Goal: Information Seeking & Learning: Learn about a topic

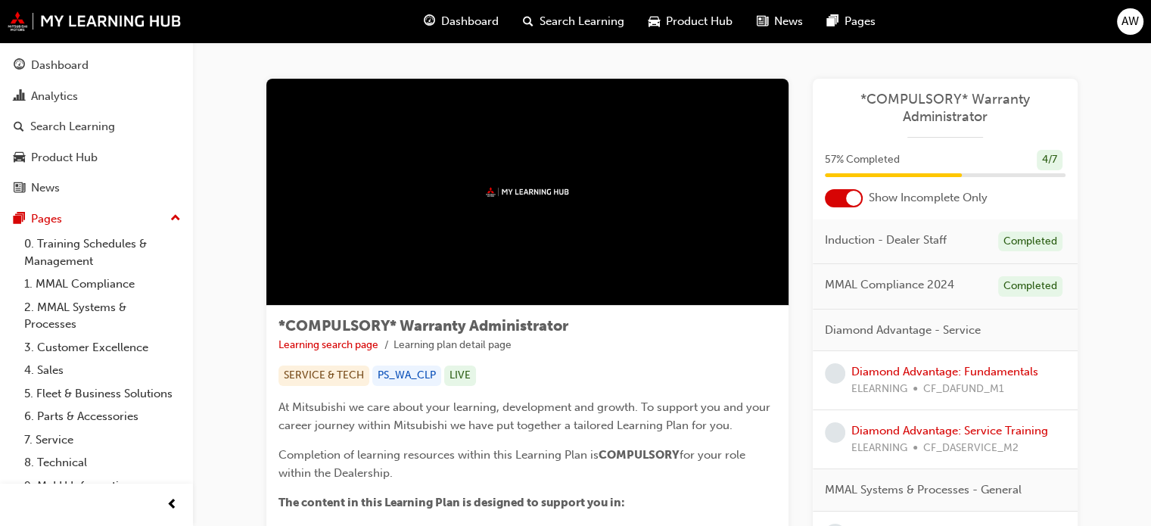
scroll to position [460, 0]
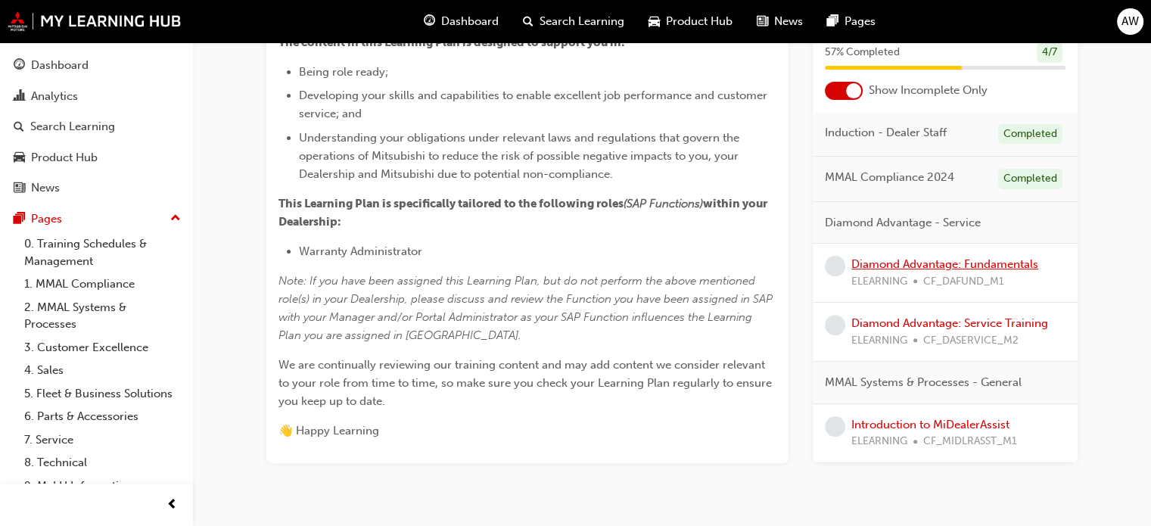
click at [993, 266] on link "Diamond Advantage: Fundamentals" at bounding box center [944, 264] width 187 height 14
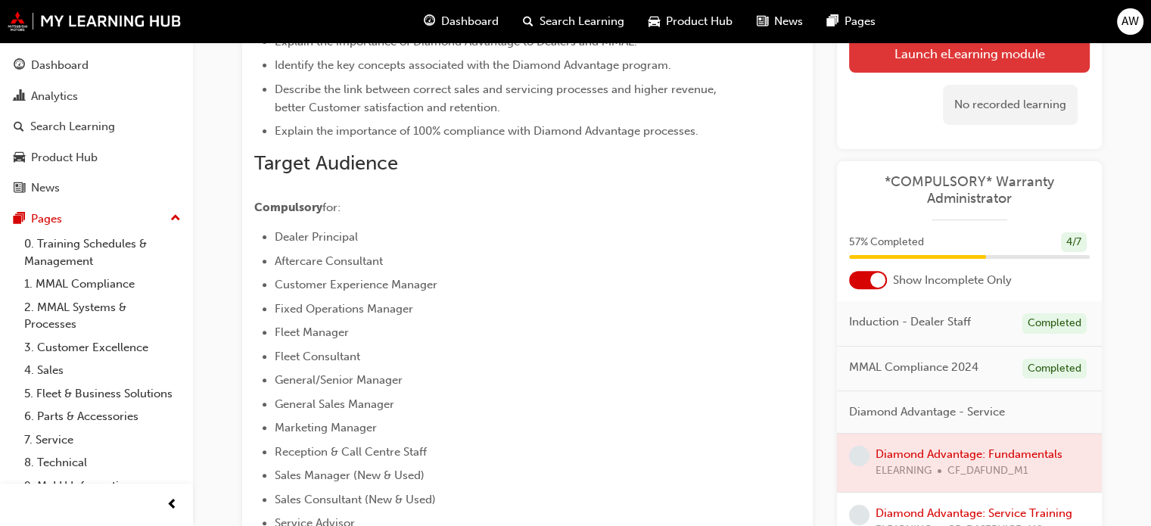
click at [918, 61] on link "Launch eLearning module" at bounding box center [969, 54] width 241 height 38
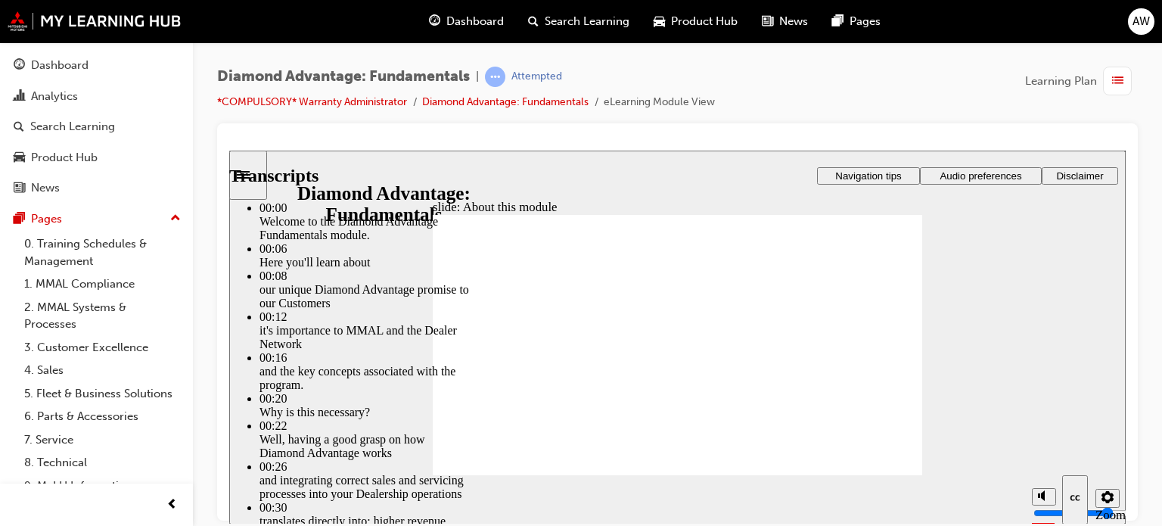
type input "45"
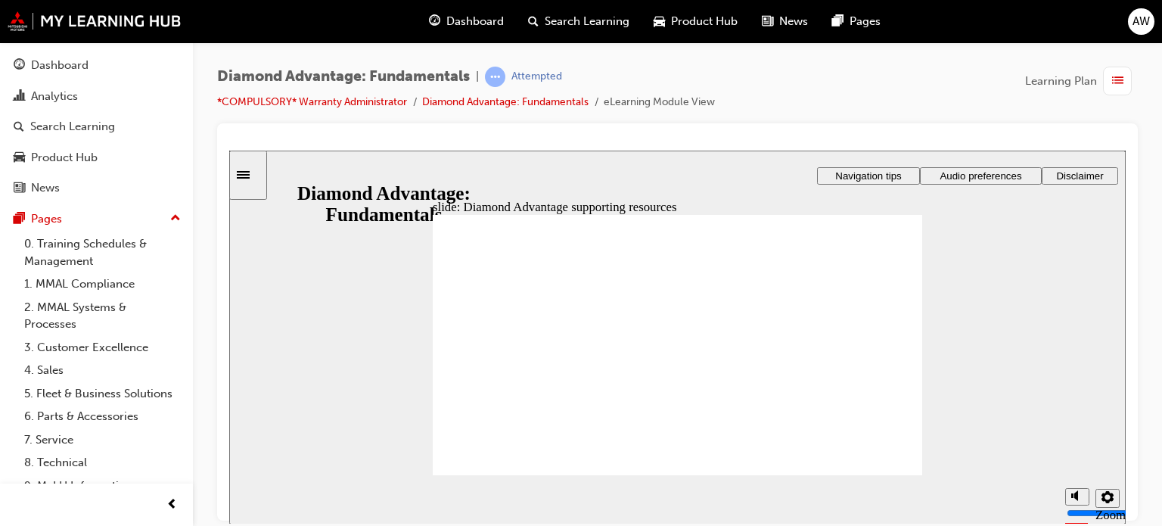
click at [968, 179] on span "Audio preferences" at bounding box center [981, 174] width 82 height 11
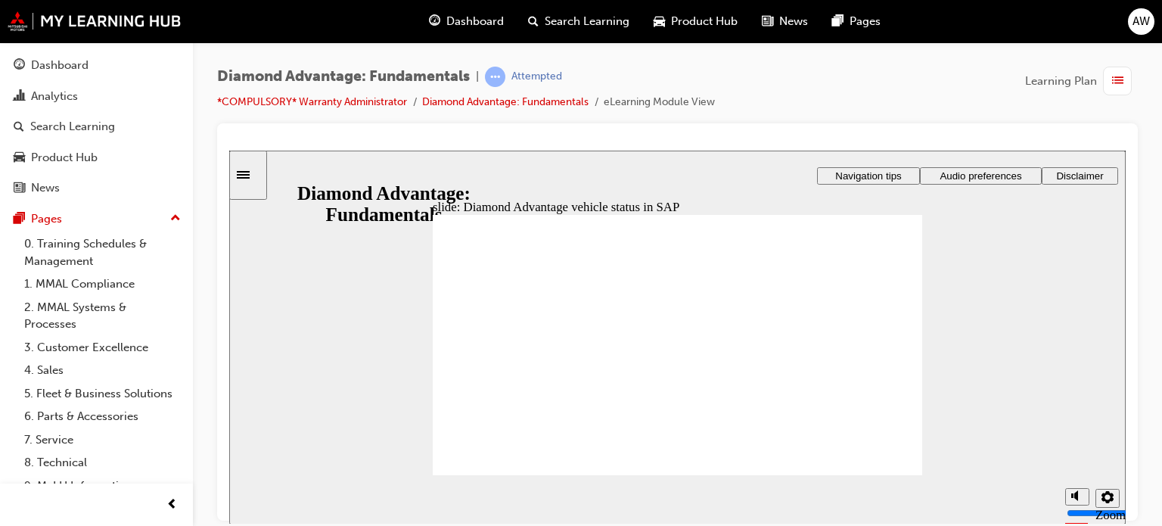
checkbox input "true"
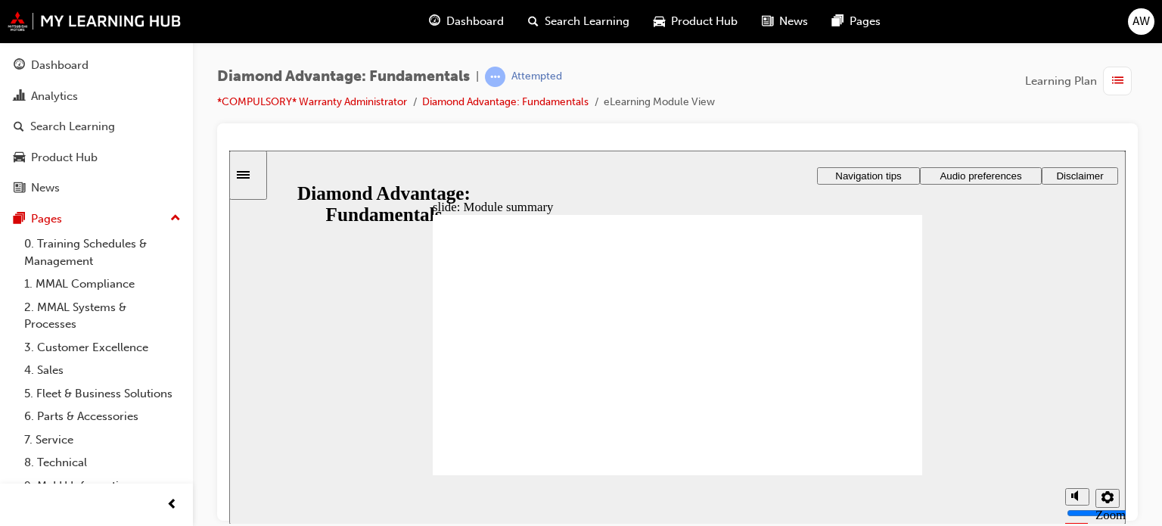
checkbox input "true"
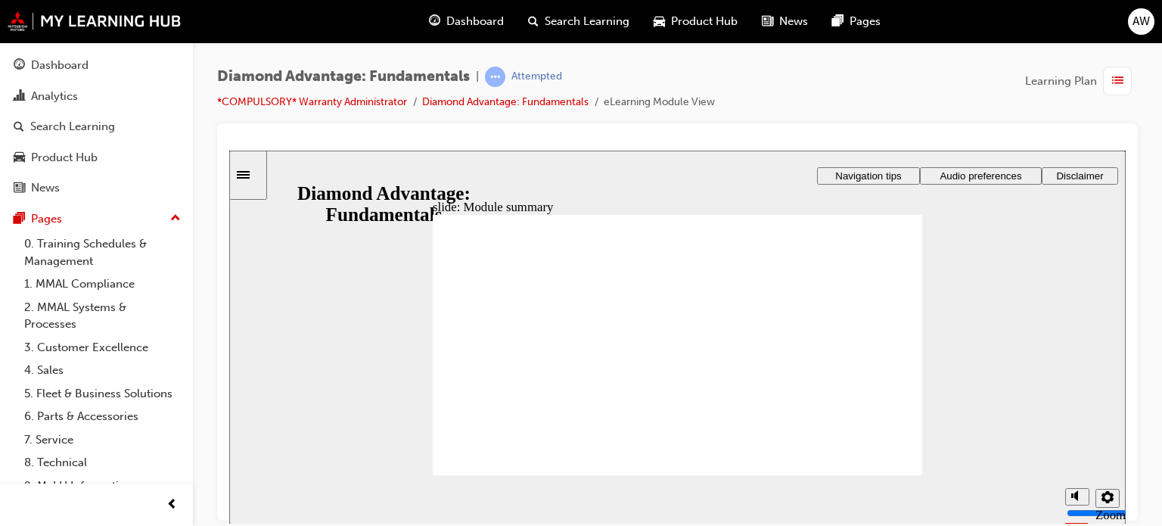
checkbox input "true"
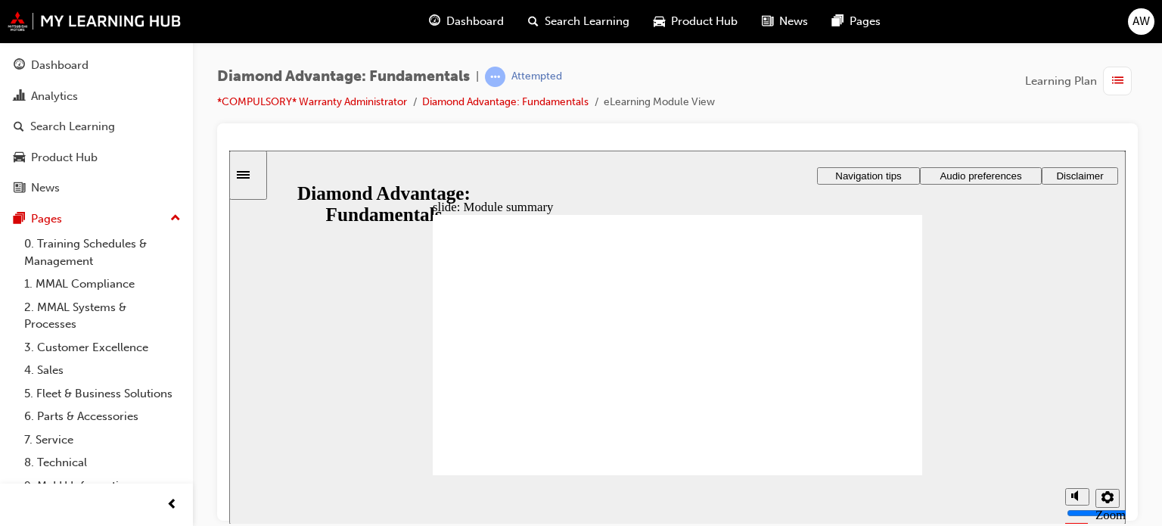
drag, startPoint x: 585, startPoint y: 353, endPoint x: 693, endPoint y: 425, distance: 130.3
drag, startPoint x: 693, startPoint y: 425, endPoint x: 571, endPoint y: 390, distance: 126.7
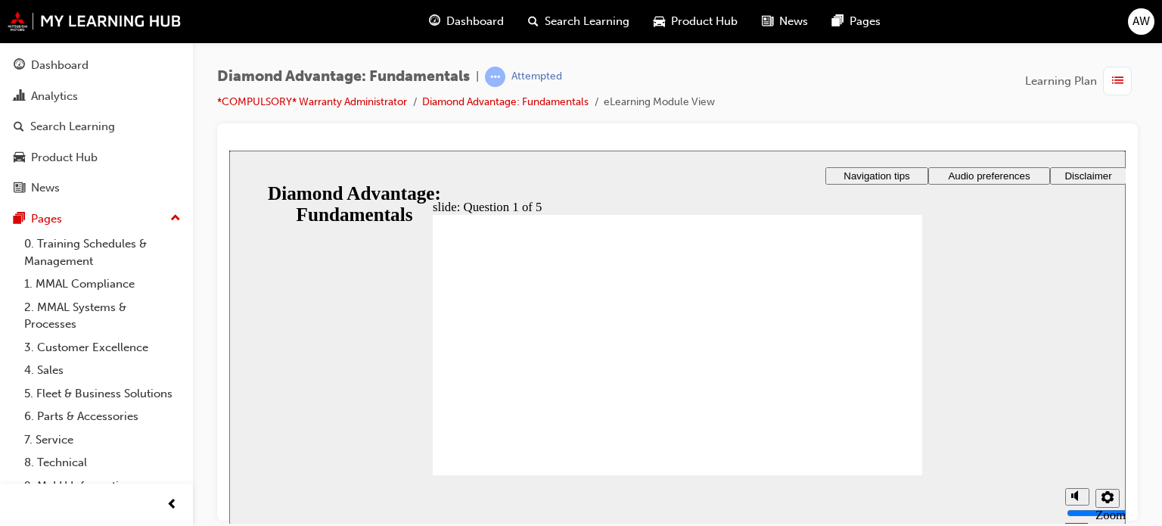
drag, startPoint x: 763, startPoint y: 416, endPoint x: 645, endPoint y: 378, distance: 124.7
drag, startPoint x: 574, startPoint y: 415, endPoint x: 861, endPoint y: 373, distance: 289.8
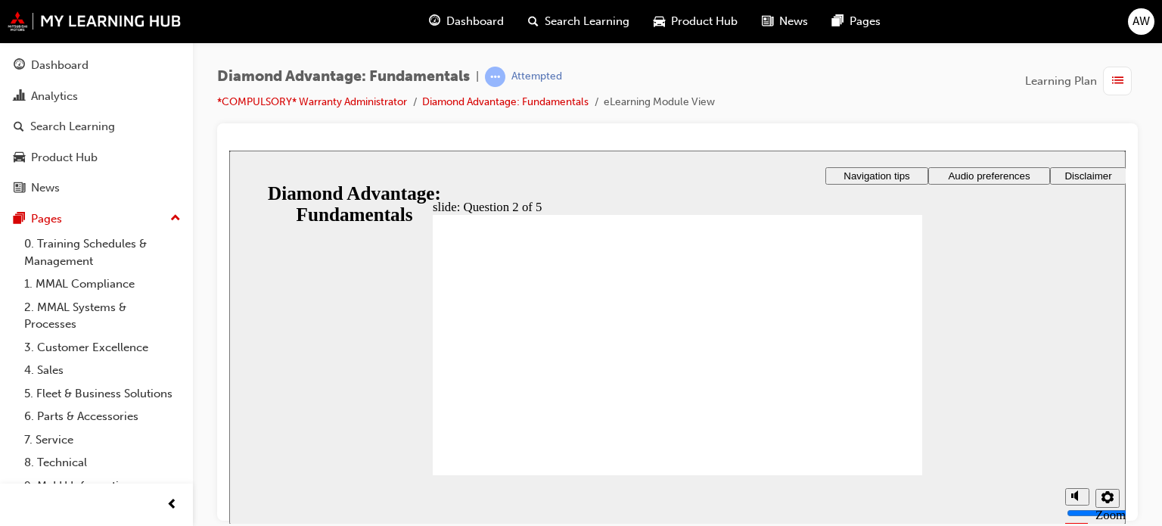
radio input "true"
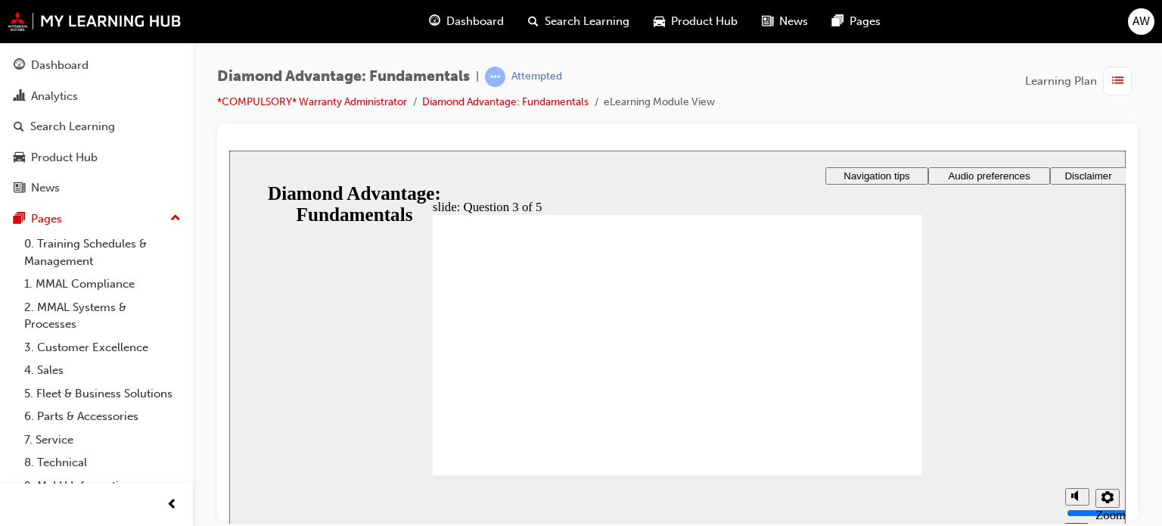
radio input "true"
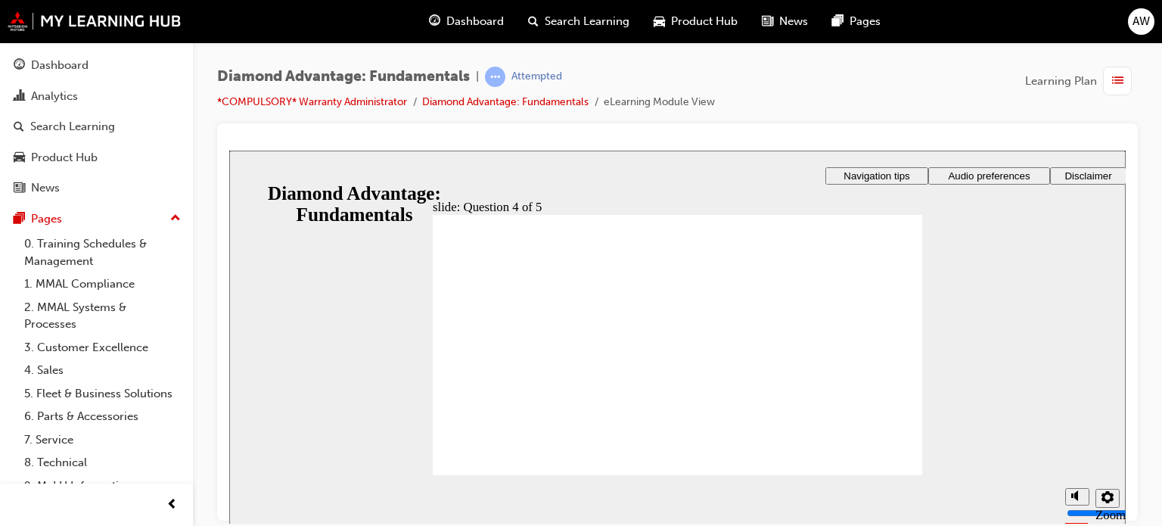
checkbox input "true"
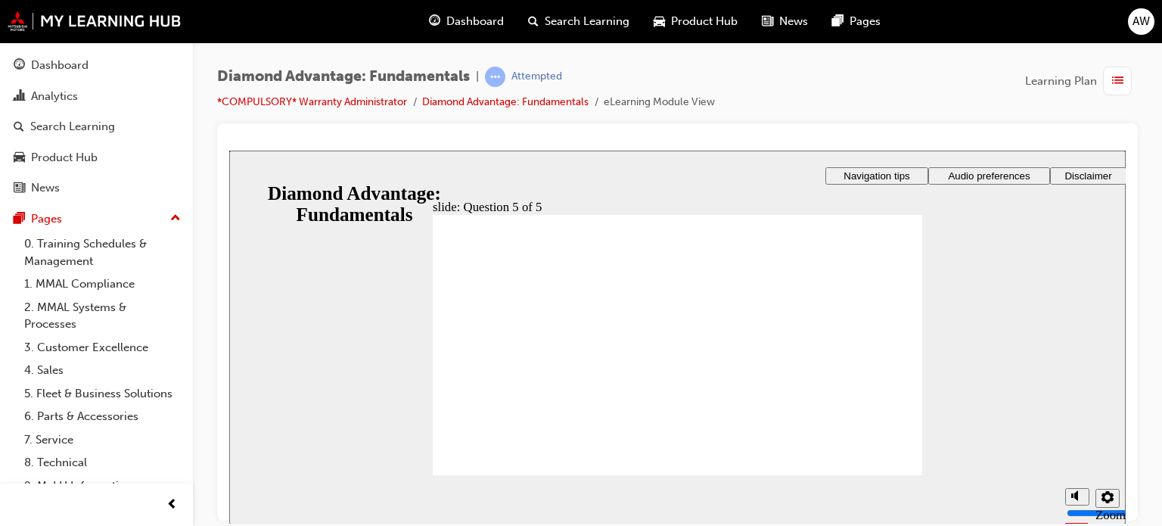
radio input "true"
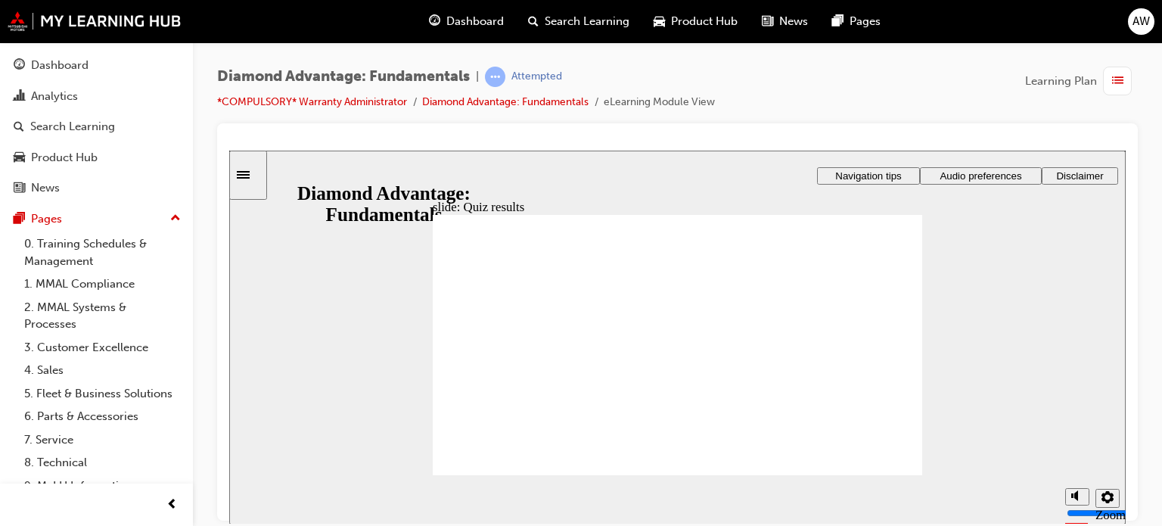
drag, startPoint x: 669, startPoint y: 408, endPoint x: 545, endPoint y: 381, distance: 126.3
drag, startPoint x: 780, startPoint y: 405, endPoint x: 681, endPoint y: 360, distance: 108.7
drag, startPoint x: 561, startPoint y: 421, endPoint x: 797, endPoint y: 373, distance: 241.0
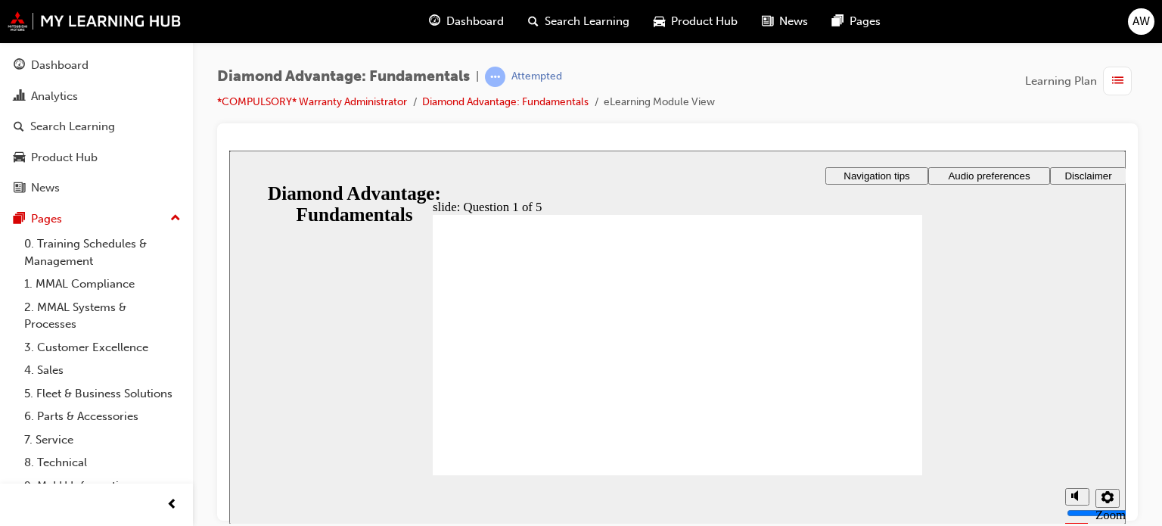
radio input "true"
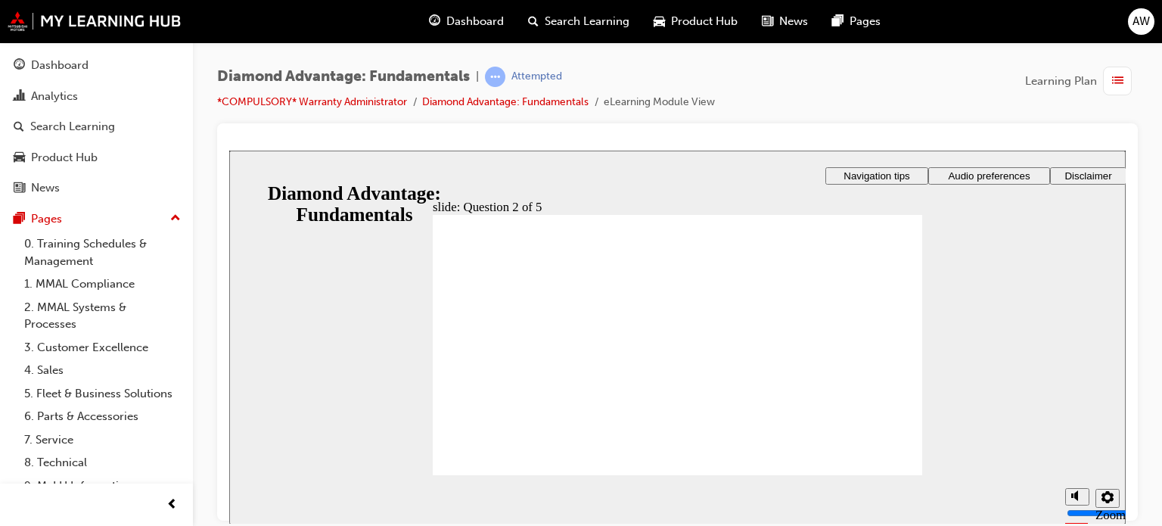
radio input "true"
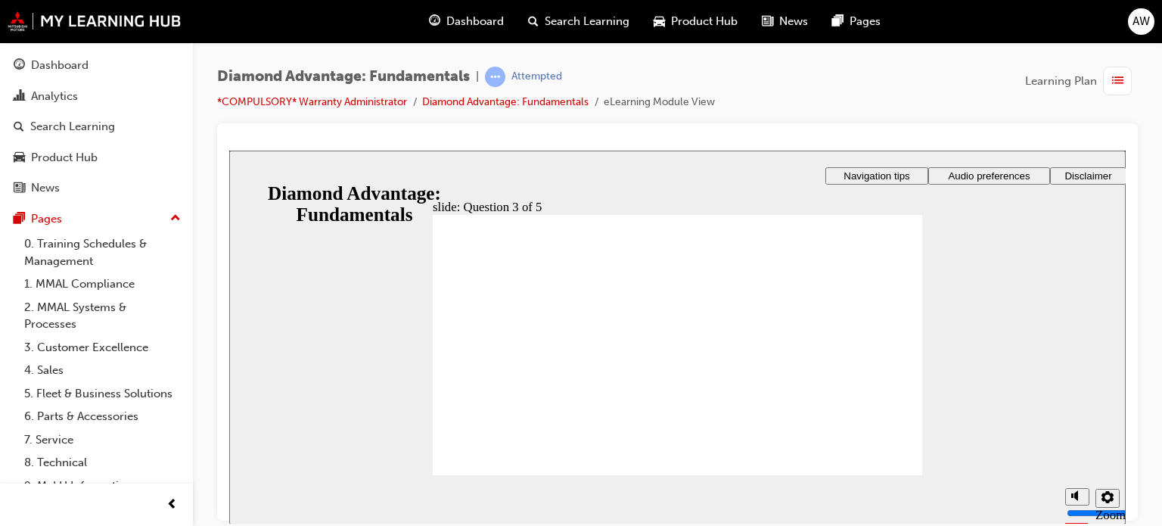
checkbox input "true"
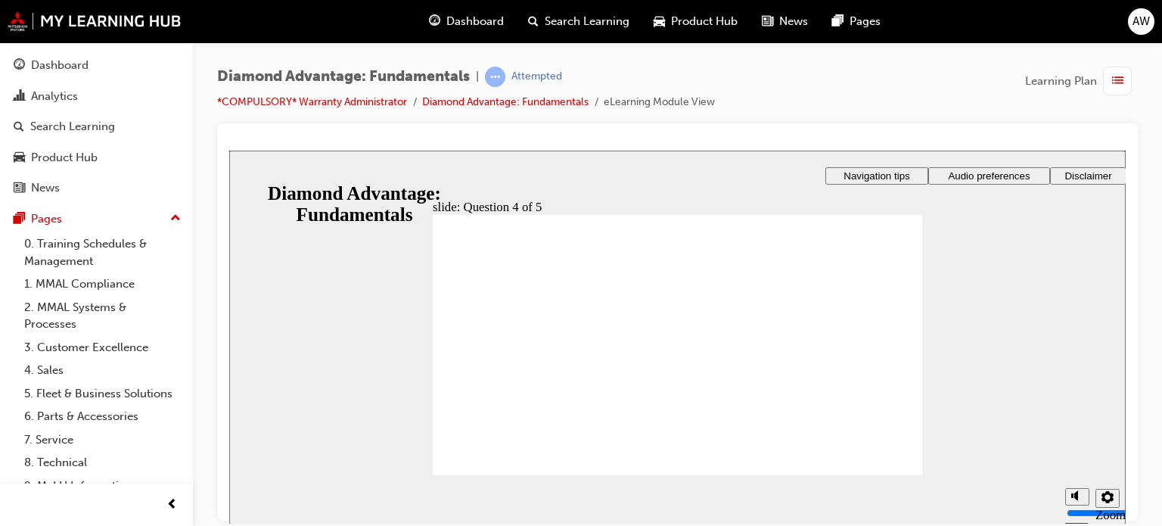
checkbox input "true"
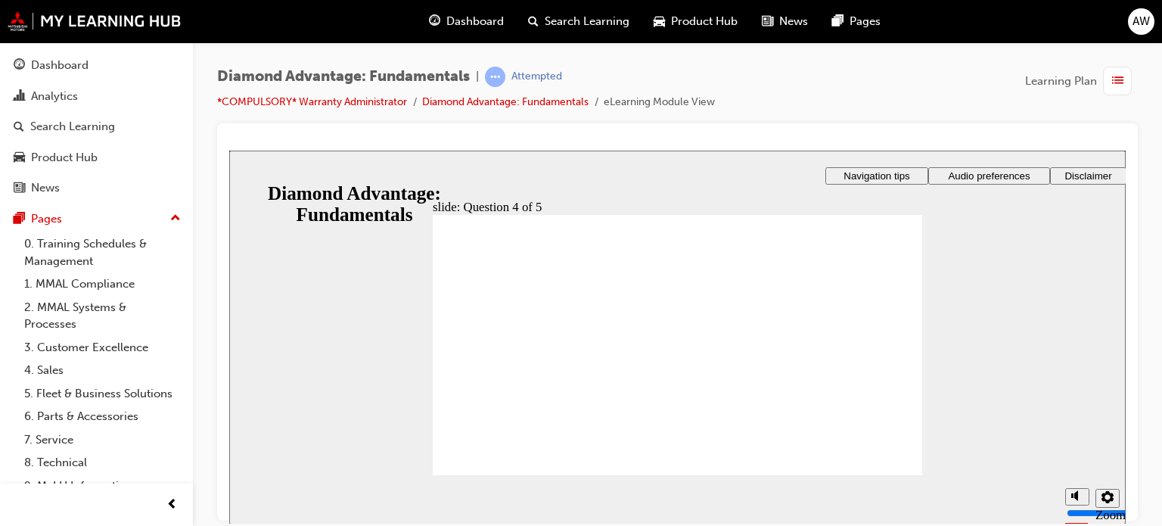
radio input "true"
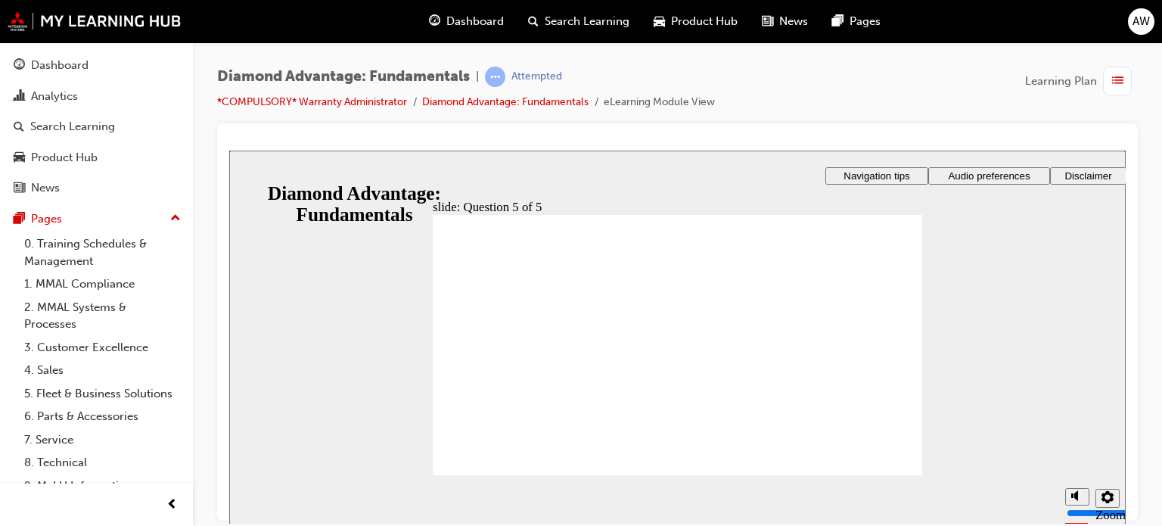
click at [243, 180] on div "Sidebar Toggle" at bounding box center [248, 174] width 26 height 11
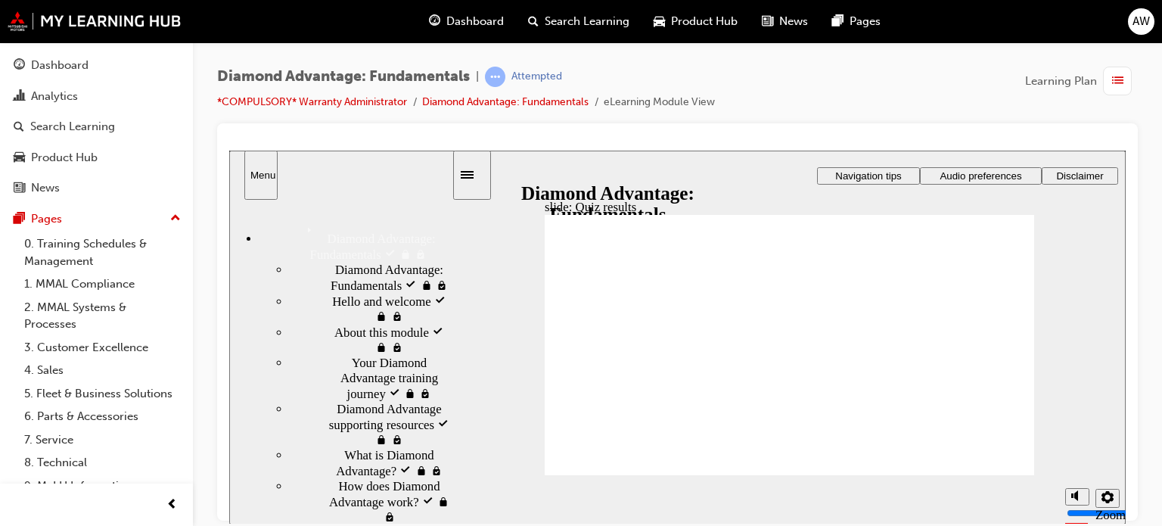
click at [346, 473] on span "What is Diamond Advantage? visited" at bounding box center [397, 462] width 107 height 30
click at [365, 433] on span "Diamond Advantage supporting resources visited" at bounding box center [394, 423] width 115 height 45
click at [378, 225] on span "Diamond Advantage: Fundamentals" at bounding box center [376, 234] width 151 height 30
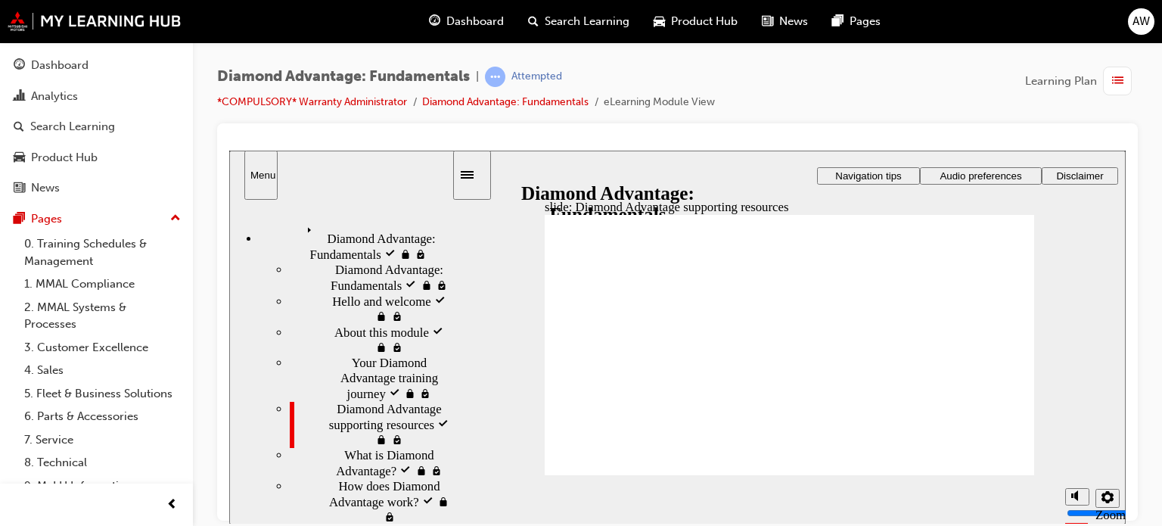
click at [378, 225] on span "Diamond Advantage: Fundamentals visited" at bounding box center [376, 234] width 151 height 30
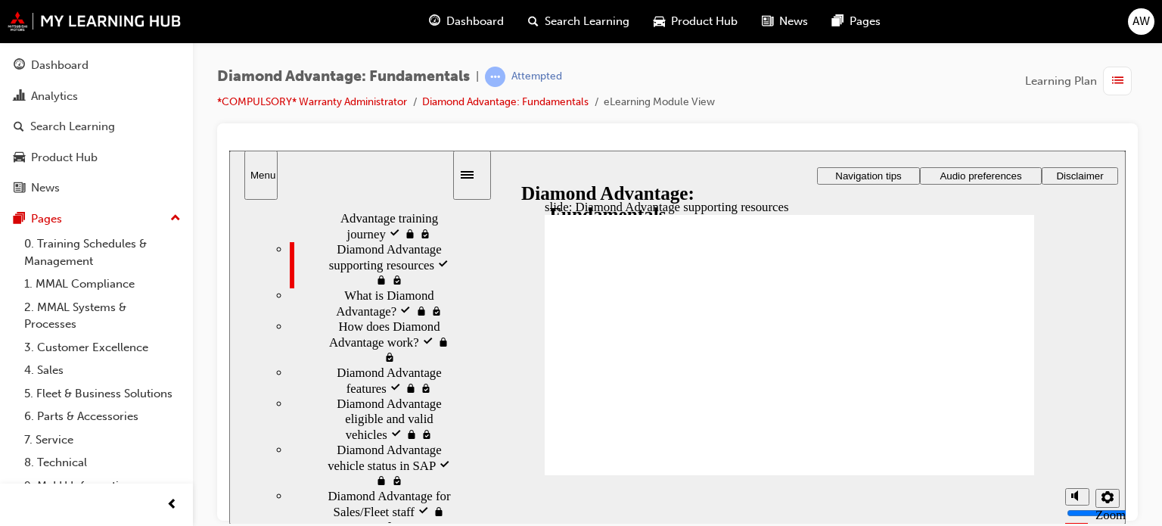
scroll to position [161, 0]
drag, startPoint x: 448, startPoint y: 303, endPoint x: 460, endPoint y: 372, distance: 70.6
click at [460, 372] on div "slide: Diamond Advantage supporting resources Rectangle 1 Rectangle 3 Diamond A…" at bounding box center [677, 337] width 896 height 374
click at [338, 362] on span "How does Diamond Advantage work? visited" at bounding box center [394, 339] width 113 height 45
click at [346, 440] on span "Diamond Advantage eligible and valid vehicles visited" at bounding box center [394, 416] width 115 height 45
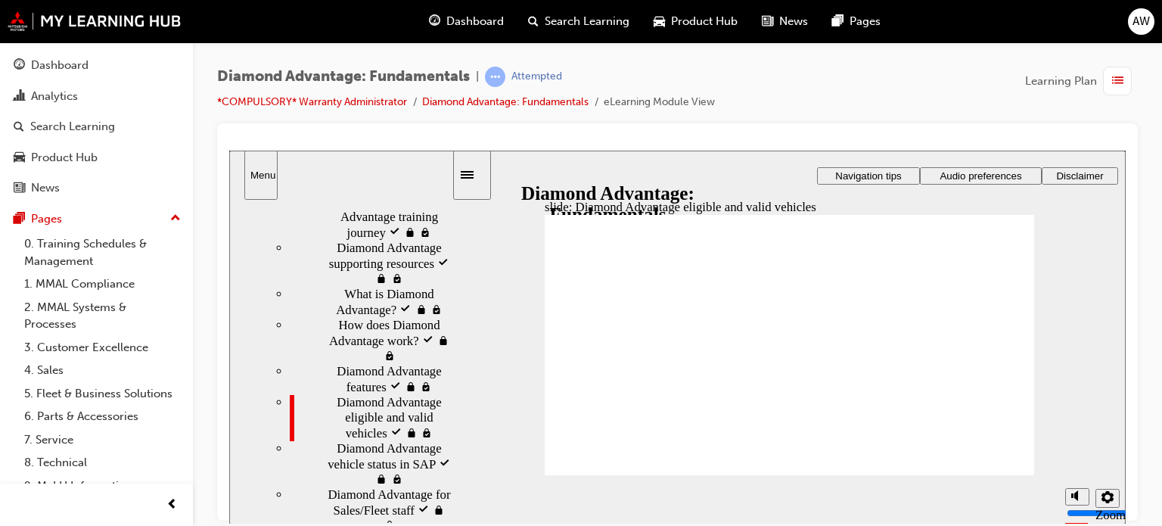
click at [340, 393] on span "Diamond Advantage features visited" at bounding box center [394, 378] width 115 height 30
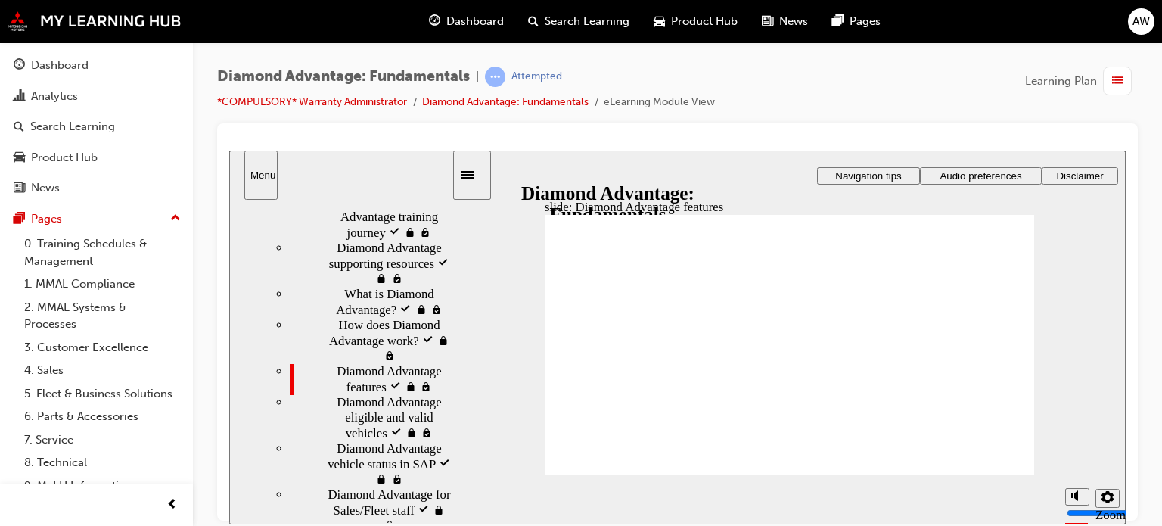
click at [352, 362] on span "How does Diamond Advantage work? visited" at bounding box center [394, 339] width 113 height 45
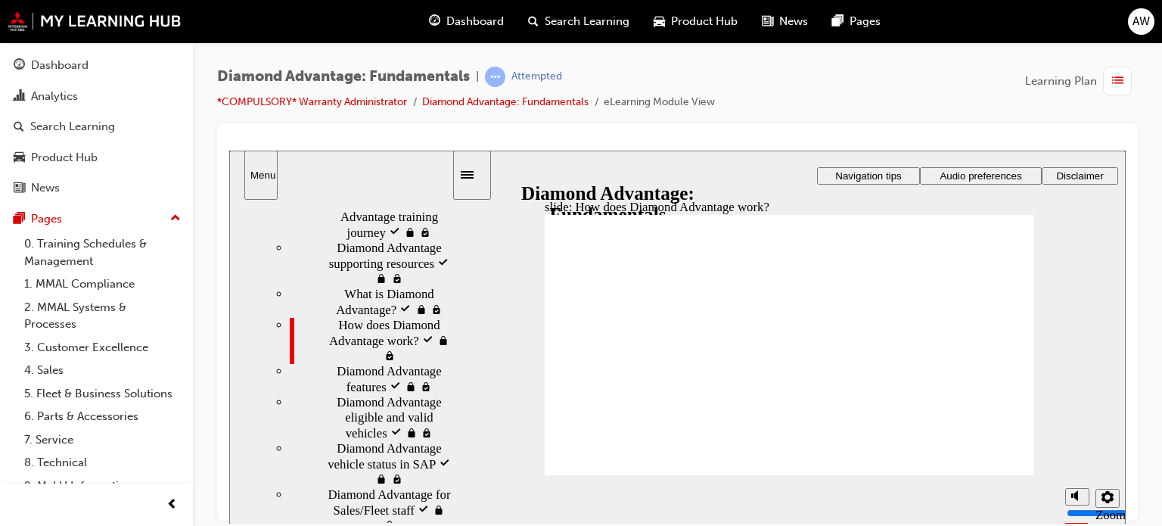
click at [337, 440] on span "Diamond Advantage eligible and valid vehicles visited" at bounding box center [394, 416] width 115 height 45
click at [337, 486] on span "Diamond Advantage vehicle status in SAP visited" at bounding box center [394, 462] width 115 height 45
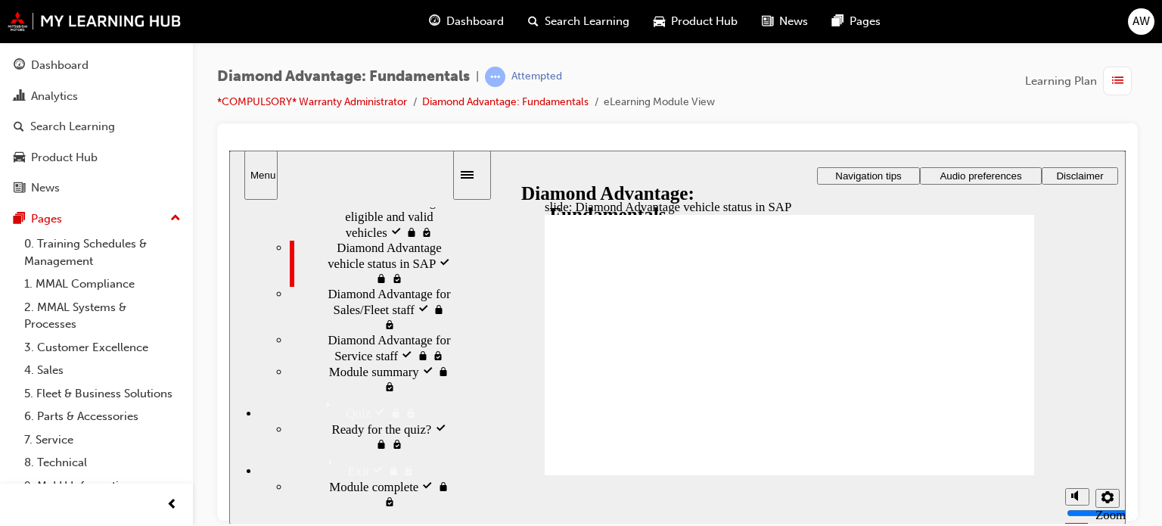
scroll to position [384, 0]
drag, startPoint x: 447, startPoint y: 379, endPoint x: 455, endPoint y: 477, distance: 98.6
click at [455, 477] on div "slide: Diamond Advantage vehicle status in SAP Rectangle 1 Rectangle 3 Diamond …" at bounding box center [677, 337] width 896 height 374
click at [321, 363] on div "Diamond Advantage for Service staff visited Diamond Advantage for Service staff" at bounding box center [371, 347] width 162 height 31
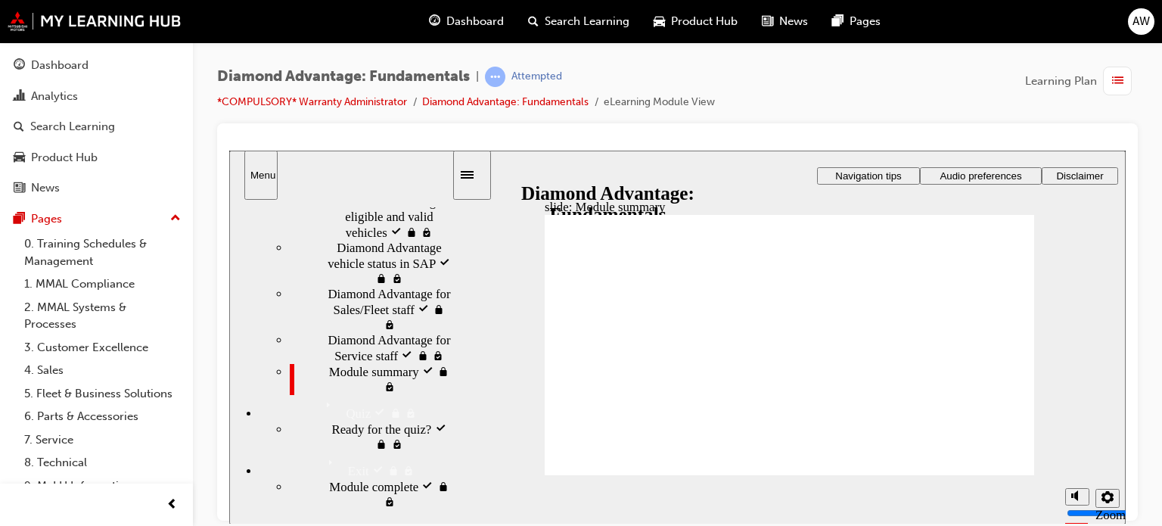
click at [348, 452] on div "Ready for the quiz? visited Ready for the quiz?" at bounding box center [371, 436] width 162 height 31
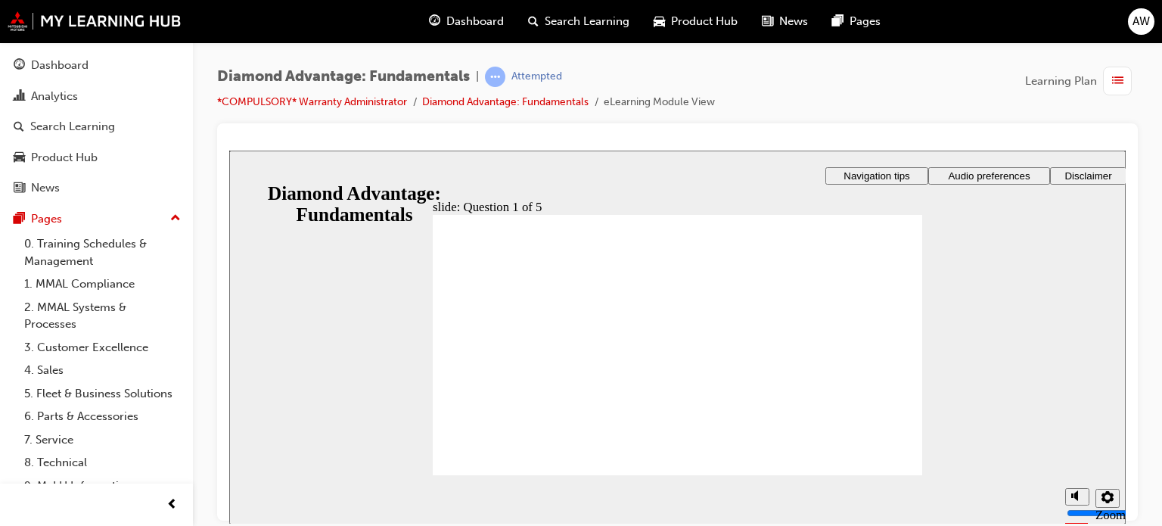
drag, startPoint x: 695, startPoint y: 421, endPoint x: 561, endPoint y: 389, distance: 138.5
drag, startPoint x: 564, startPoint y: 415, endPoint x: 829, endPoint y: 378, distance: 267.3
drag, startPoint x: 800, startPoint y: 418, endPoint x: 676, endPoint y: 388, distance: 127.5
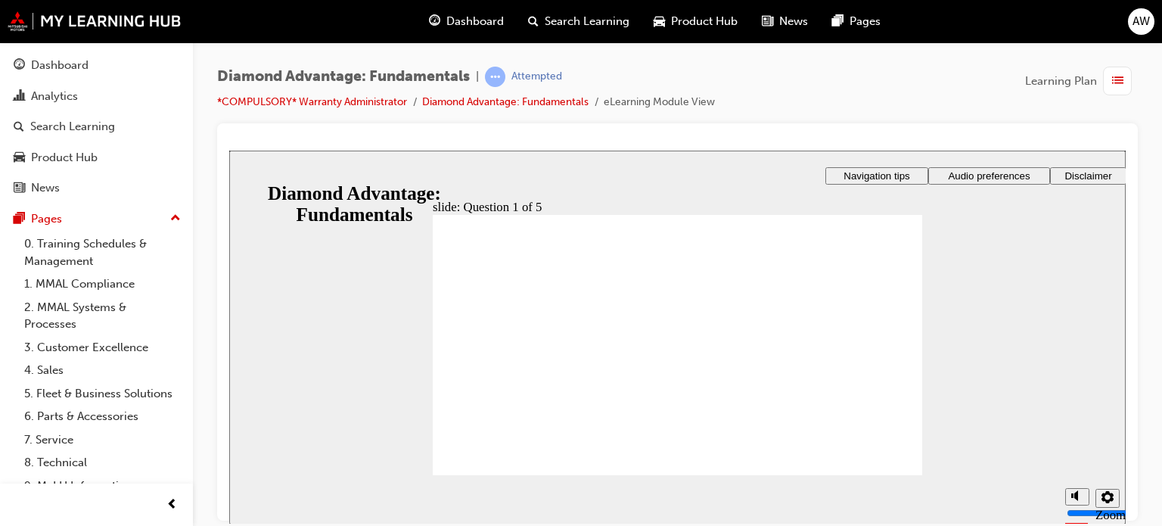
radio input "false"
radio input "true"
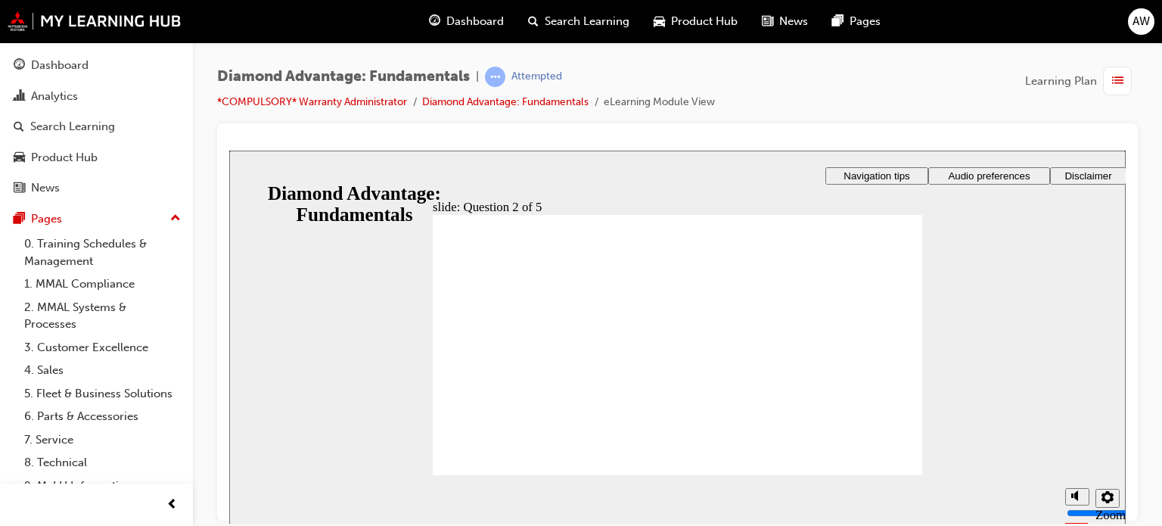
radio input "true"
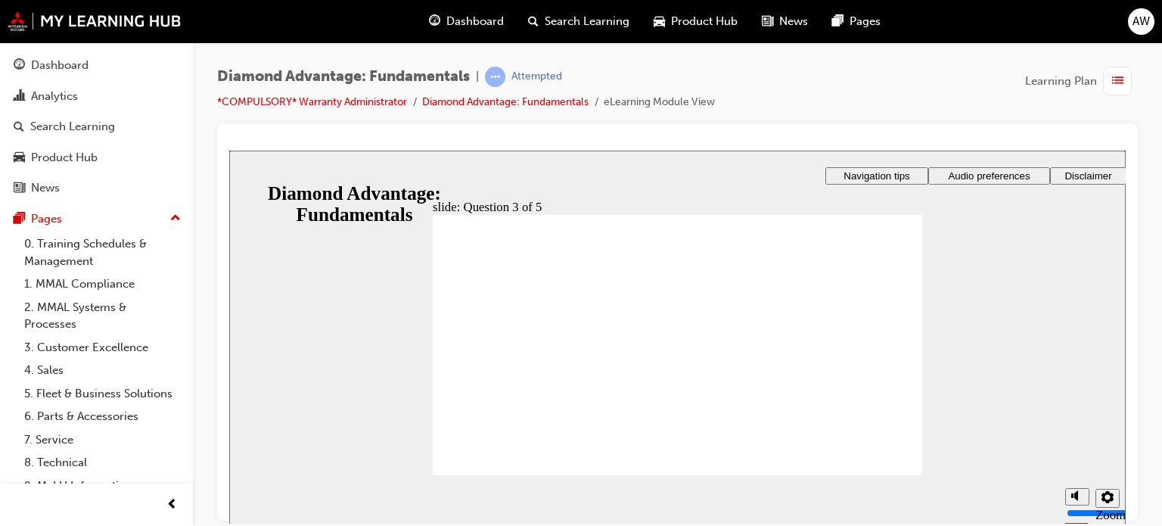
drag, startPoint x: 605, startPoint y: 345, endPoint x: 816, endPoint y: 465, distance: 242.6
checkbox input "true"
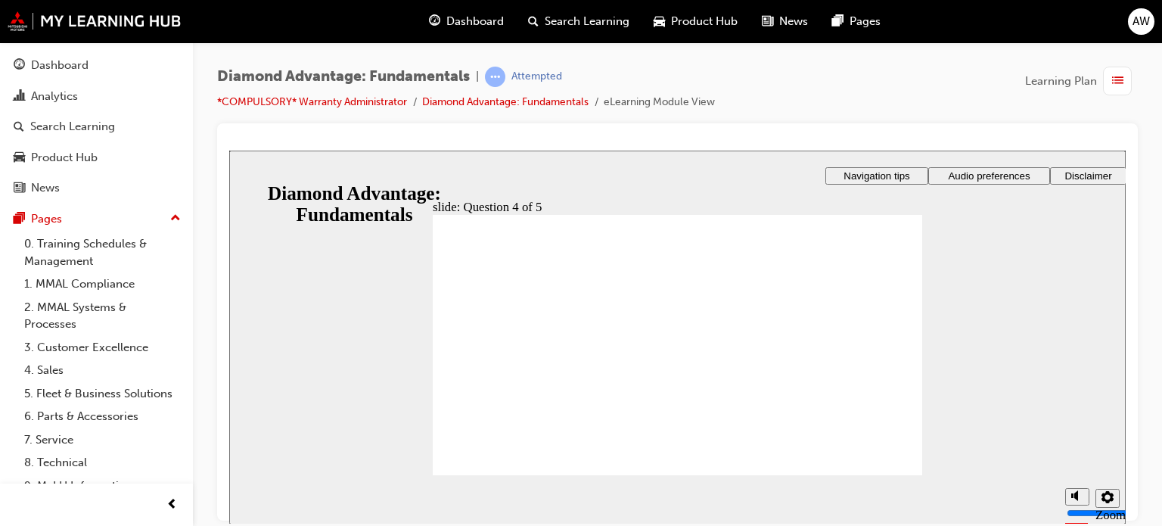
checkbox input "true"
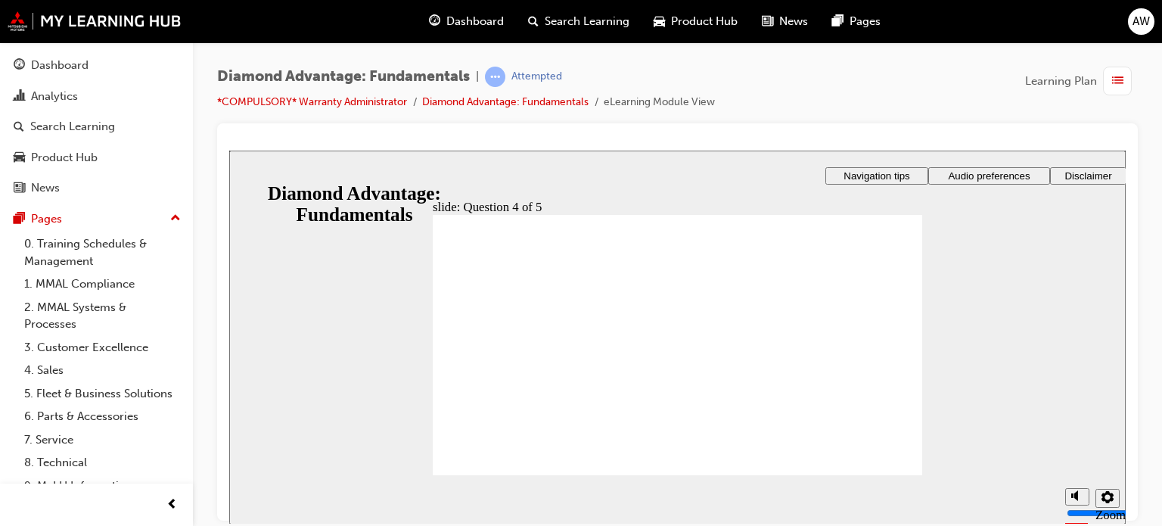
radio input "true"
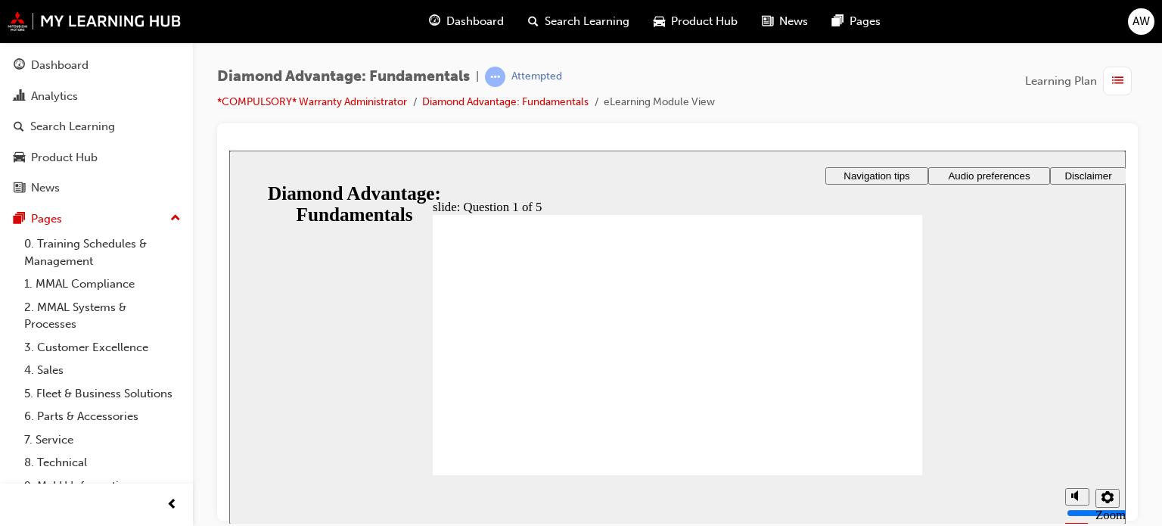
drag, startPoint x: 566, startPoint y: 419, endPoint x: 806, endPoint y: 369, distance: 245.0
drag, startPoint x: 718, startPoint y: 415, endPoint x: 576, endPoint y: 390, distance: 144.4
drag, startPoint x: 763, startPoint y: 406, endPoint x: 663, endPoint y: 382, distance: 102.8
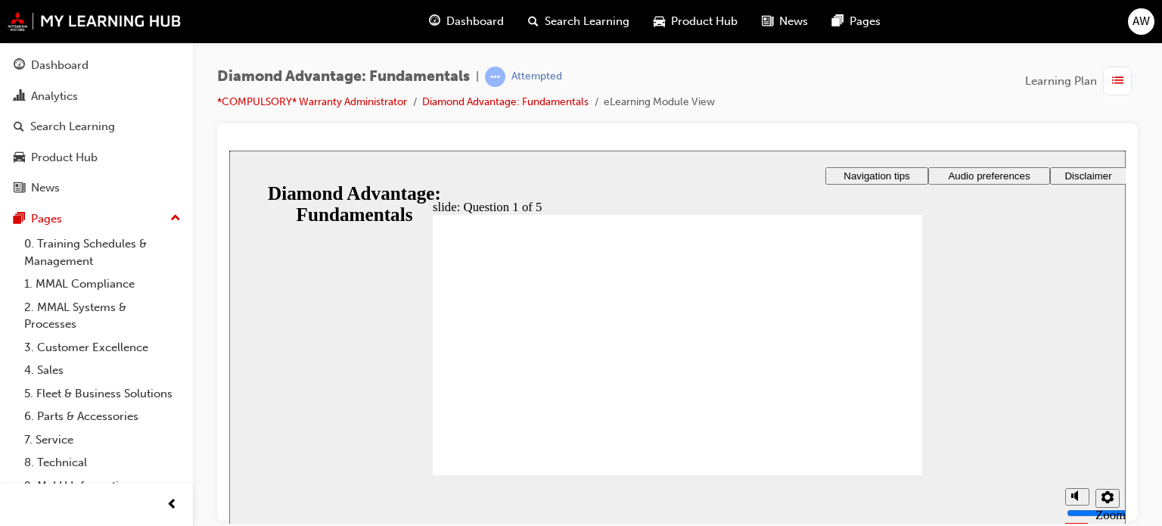
radio input "true"
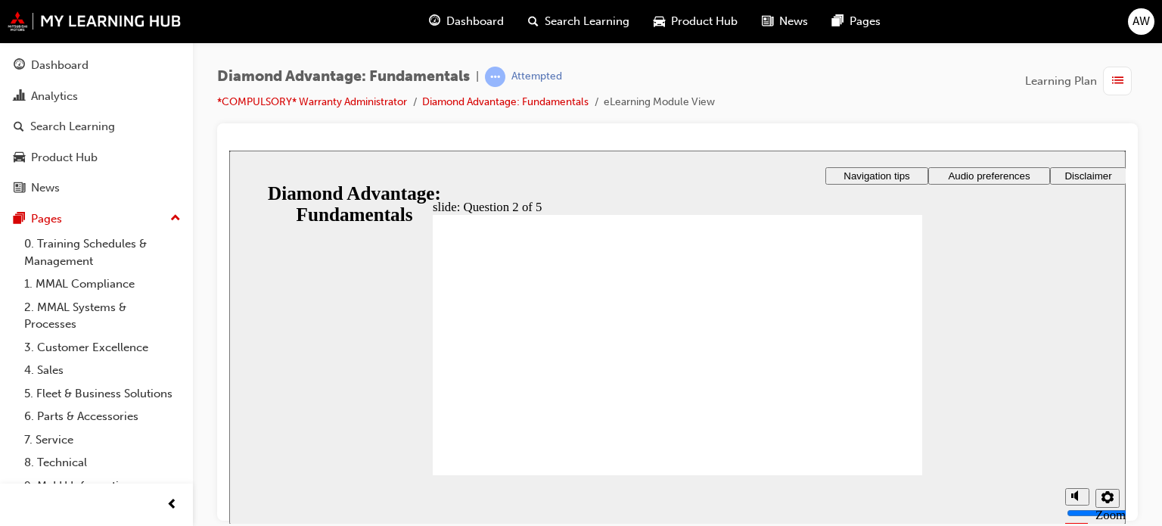
radio input "true"
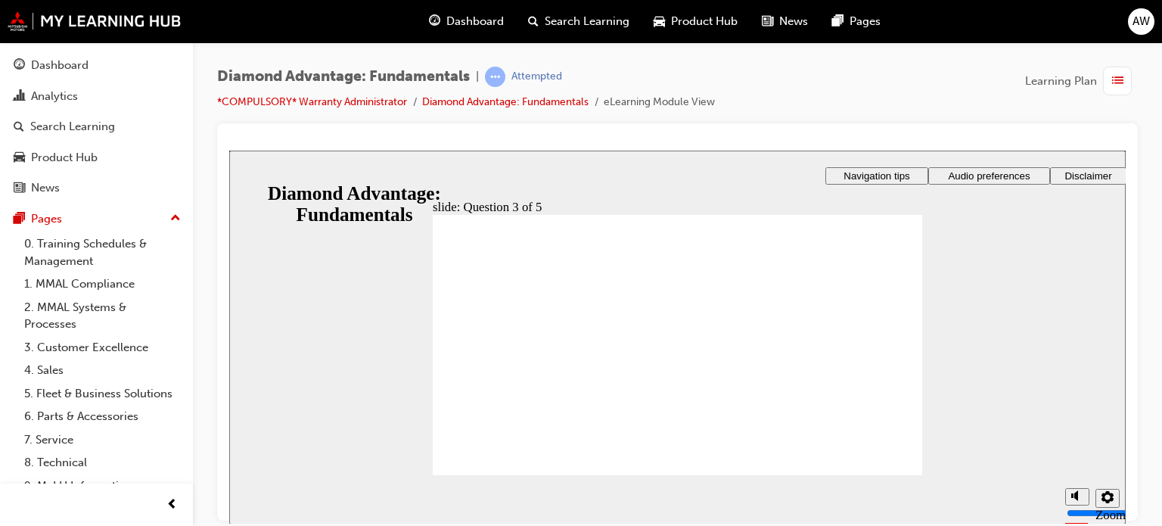
checkbox input "true"
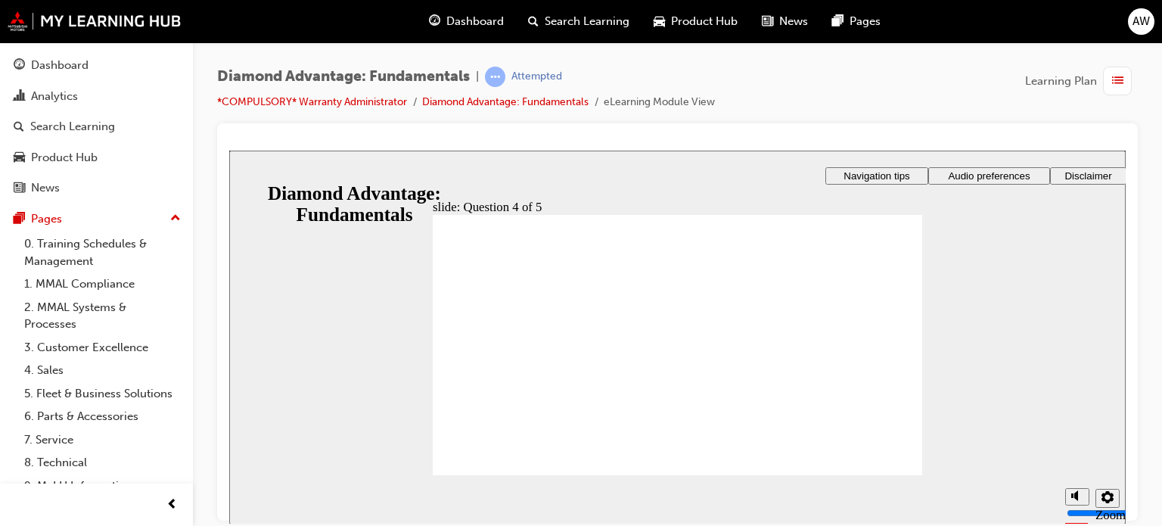
checkbox input "true"
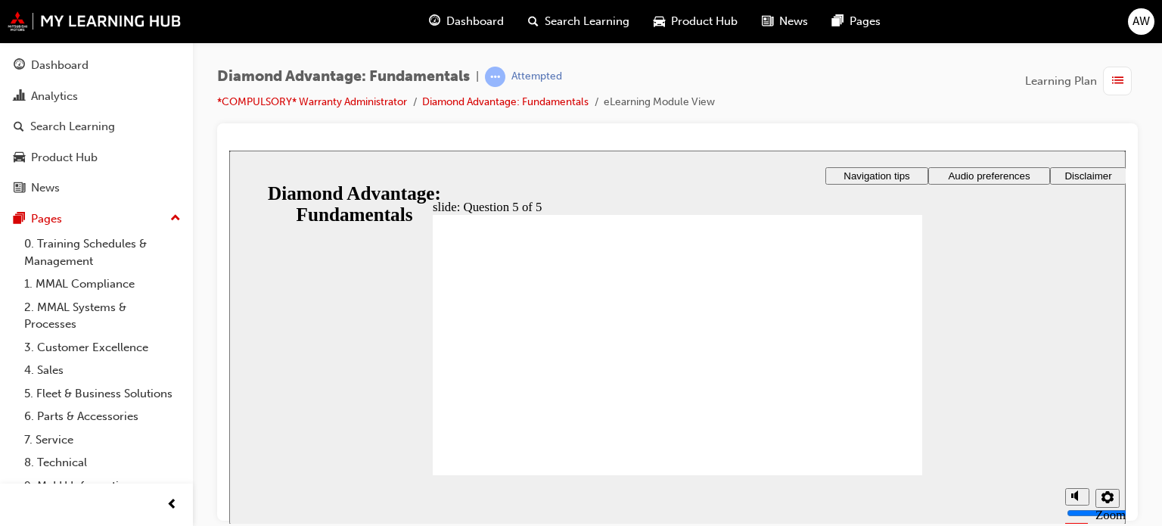
radio input "true"
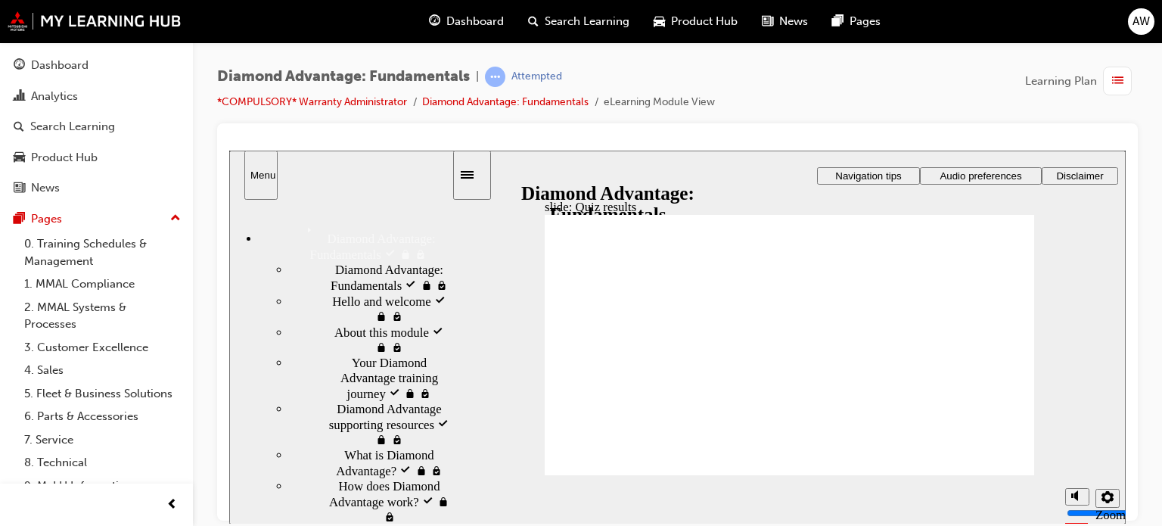
scroll to position [384, 0]
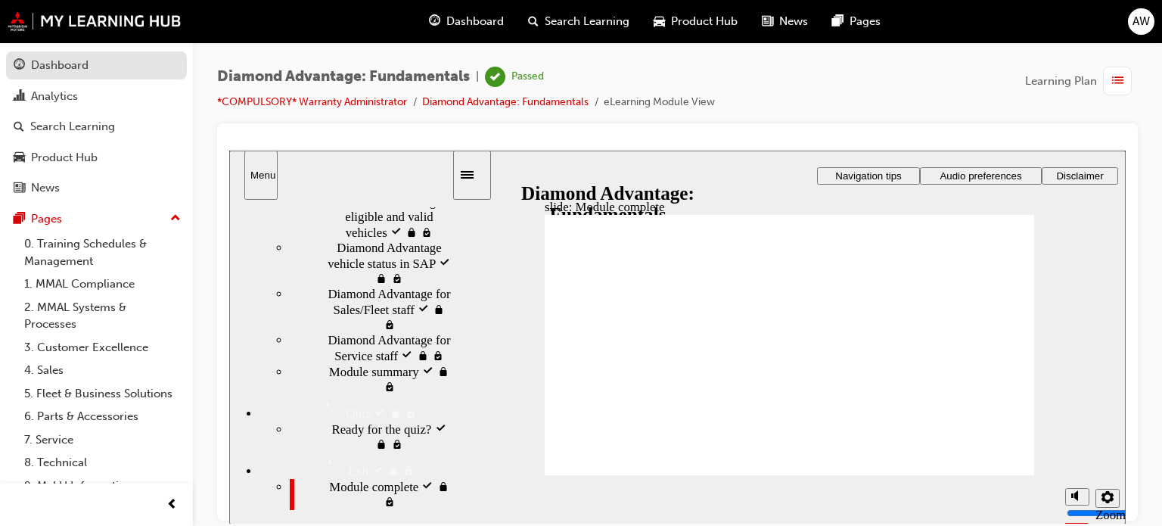
click at [67, 63] on div "Dashboard" at bounding box center [59, 65] width 57 height 17
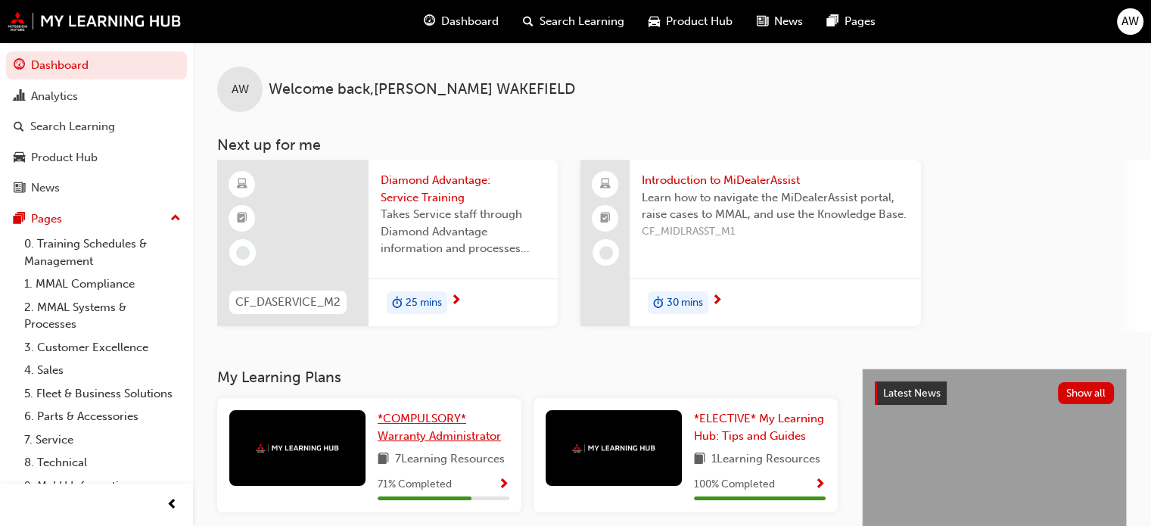
click at [482, 427] on span "*COMPULSORY* Warranty Administrator" at bounding box center [439, 427] width 123 height 31
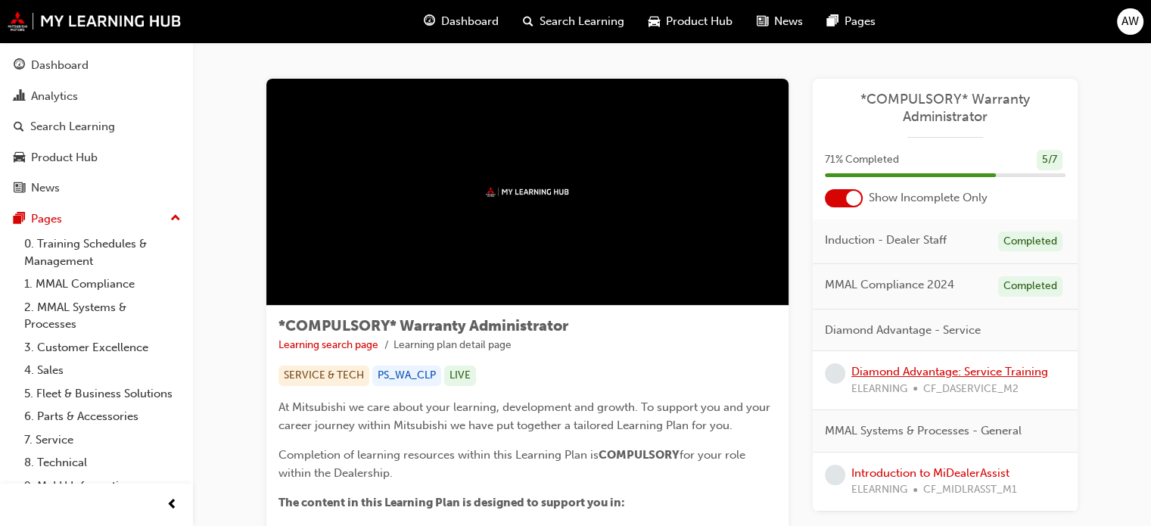
click at [935, 372] on link "Diamond Advantage: Service Training" at bounding box center [949, 372] width 197 height 14
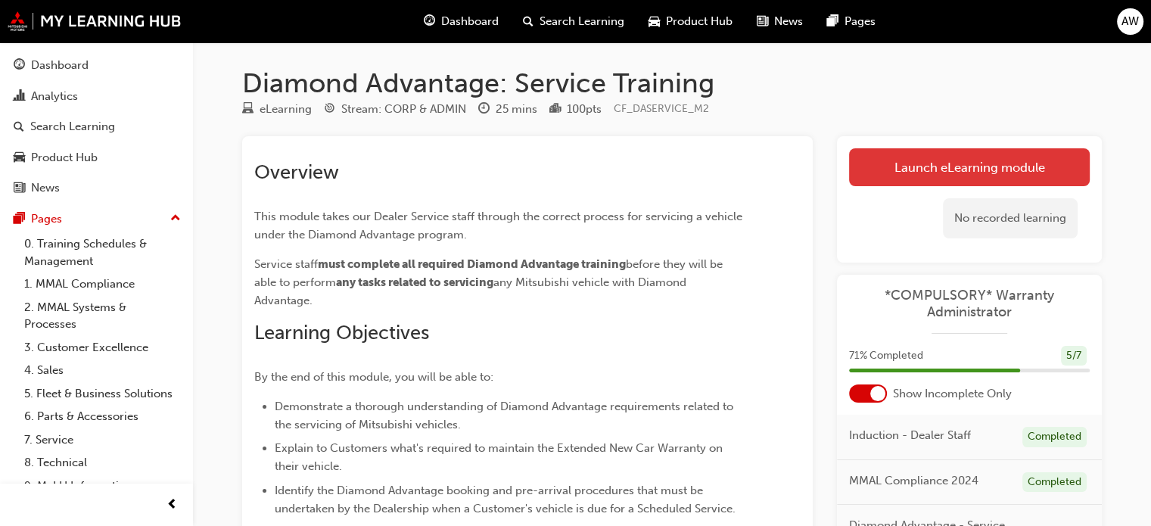
click at [878, 178] on link "Launch eLearning module" at bounding box center [969, 167] width 241 height 38
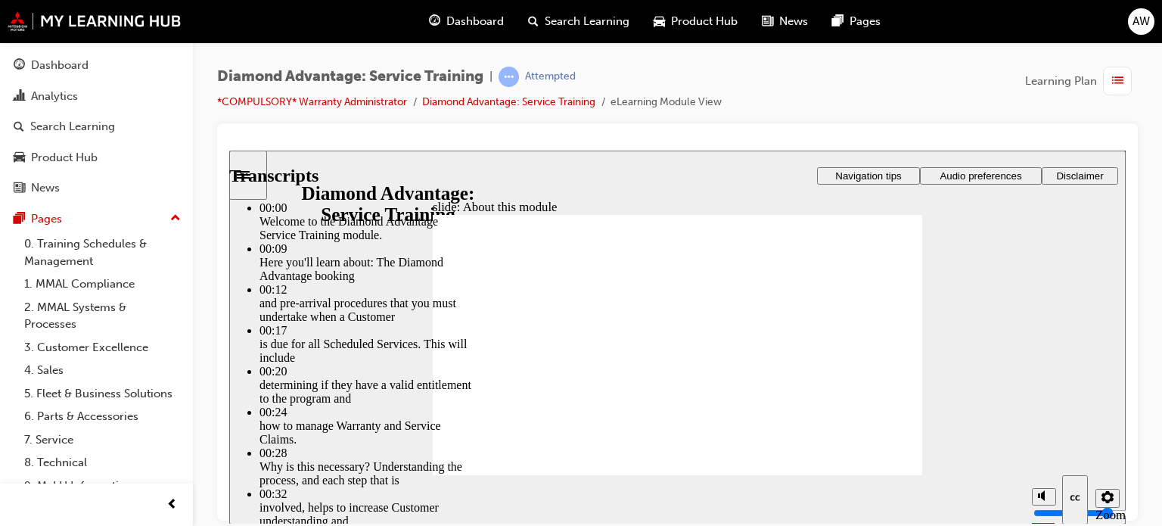
drag, startPoint x: 583, startPoint y: 400, endPoint x: 934, endPoint y: 398, distance: 350.3
click at [934, 398] on div "slide: About this module Rectangle 1 Rectangle 3 About this module Rectangle 4 …" at bounding box center [677, 337] width 896 height 374
type input "47"
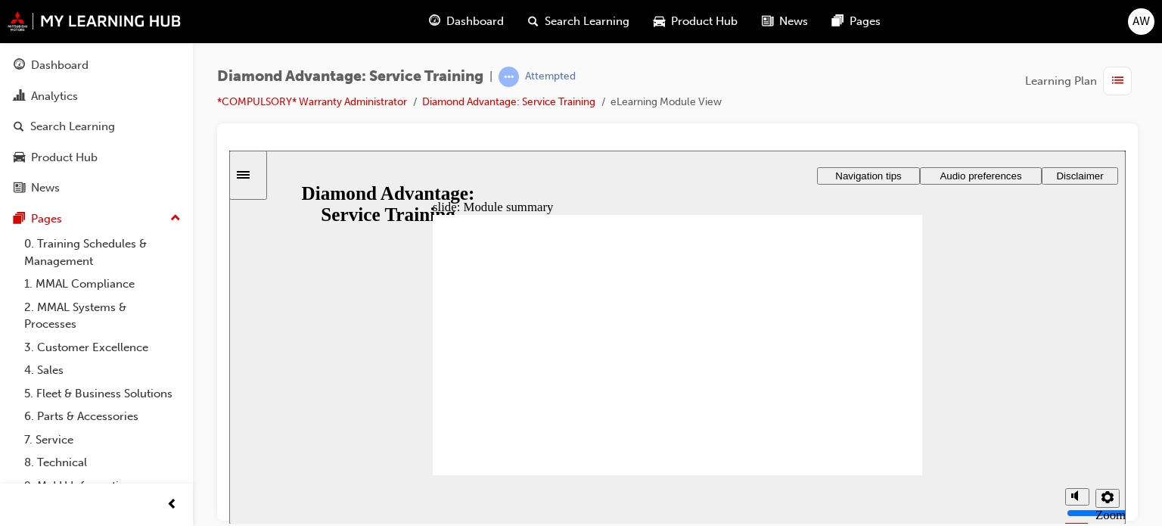
checkbox input "true"
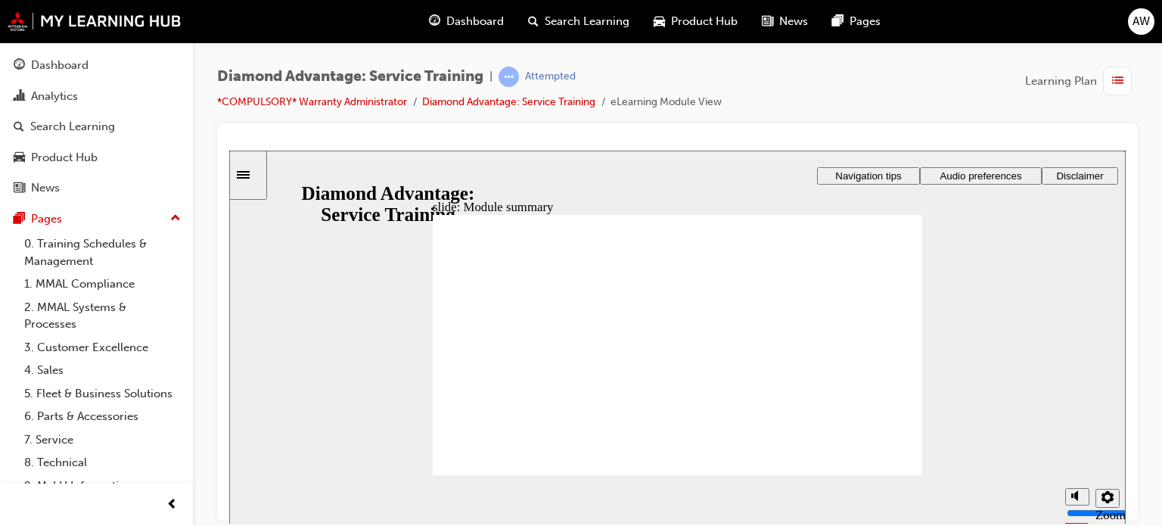
checkbox input "true"
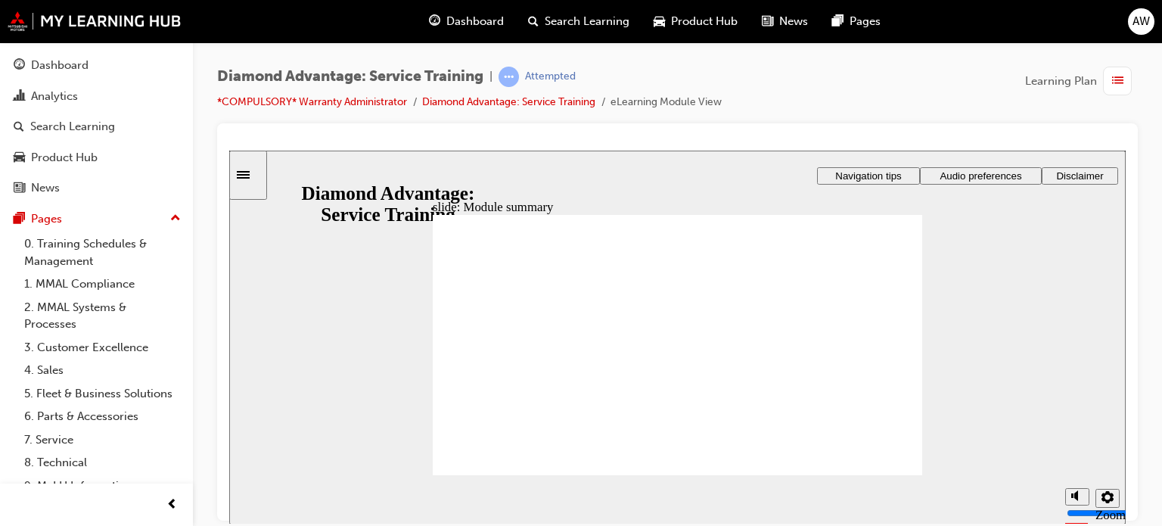
checkbox input "true"
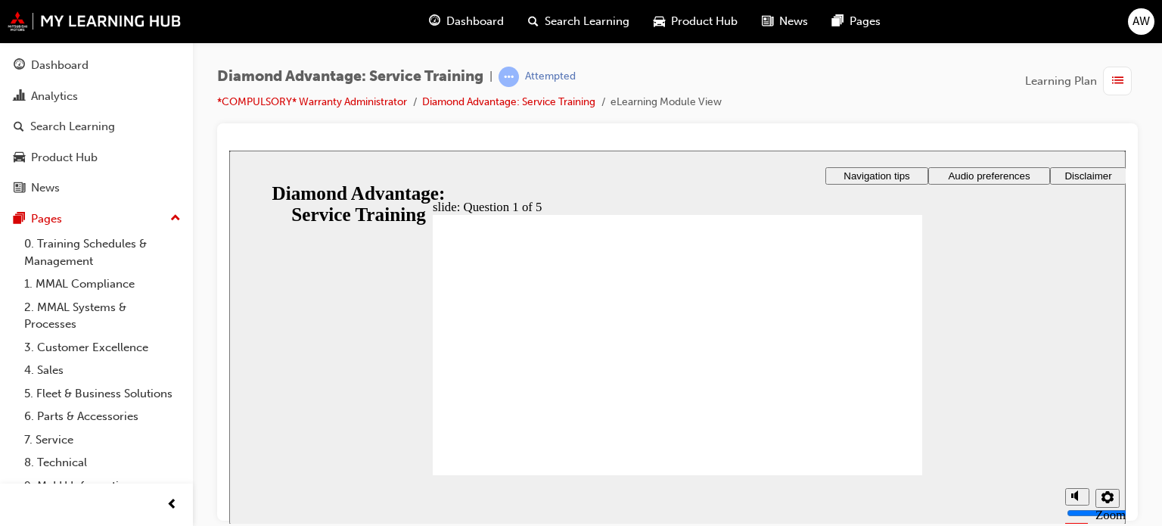
checkbox input "true"
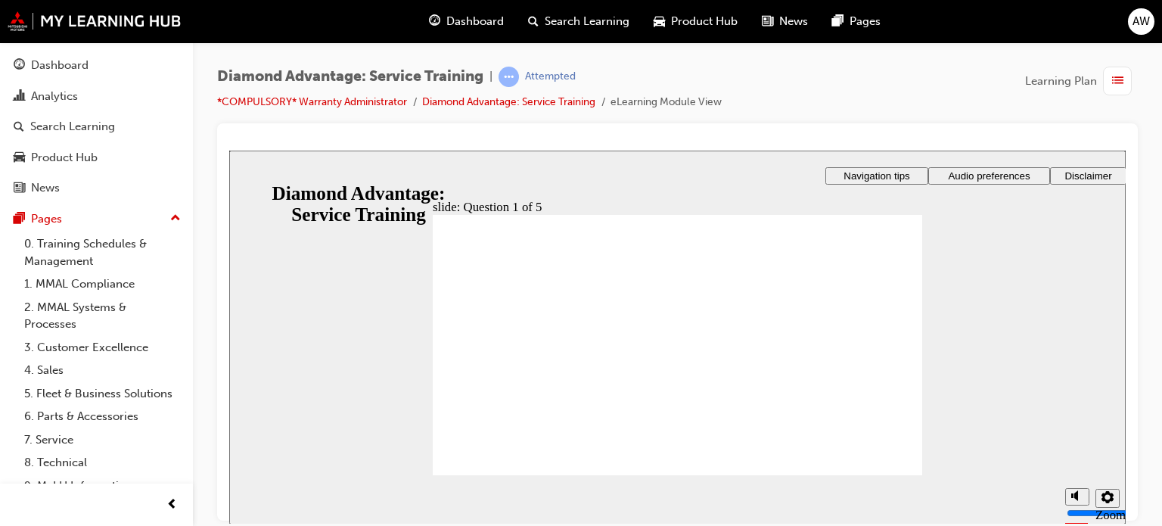
checkbox input "true"
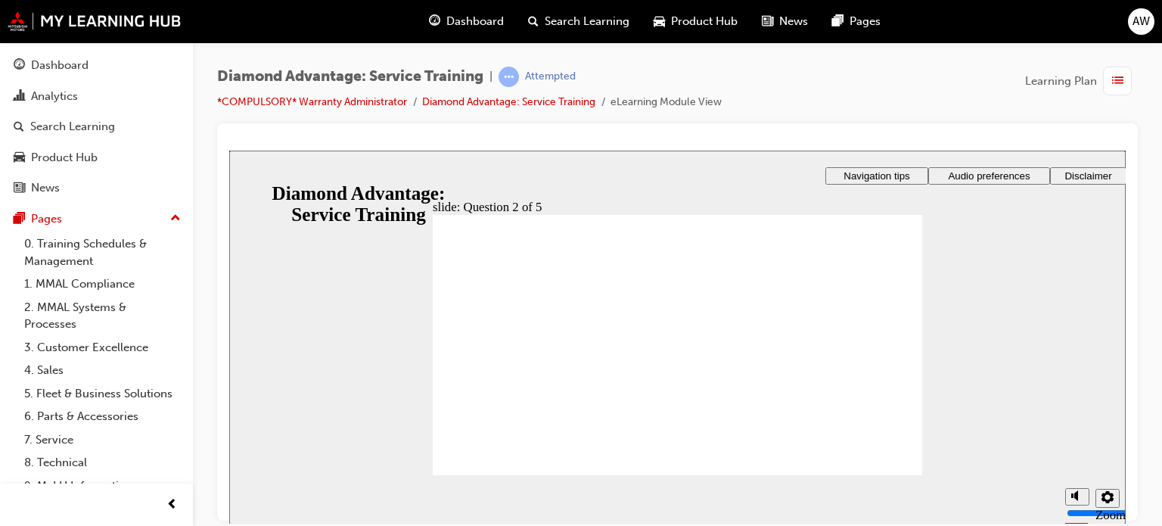
checkbox input "true"
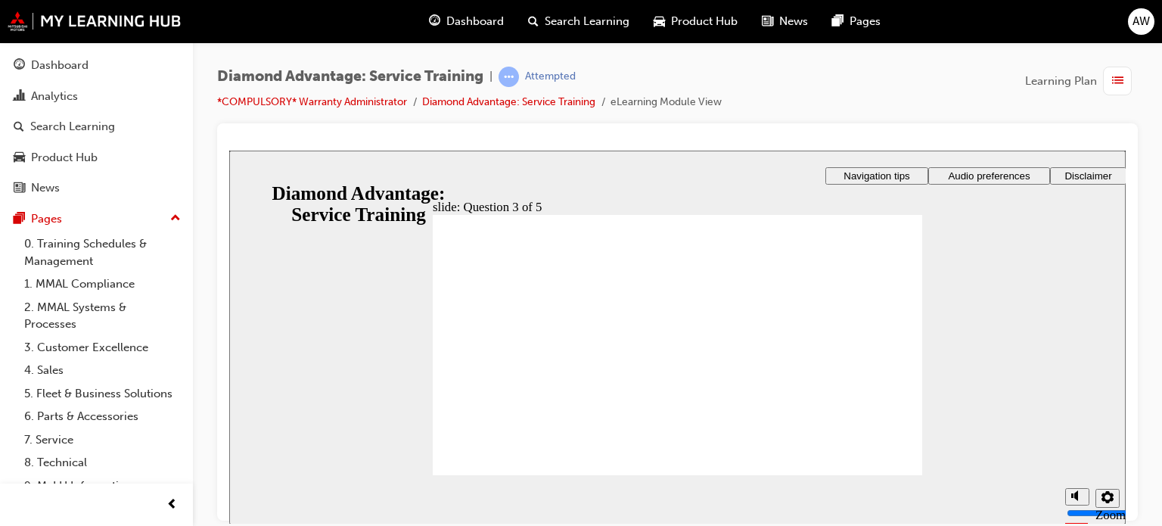
checkbox input "true"
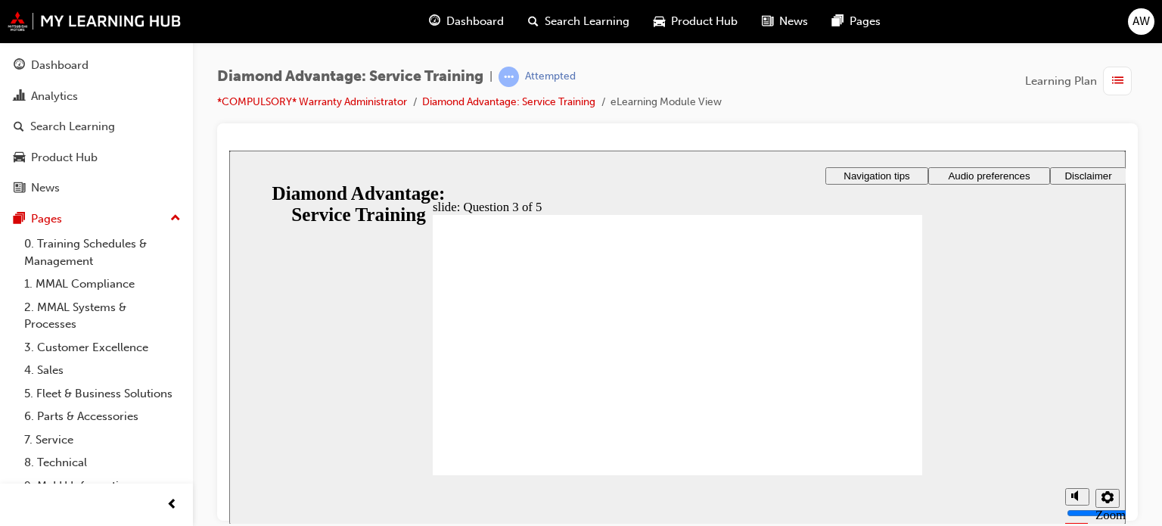
radio input "true"
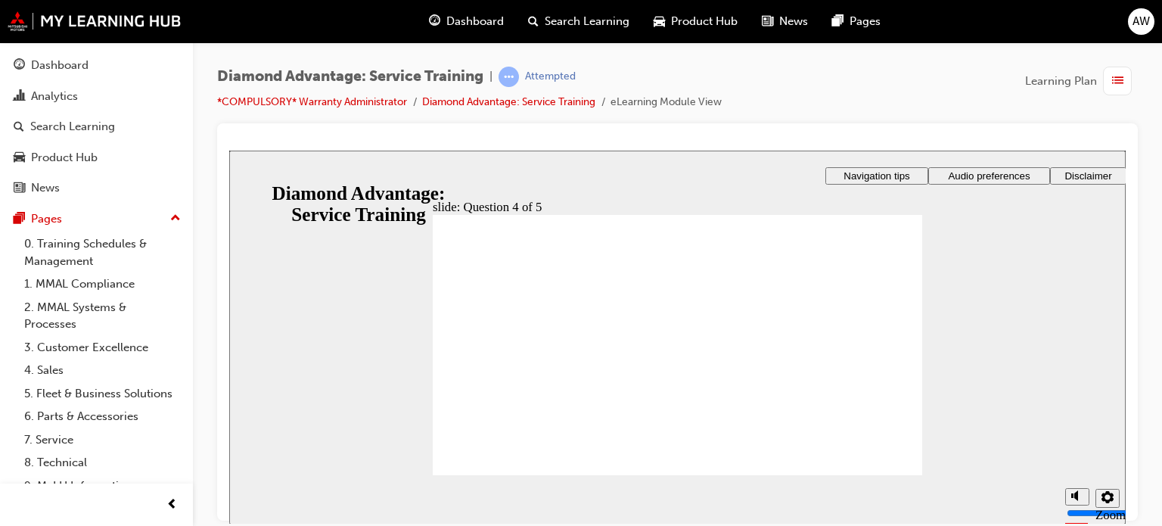
radio input "true"
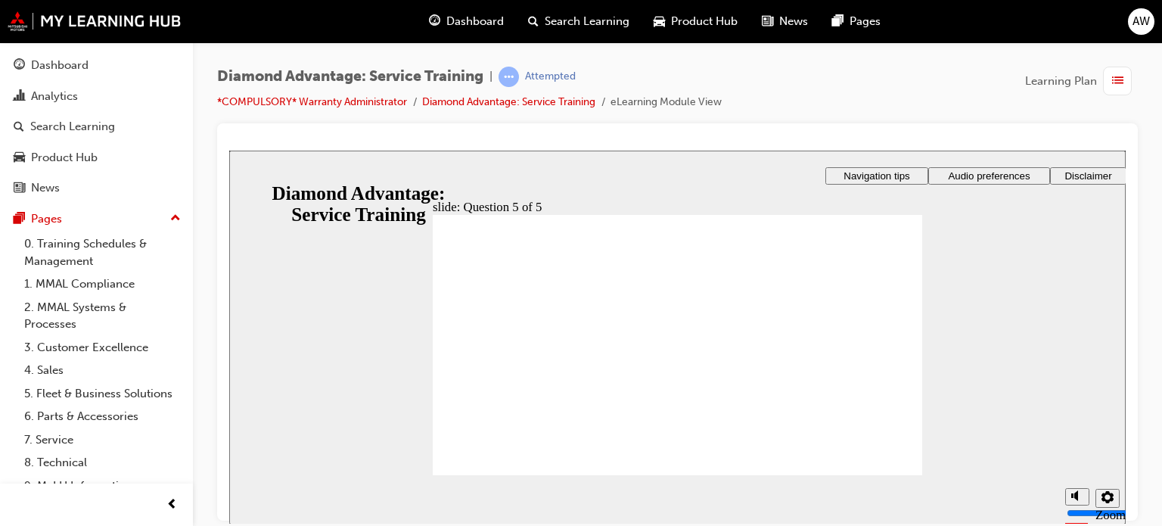
click at [252, 180] on div "Sidebar Toggle" at bounding box center [248, 174] width 26 height 11
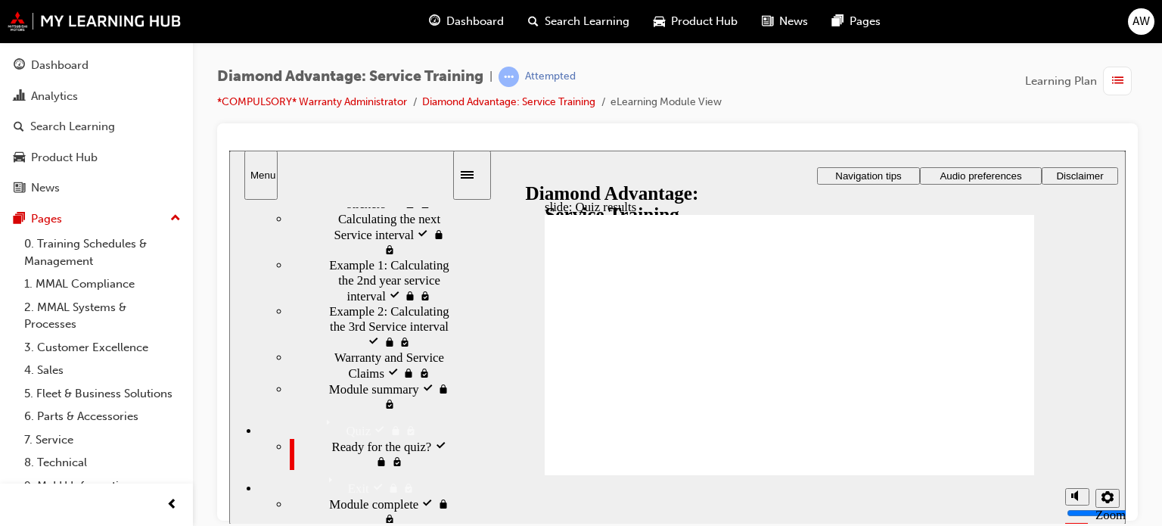
scroll to position [390, 0]
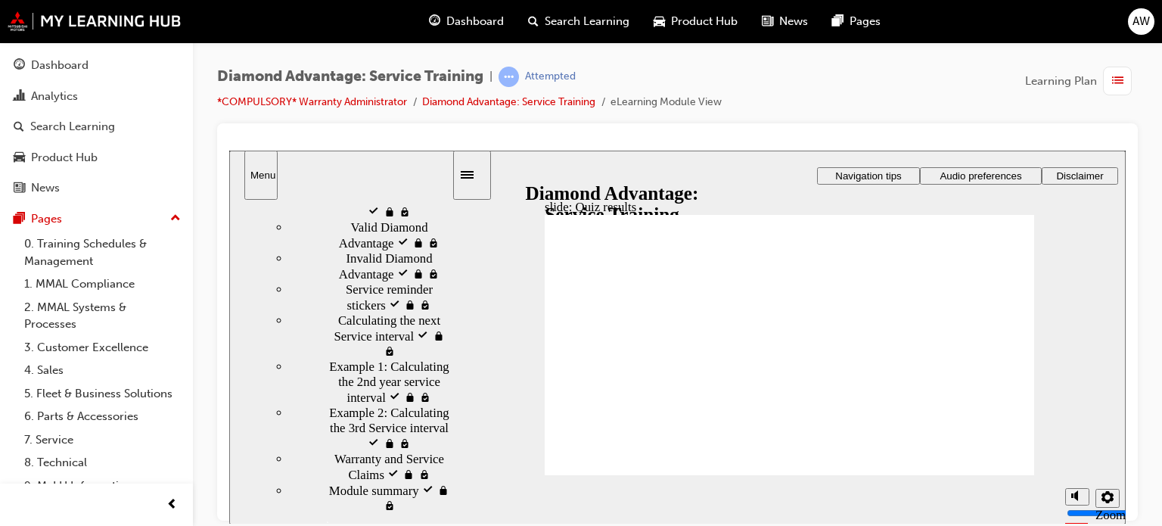
drag, startPoint x: 448, startPoint y: 321, endPoint x: 457, endPoint y: 447, distance: 126.7
click at [457, 447] on div "slide: Quiz results Sorry, you didn't pass. Click Retry quiz to try again. Befo…" at bounding box center [677, 337] width 896 height 374
click at [347, 354] on span "Calculating the next Service interval visited" at bounding box center [394, 331] width 113 height 45
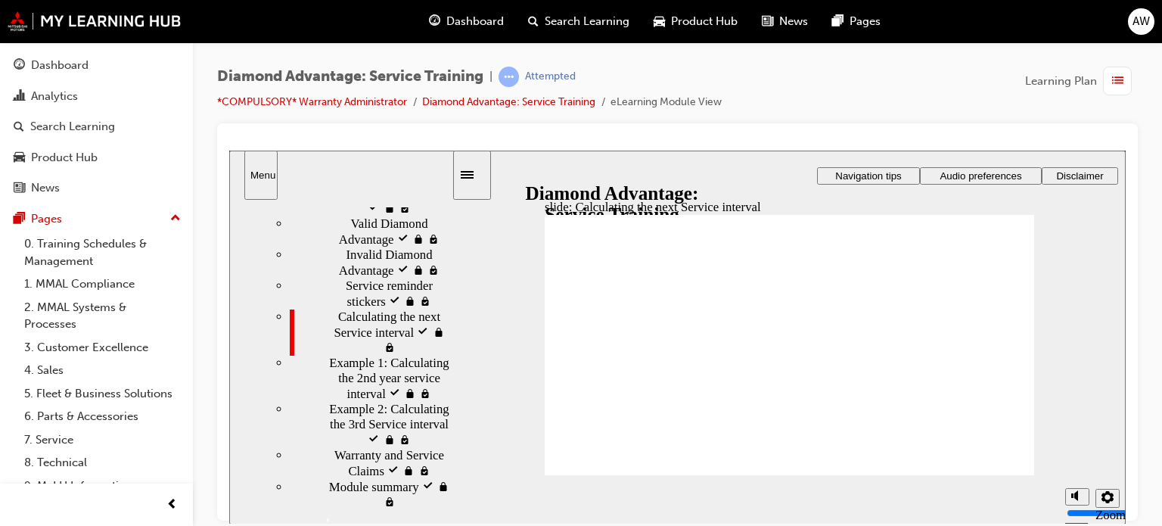
click at [368, 477] on span "Warranty and Service Claims visited" at bounding box center [392, 462] width 117 height 30
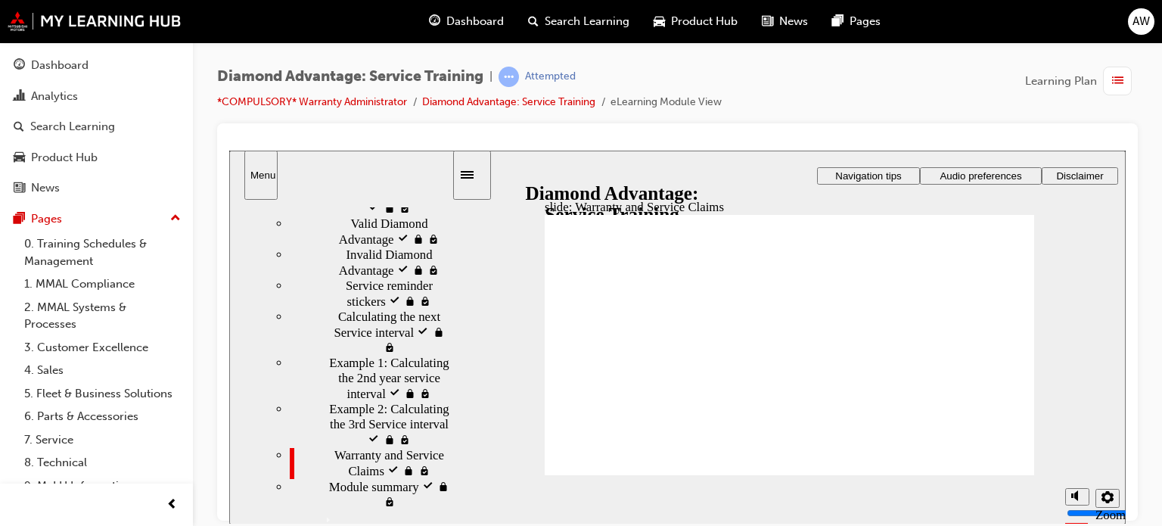
click at [346, 277] on span "Invalid Diamond Advantage visited" at bounding box center [399, 262] width 106 height 30
click at [357, 216] on div "Booking and pre-arrival visited Booking and pre-arrival" at bounding box center [371, 200] width 162 height 31
click at [447, 306] on div "Service reminder stickers visited Service reminder stickers" at bounding box center [371, 293] width 162 height 31
click at [443, 309] on div "Service reminder stickers visited Service reminder stickers" at bounding box center [371, 293] width 162 height 31
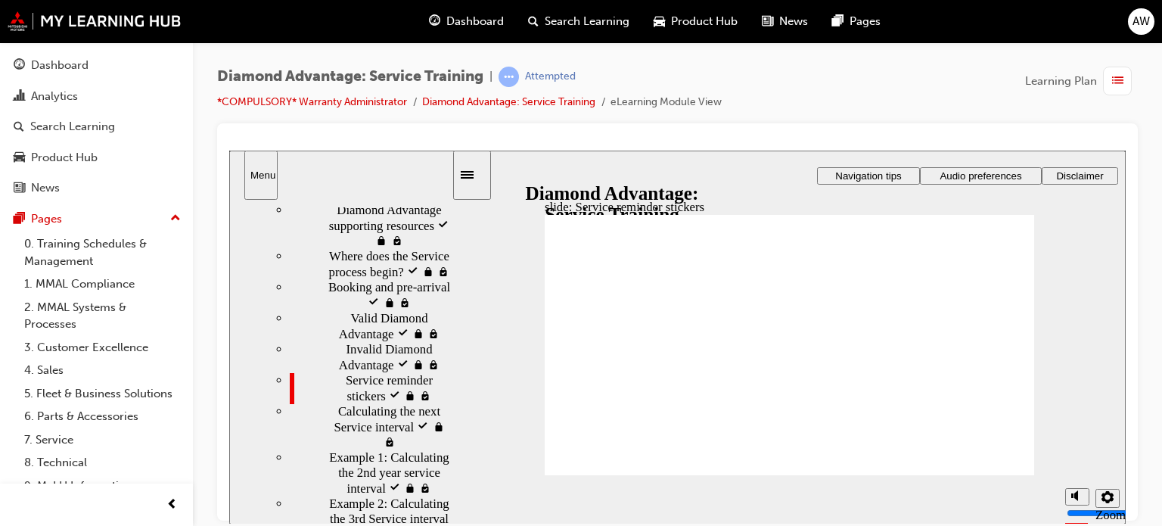
scroll to position [149, 0]
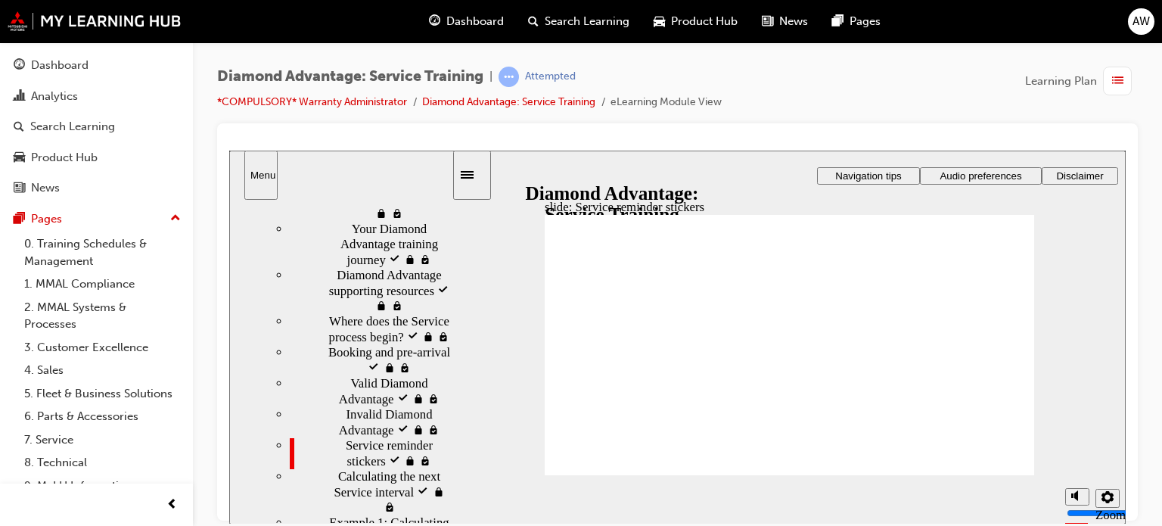
drag, startPoint x: 449, startPoint y: 340, endPoint x: 451, endPoint y: 277, distance: 62.8
click at [451, 277] on div "sidebar" at bounding box center [340, 266] width 222 height 117
click at [359, 343] on span "Where does the Service process begin? visited" at bounding box center [390, 328] width 123 height 30
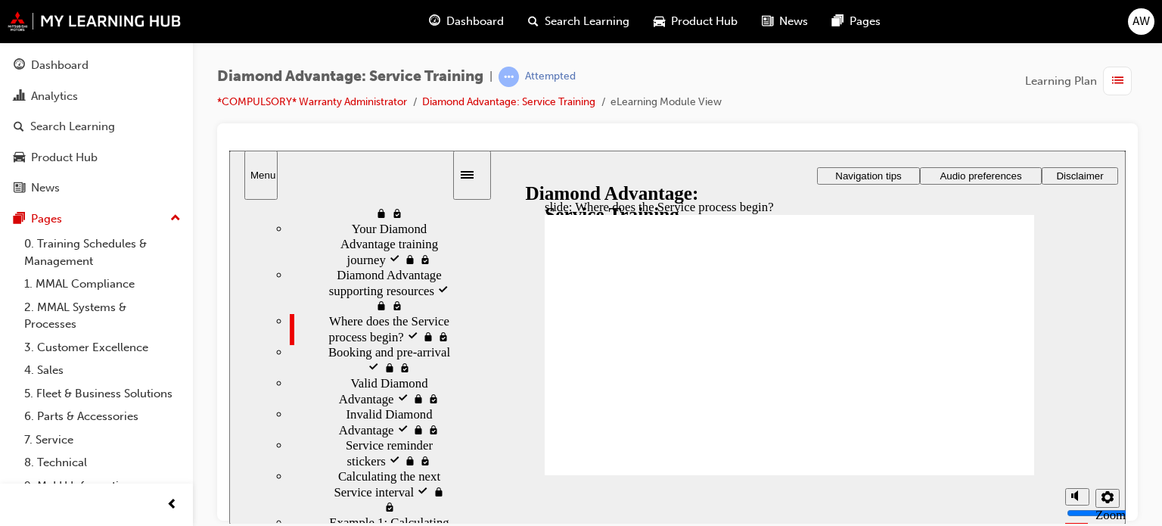
click at [344, 366] on span "Booking and pre-arrival visited" at bounding box center [389, 359] width 123 height 30
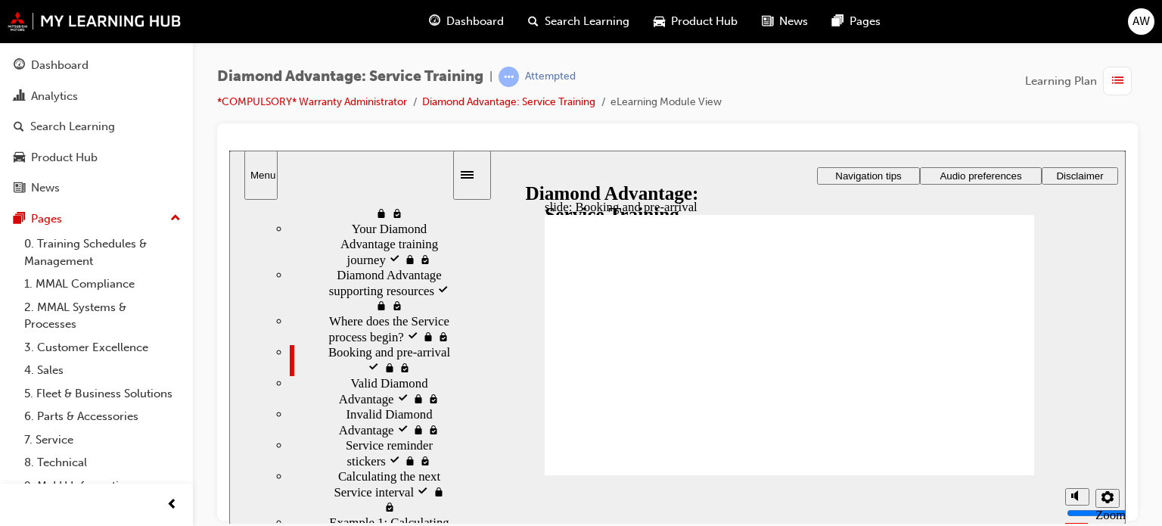
click at [345, 437] on div "Invalid Diamond Advantage visited Invalid Diamond Advantage" at bounding box center [371, 421] width 162 height 31
click at [336, 406] on div "Valid Diamond Advantage visited Valid Diamond Advantage" at bounding box center [371, 390] width 162 height 31
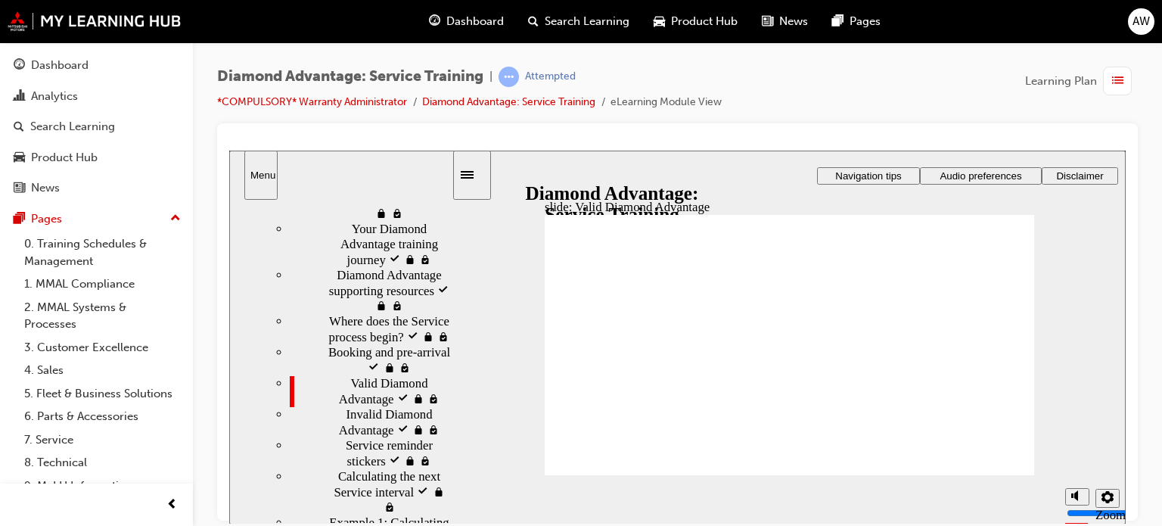
click at [362, 437] on div "Invalid Diamond Advantage visited Invalid Diamond Advantage" at bounding box center [371, 421] width 162 height 31
click at [450, 391] on div "Valid Diamond Advantage visited Valid Diamond Advantage" at bounding box center [371, 390] width 162 height 31
drag, startPoint x: 450, startPoint y: 391, endPoint x: 452, endPoint y: 418, distance: 26.5
click at [452, 418] on div "Diamond Advantage: Service Training Diamond Advantage: Service Training Diamond…" at bounding box center [341, 361] width 224 height 325
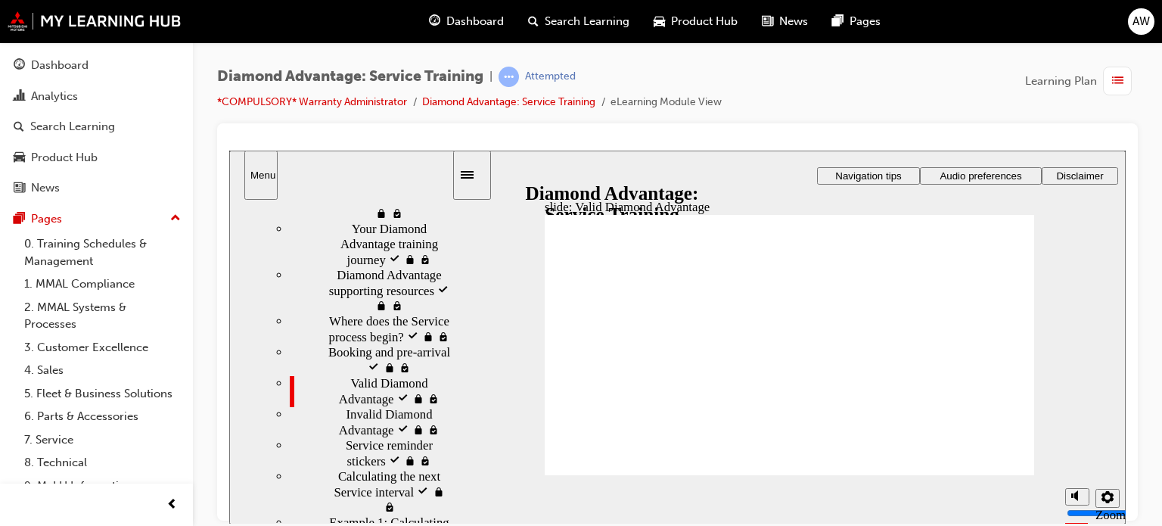
click at [451, 406] on div "Valid Diamond Advantage visited Valid Diamond Advantage" at bounding box center [371, 390] width 162 height 31
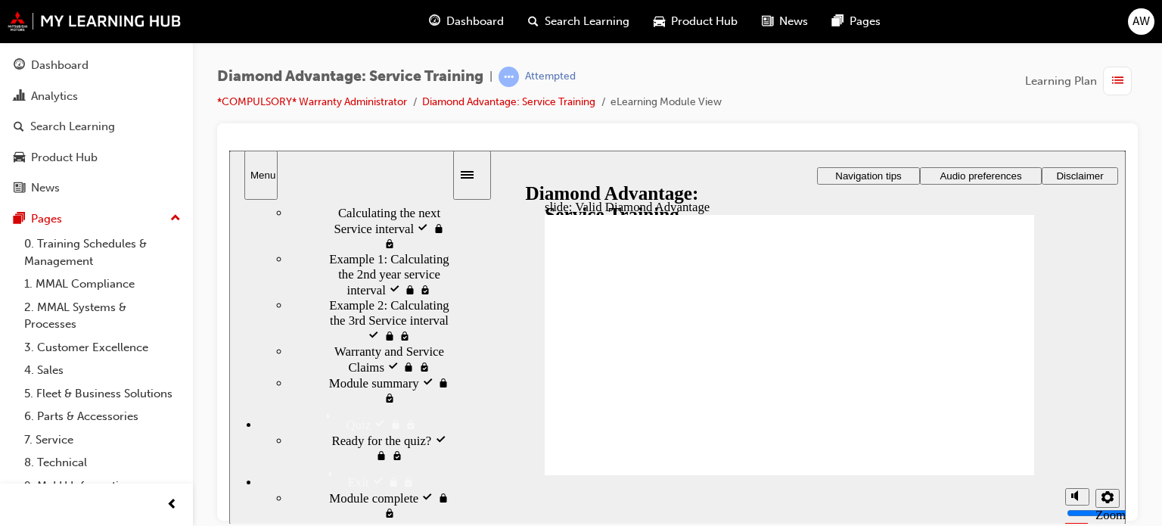
scroll to position [421, 0]
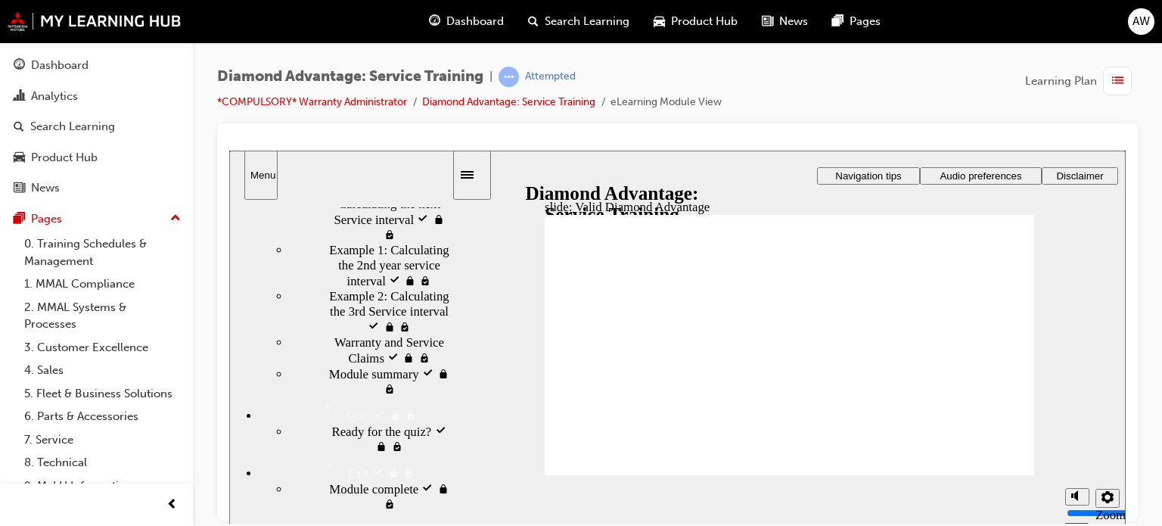
drag, startPoint x: 445, startPoint y: 357, endPoint x: 457, endPoint y: 469, distance: 112.6
click at [457, 469] on div "slide: Valid Diamond Advantage Rectangle 1 CPS claim Submit the CPS claim via t…" at bounding box center [677, 337] width 896 height 374
click at [351, 365] on div "Warranty and Service Claims visited Warranty and Service Claims" at bounding box center [371, 349] width 162 height 31
click at [330, 454] on div "Ready for the quiz? visited Ready for the quiz?" at bounding box center [371, 438] width 162 height 31
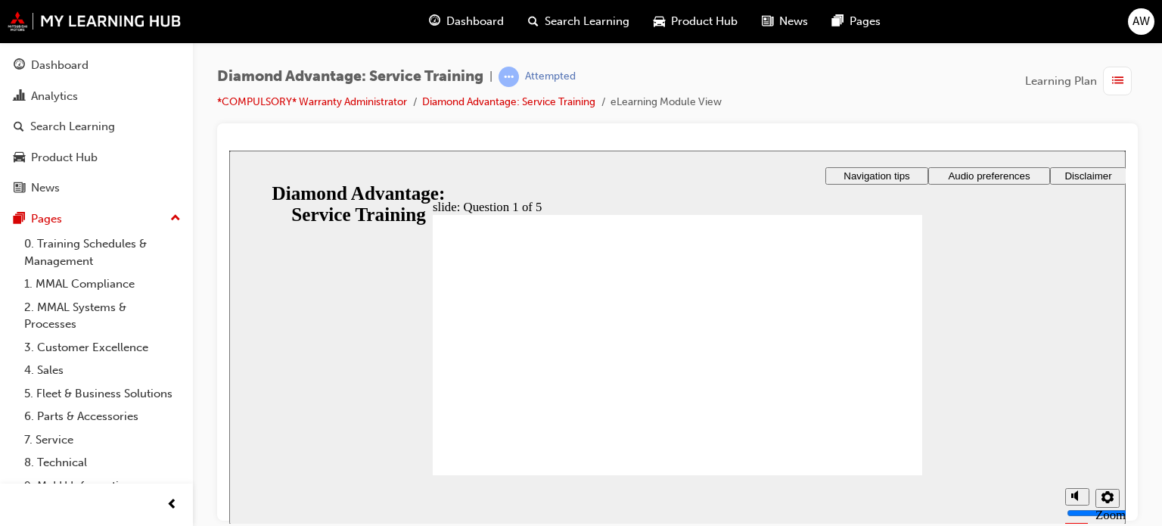
checkbox input "true"
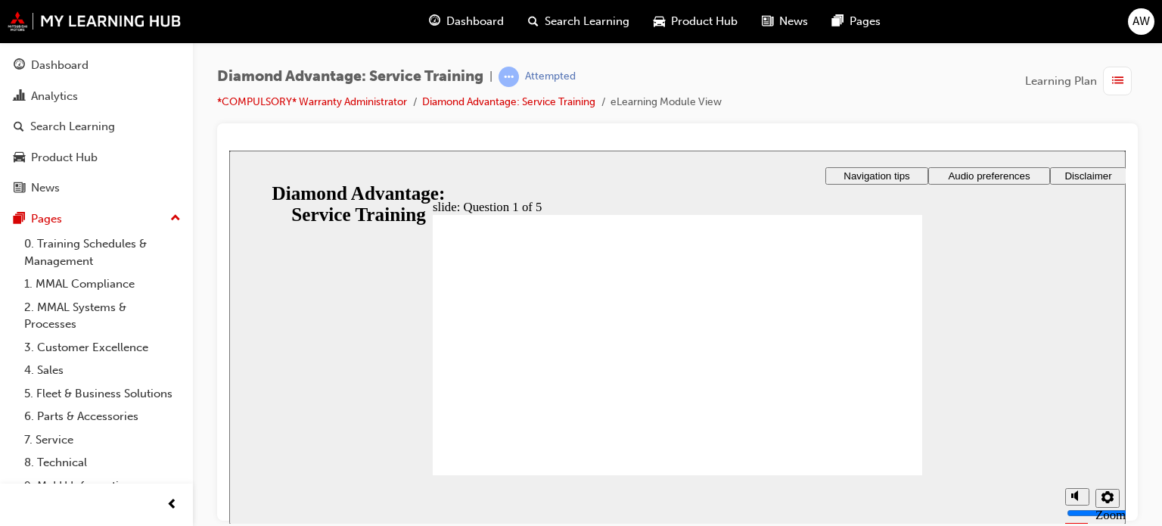
checkbox input "true"
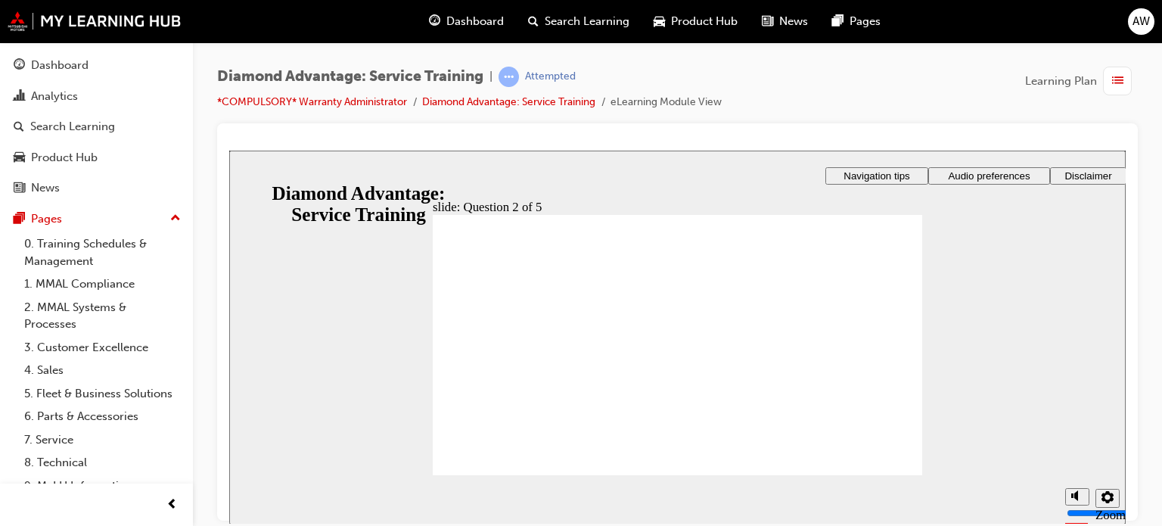
checkbox input "true"
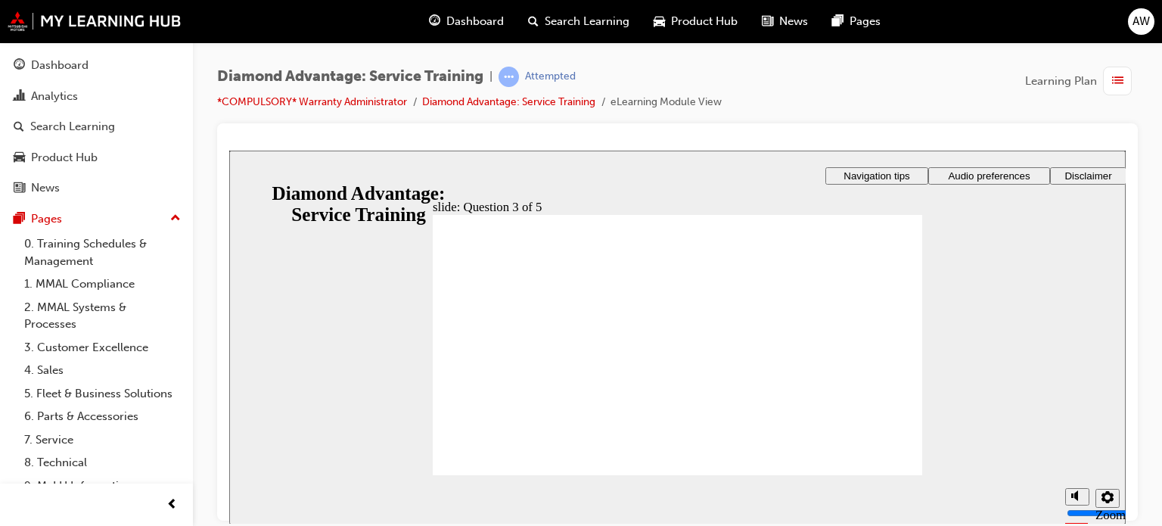
checkbox input "true"
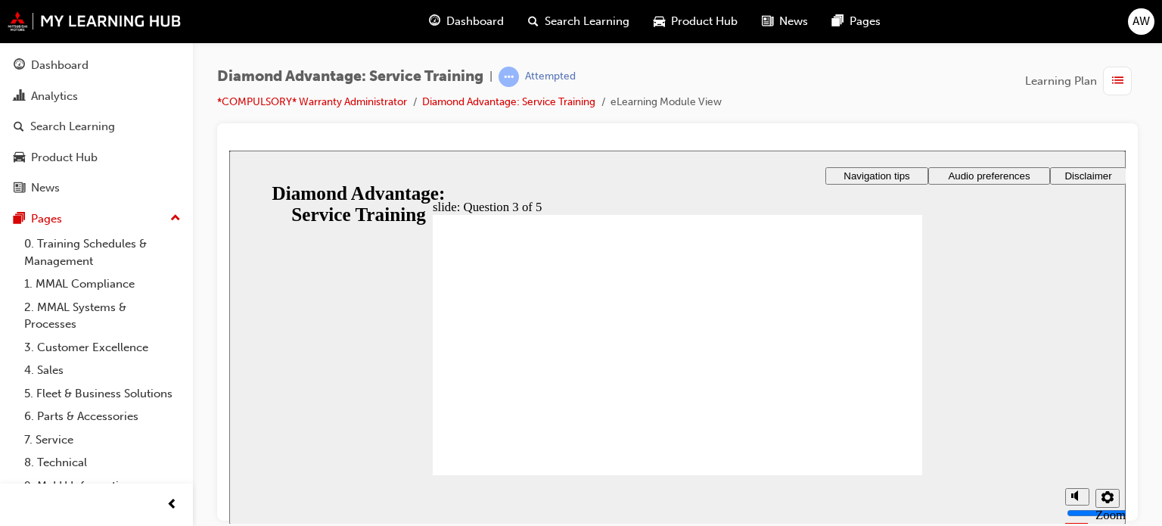
drag, startPoint x: 610, startPoint y: 379, endPoint x: 578, endPoint y: 415, distance: 48.3
checkbox input "true"
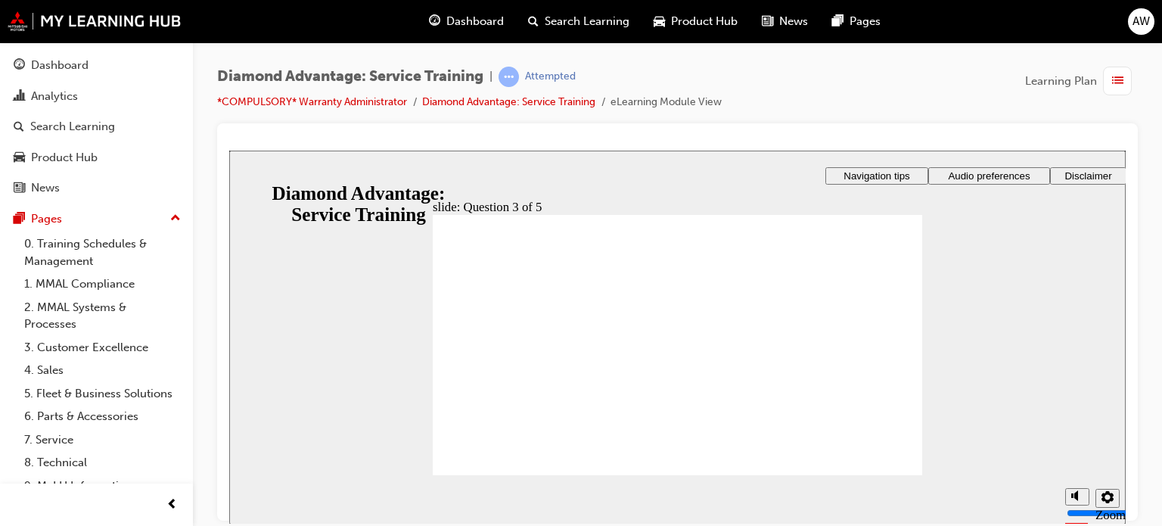
checkbox input "true"
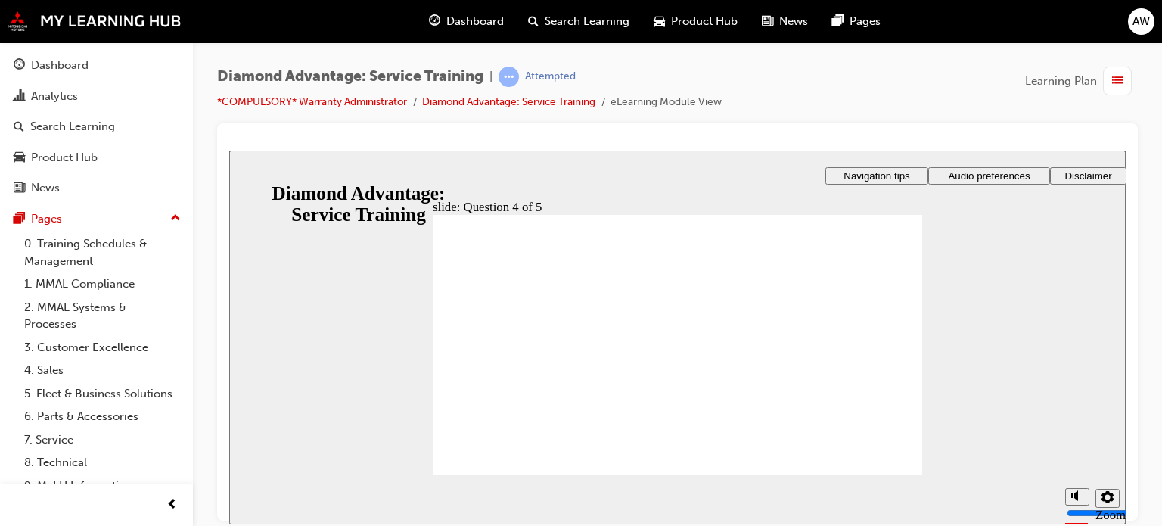
radio input "true"
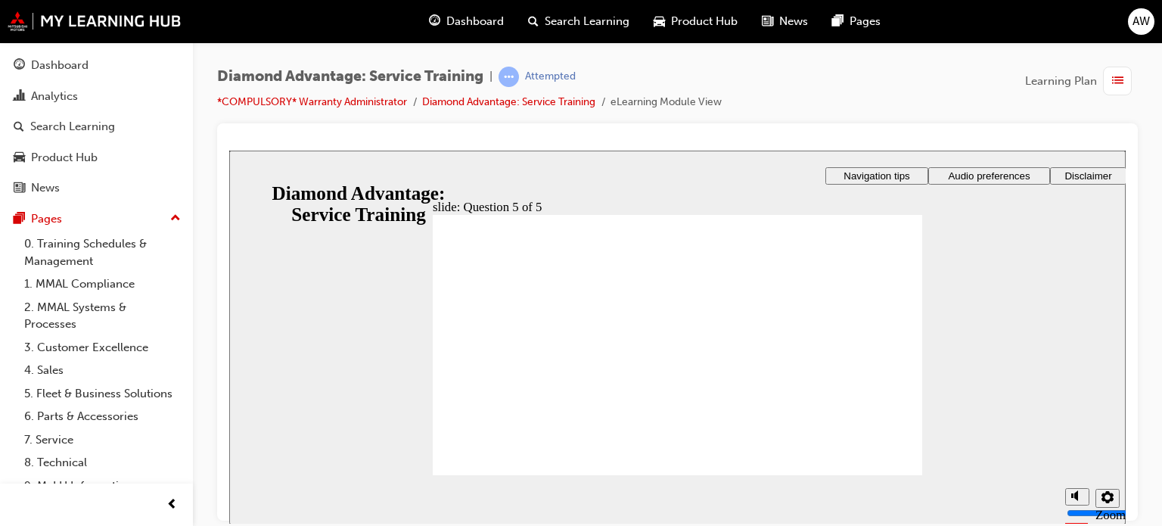
radio input "true"
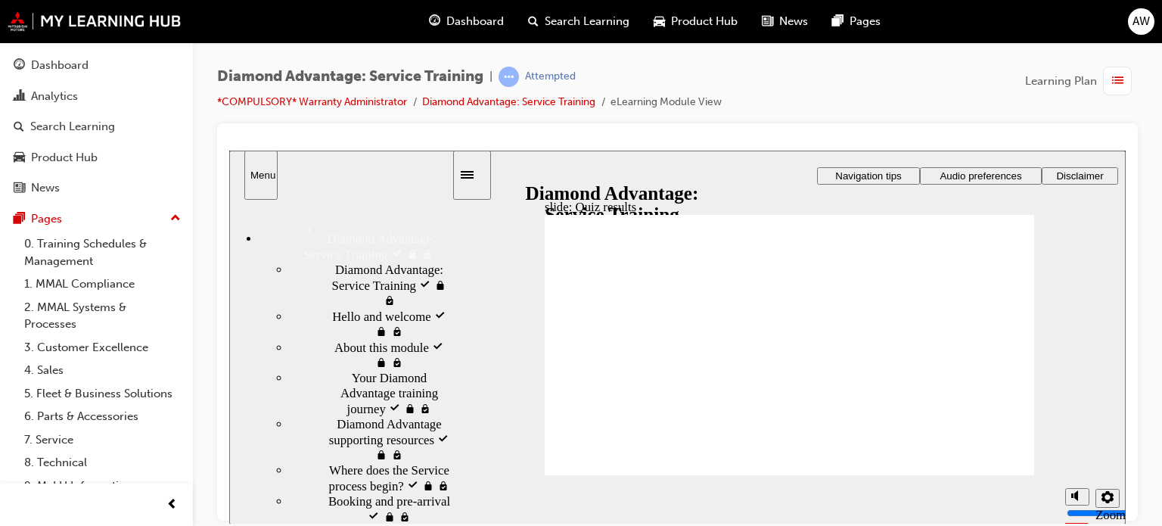
drag, startPoint x: 448, startPoint y: 255, endPoint x: 448, endPoint y: 209, distance: 46.1
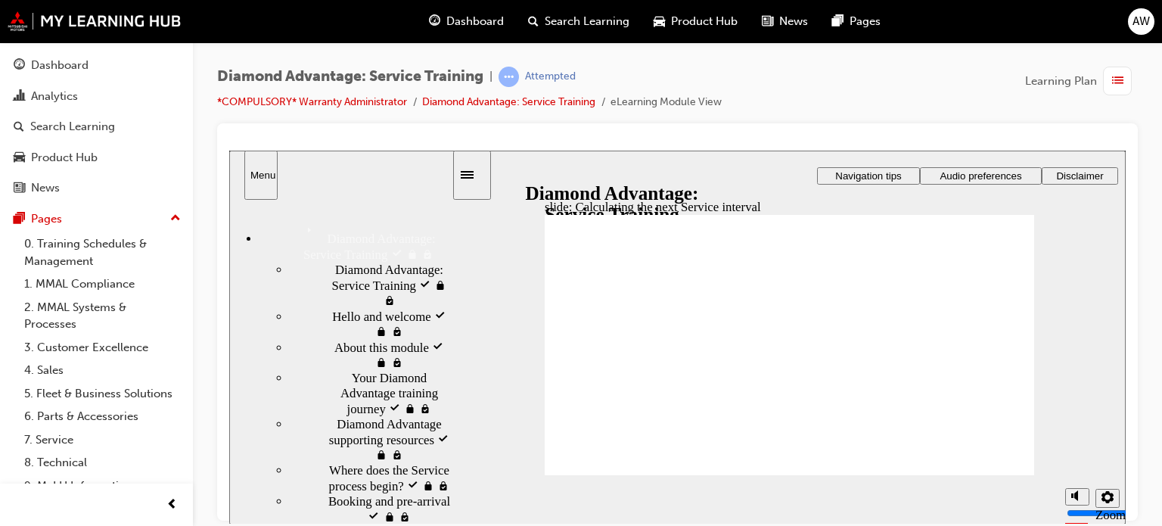
drag, startPoint x: 282, startPoint y: 284, endPoint x: 323, endPoint y: 446, distance: 167.0
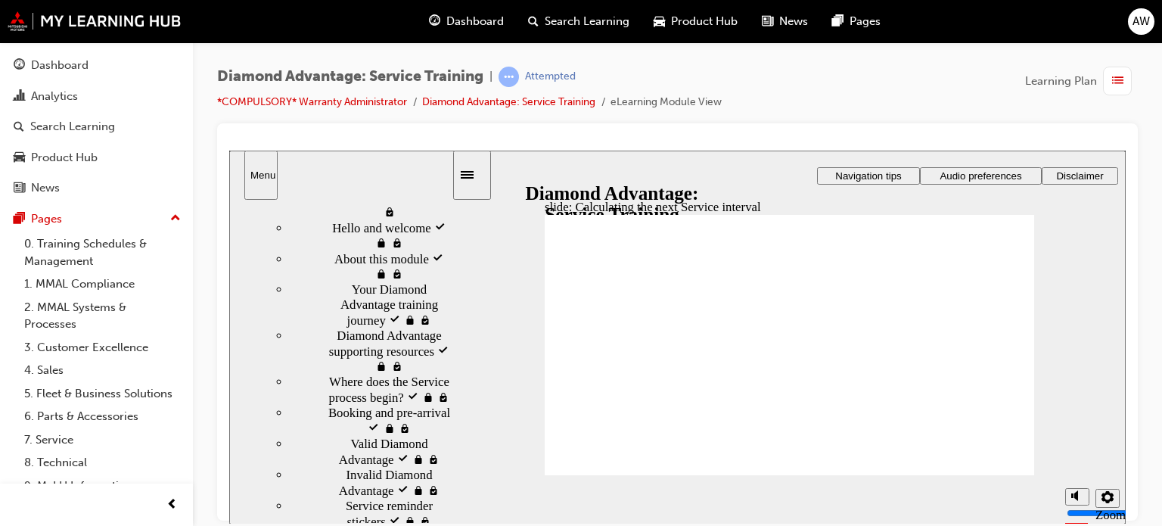
scroll to position [119, 0]
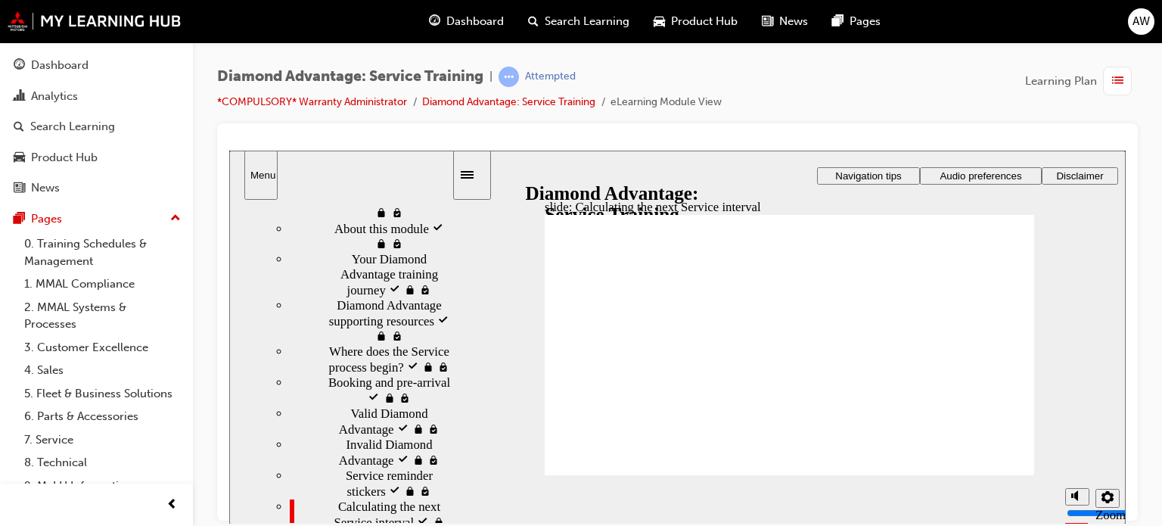
click at [329, 361] on span "Where does the Service process begin? visited" at bounding box center [390, 358] width 123 height 30
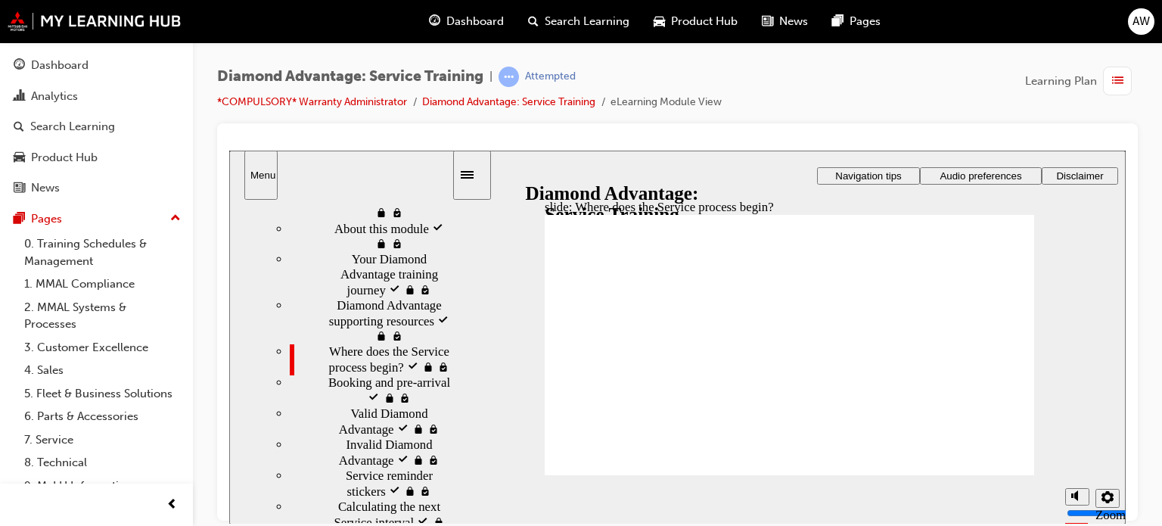
click at [351, 393] on div "Booking and pre-arrival visited Booking and pre-arrival" at bounding box center [371, 389] width 162 height 31
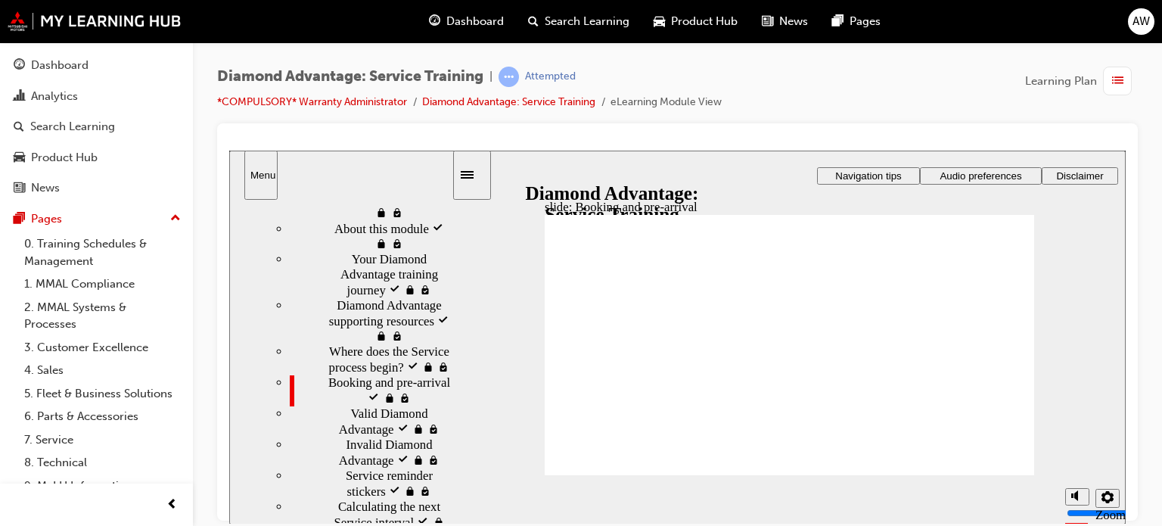
click at [370, 430] on span "Valid Diamond Advantage visited" at bounding box center [400, 421] width 101 height 30
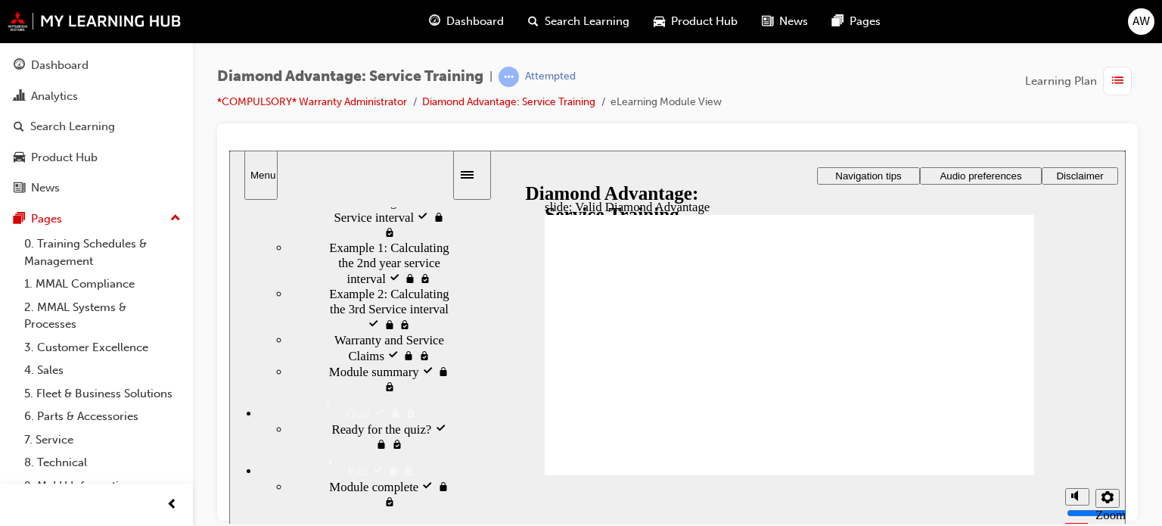
drag, startPoint x: 448, startPoint y: 356, endPoint x: 518, endPoint y: 559, distance: 214.6
click at [518, 523] on html "​40%​ slide: Valid Diamond Advantage Rectangle 1 Rectangle 3 Valid Diamond Adva…" at bounding box center [677, 336] width 896 height 373
click at [347, 451] on span "Ready for the quiz? visited" at bounding box center [391, 436] width 120 height 30
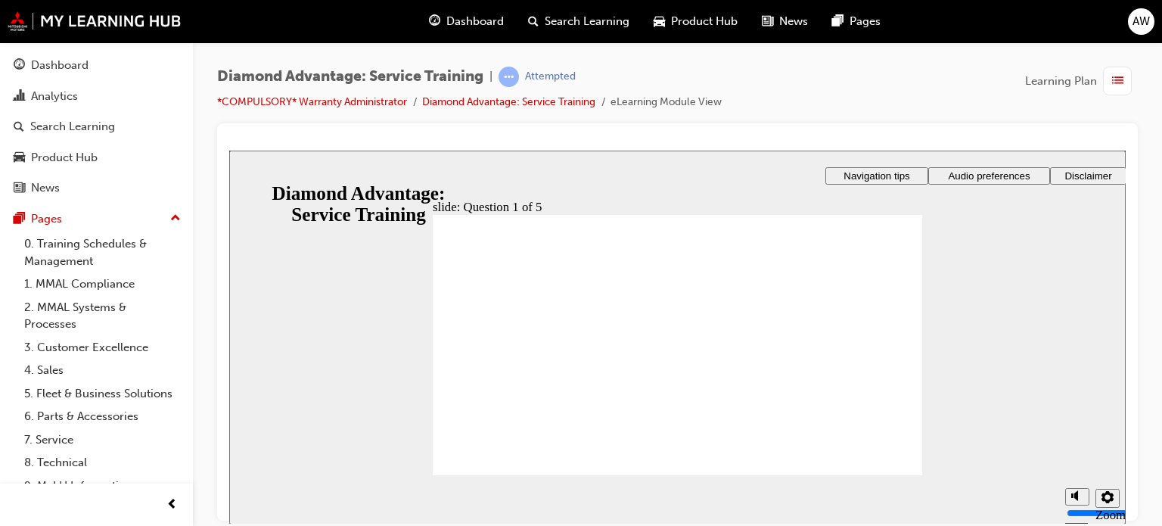
checkbox input "true"
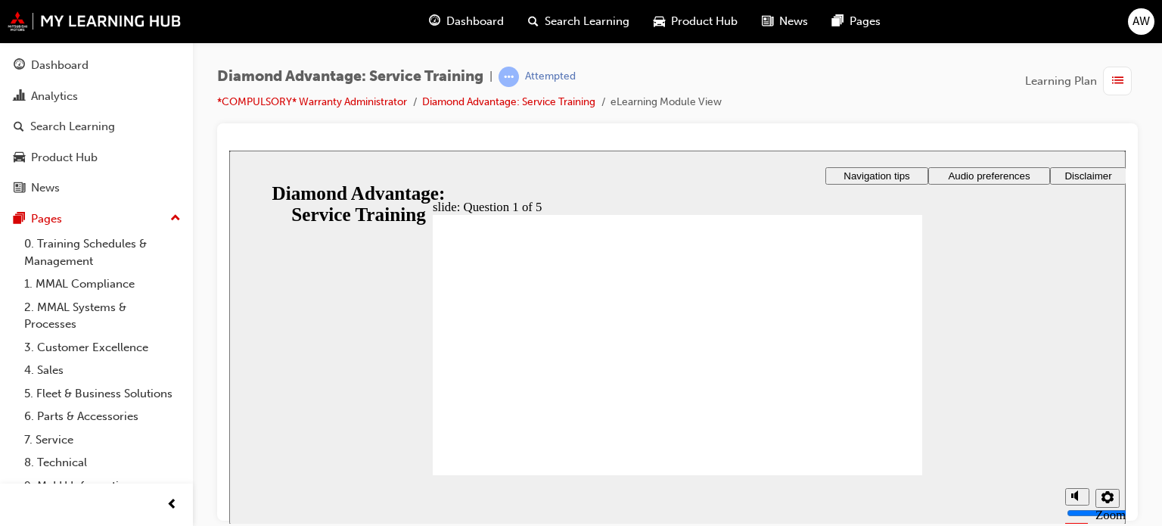
checkbox input "true"
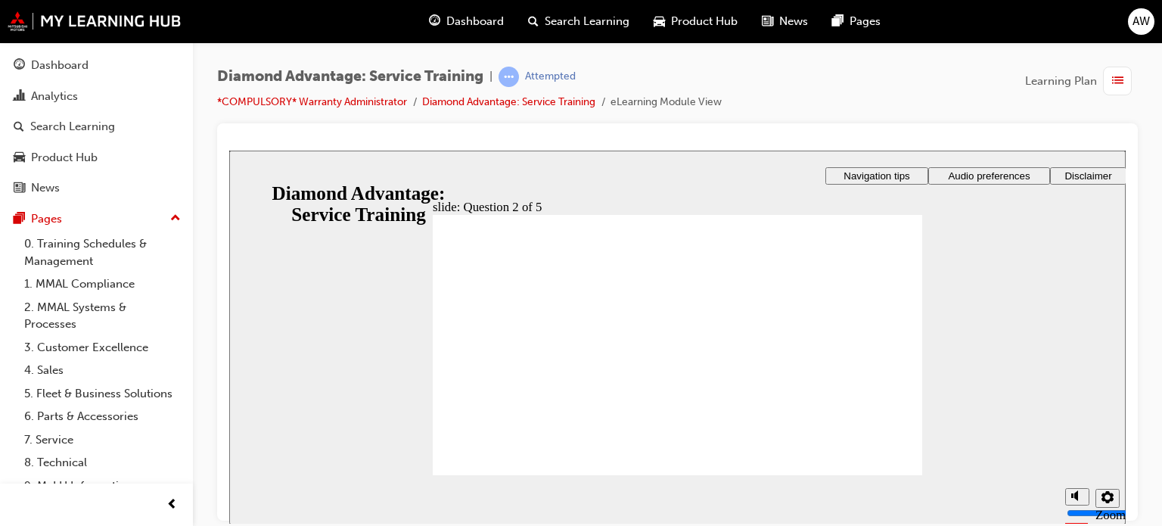
checkbox input "true"
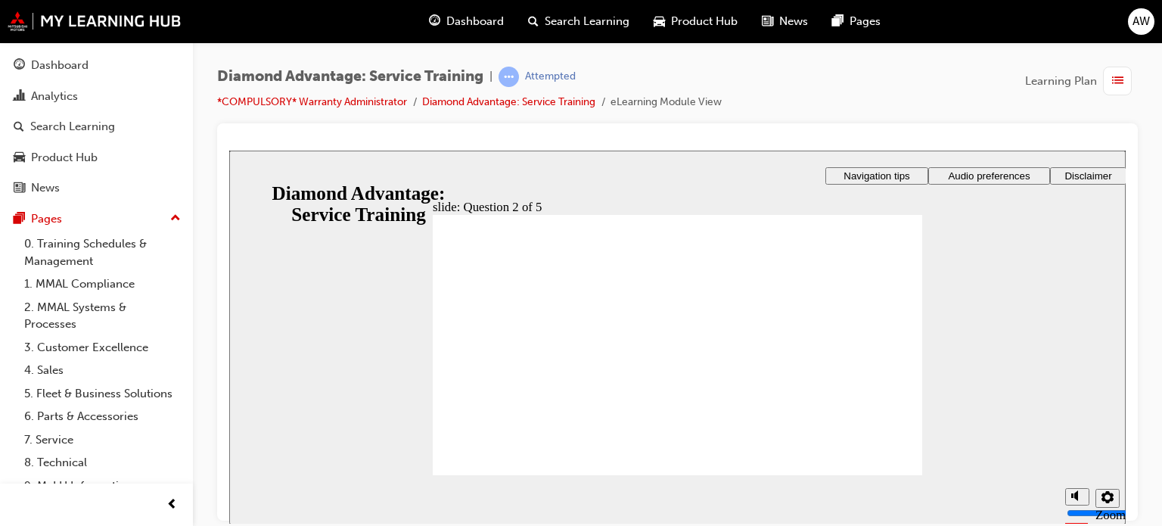
checkbox input "true"
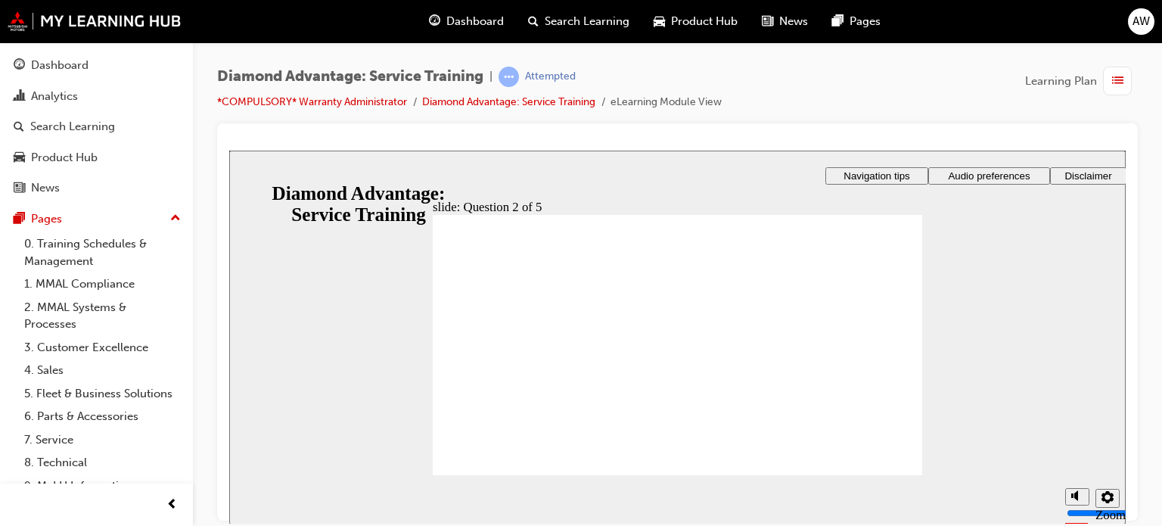
checkbox input "true"
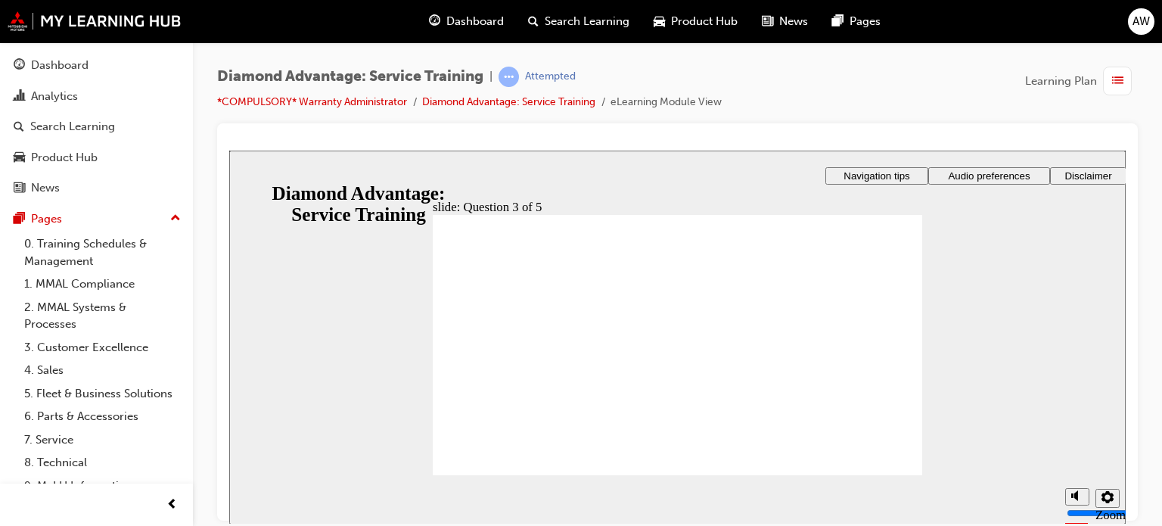
checkbox input "true"
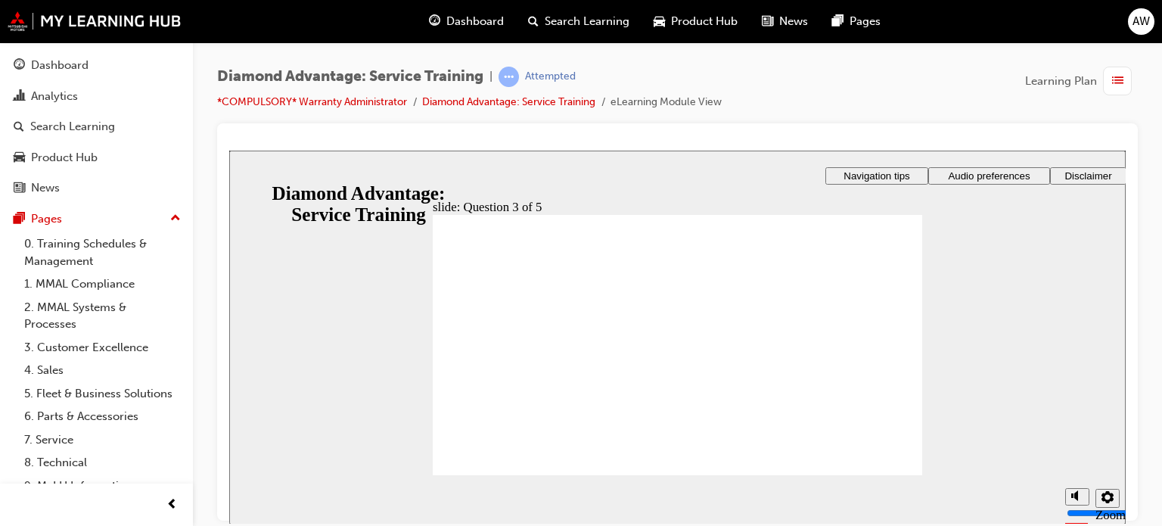
checkbox input "true"
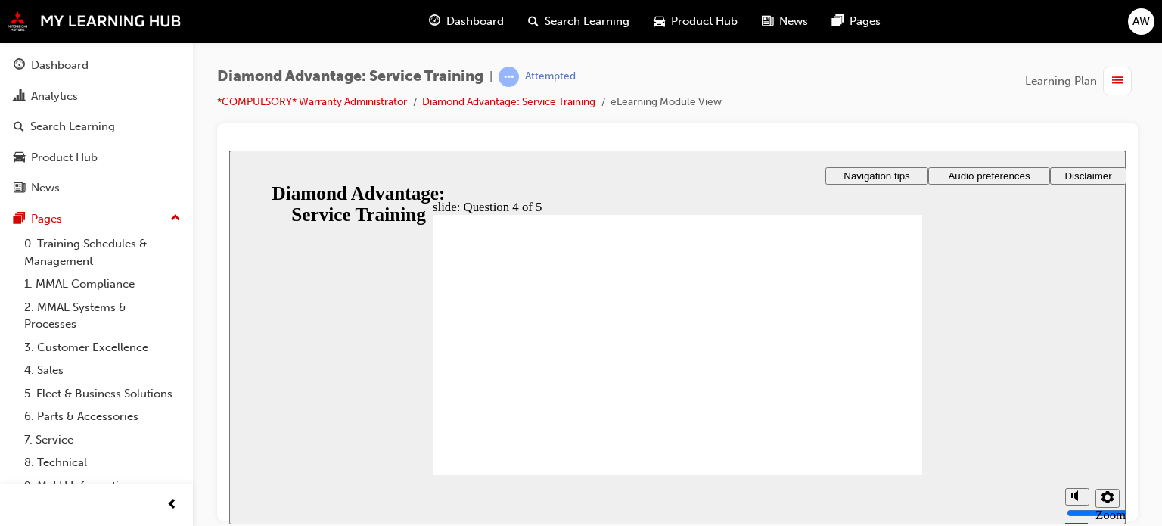
radio input "true"
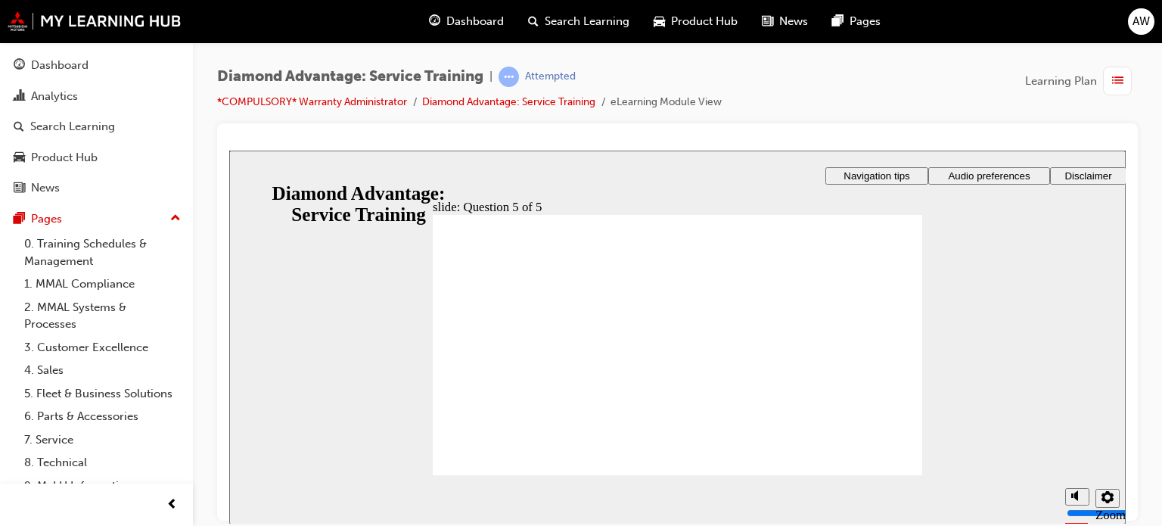
radio input "true"
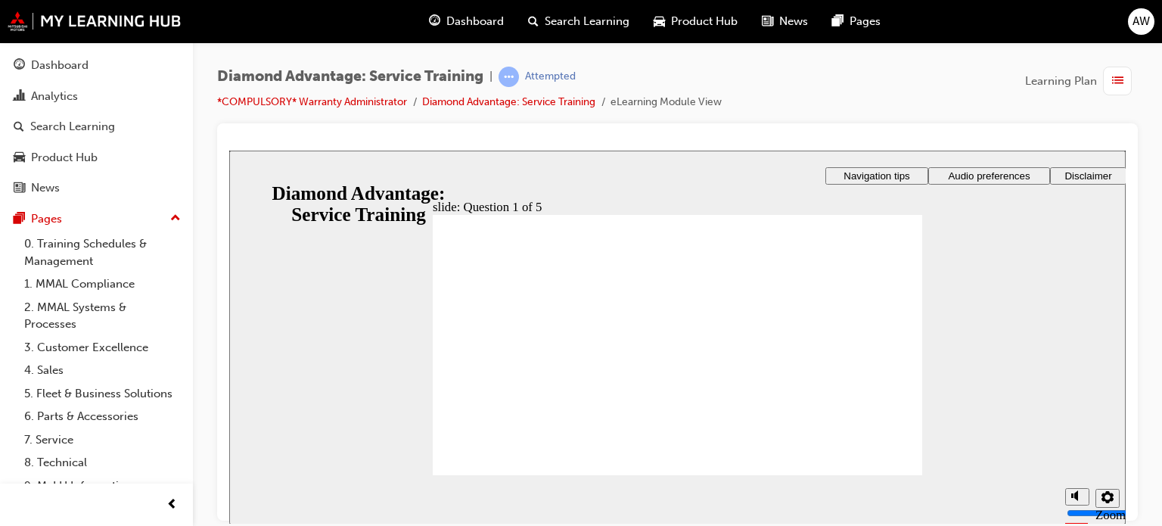
checkbox input "true"
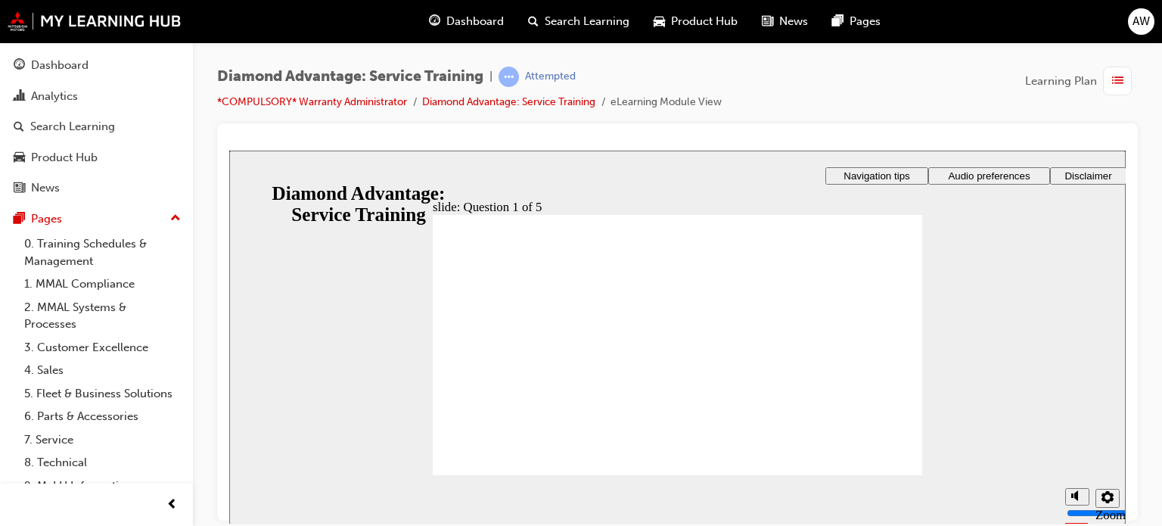
checkbox input "true"
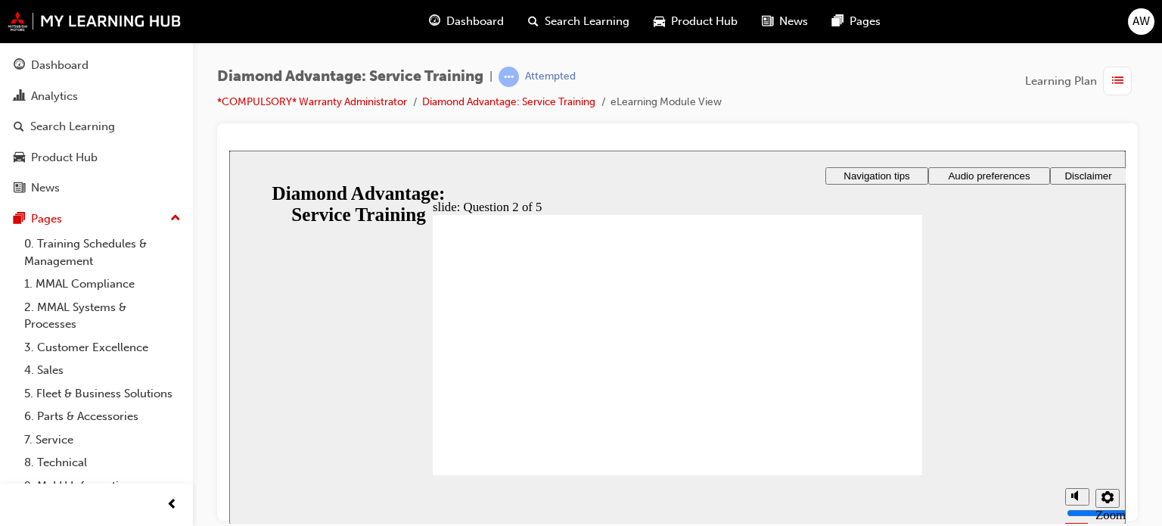
checkbox input "true"
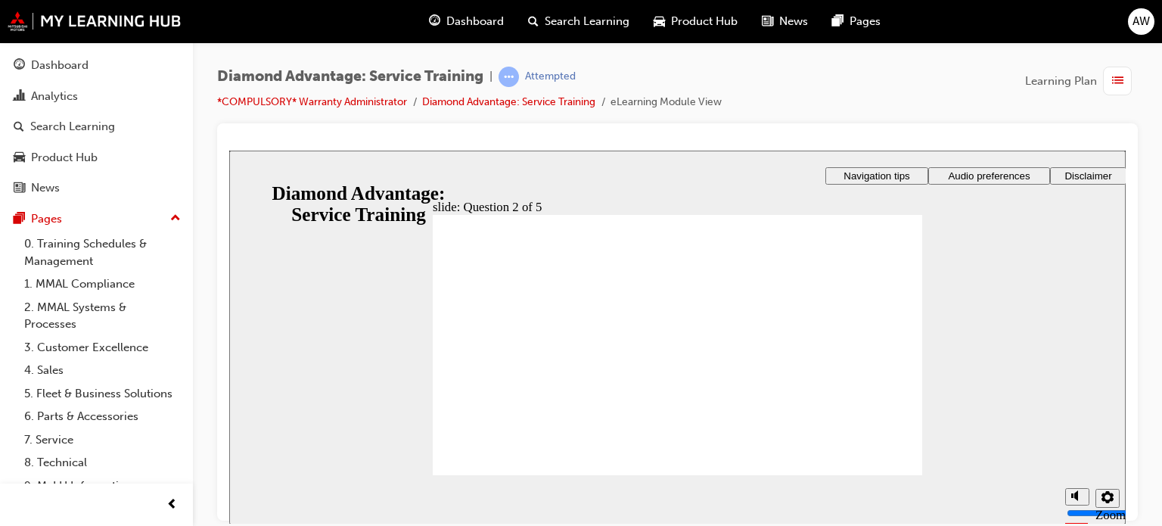
checkbox input "true"
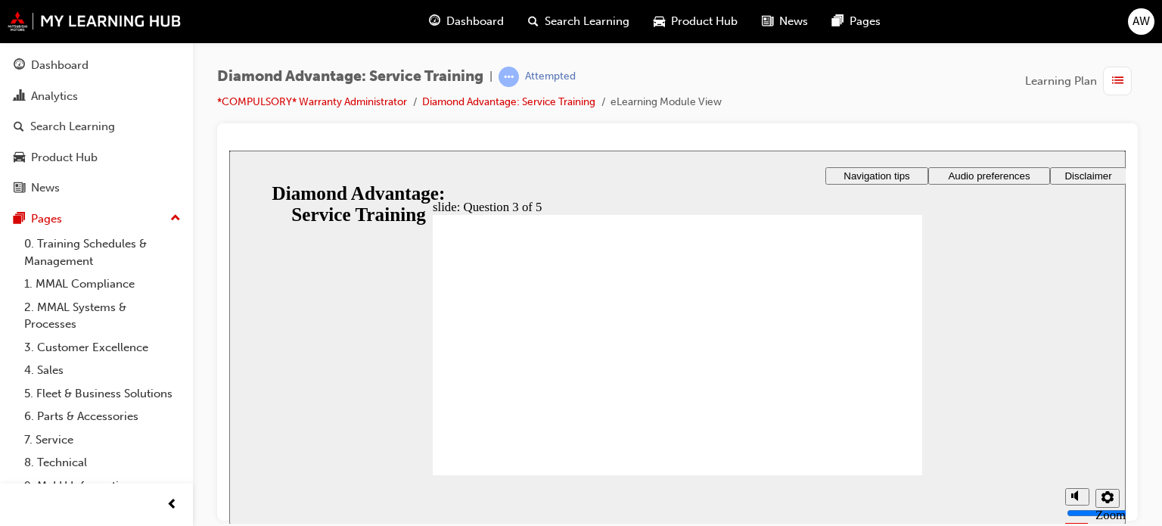
checkbox input "true"
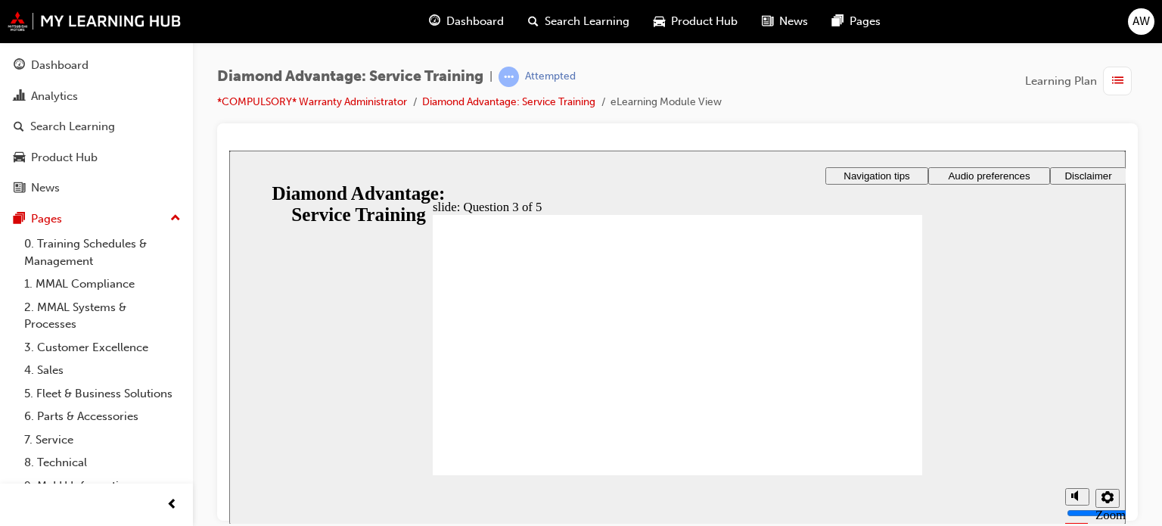
checkbox input "true"
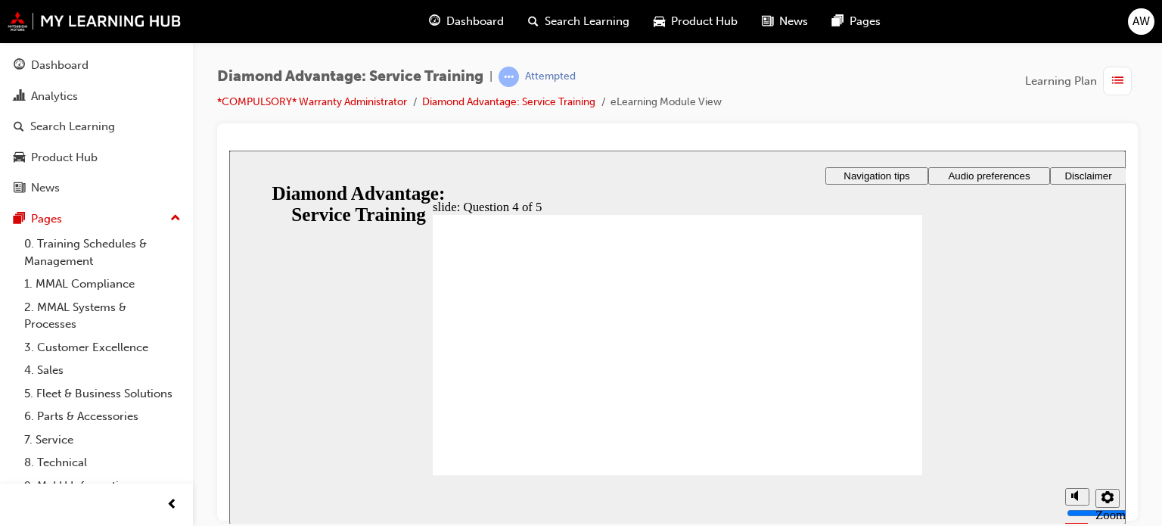
radio input "true"
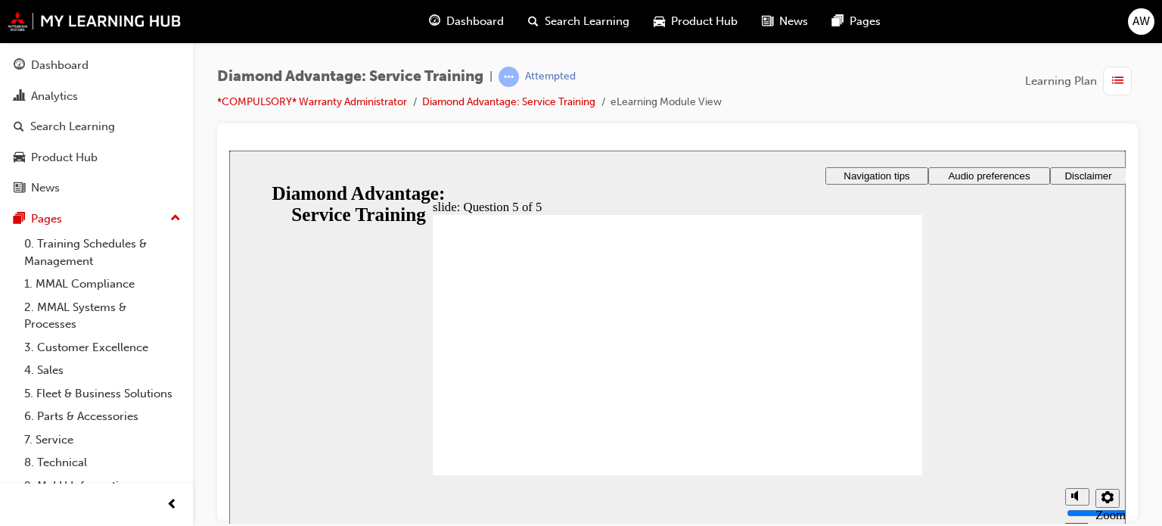
radio input "true"
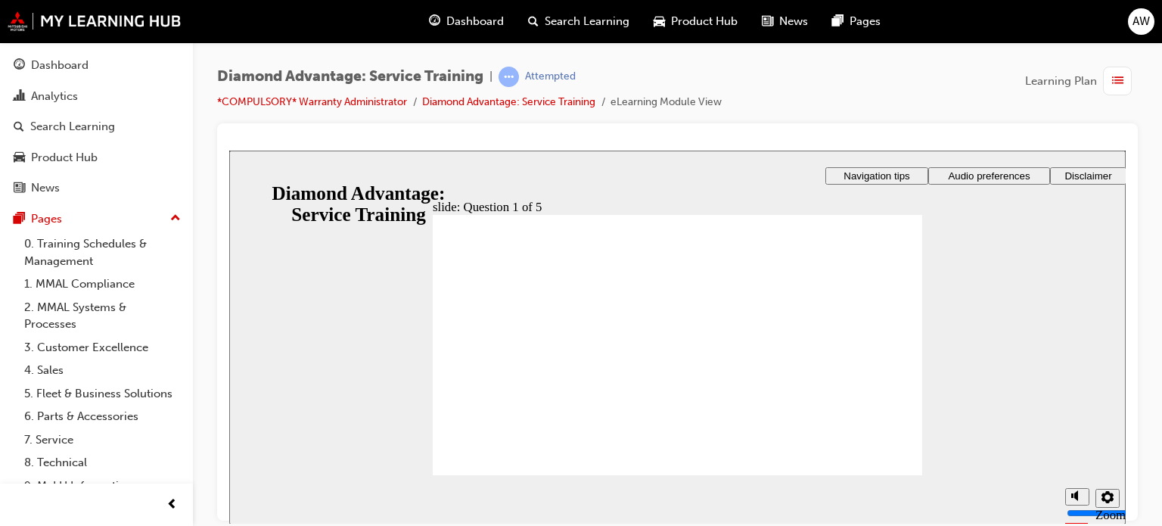
checkbox input "true"
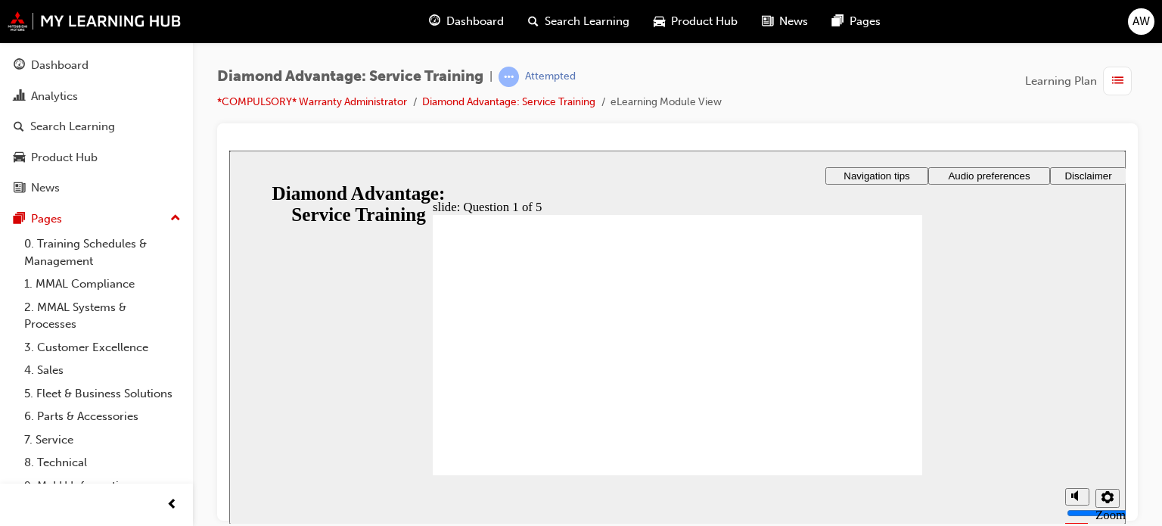
checkbox input "true"
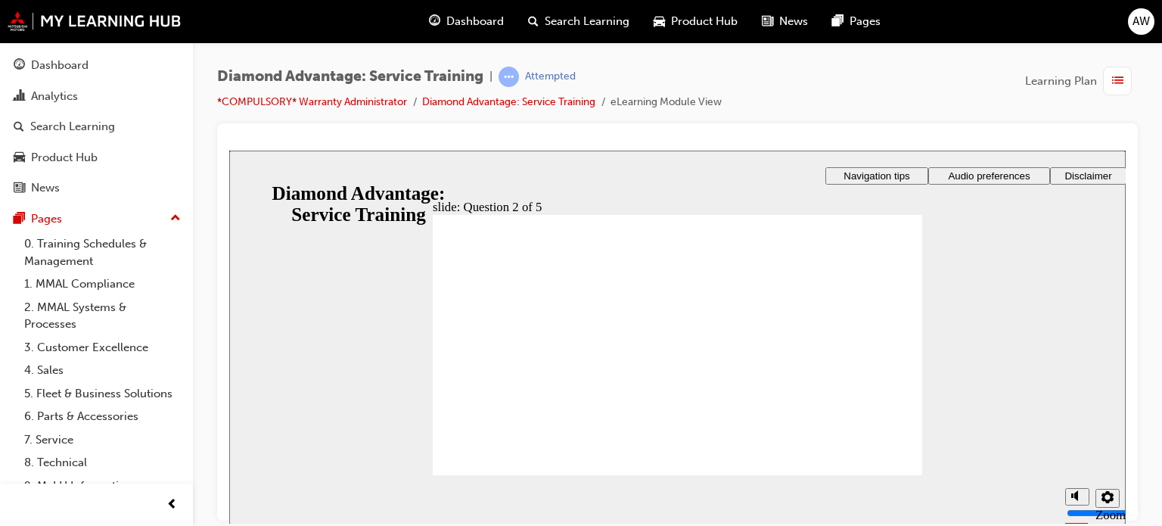
checkbox input "true"
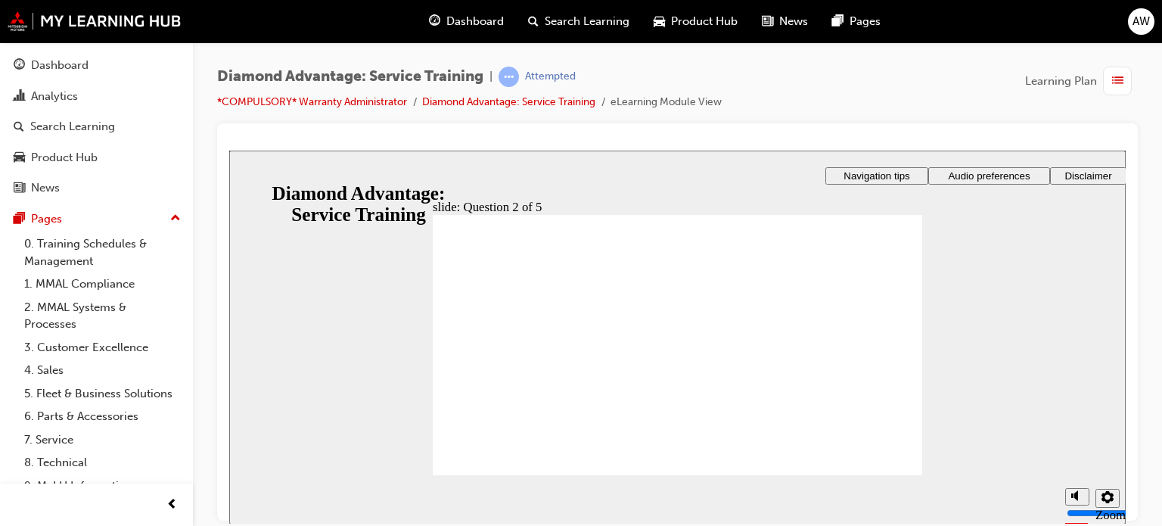
checkbox input "true"
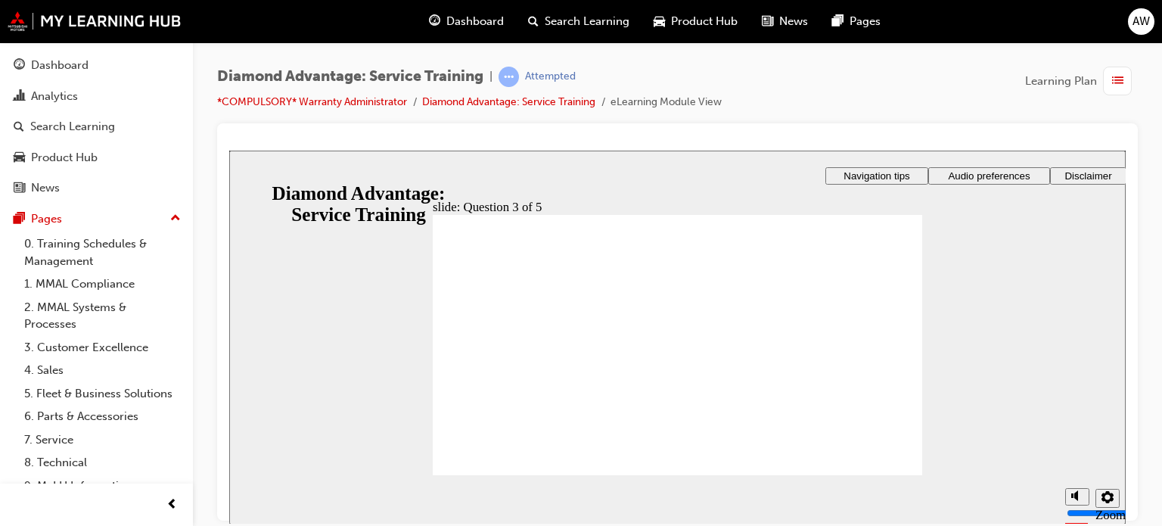
checkbox input "true"
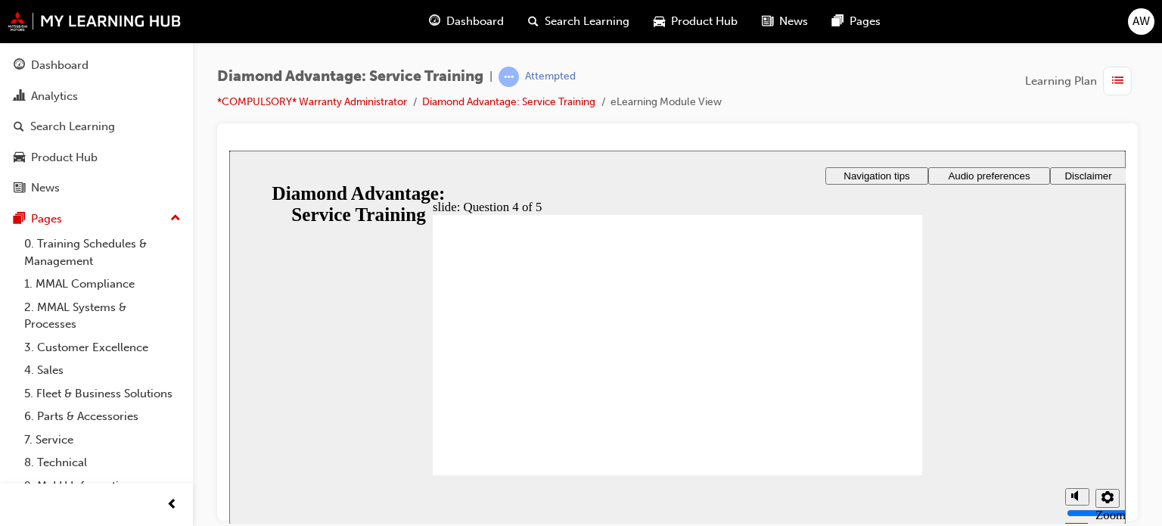
radio input "true"
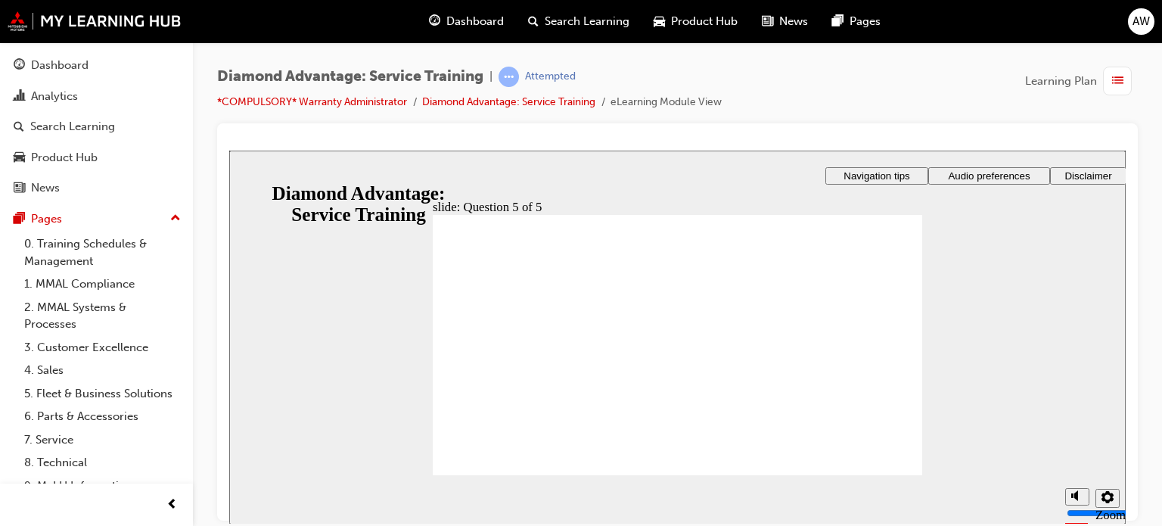
radio input "true"
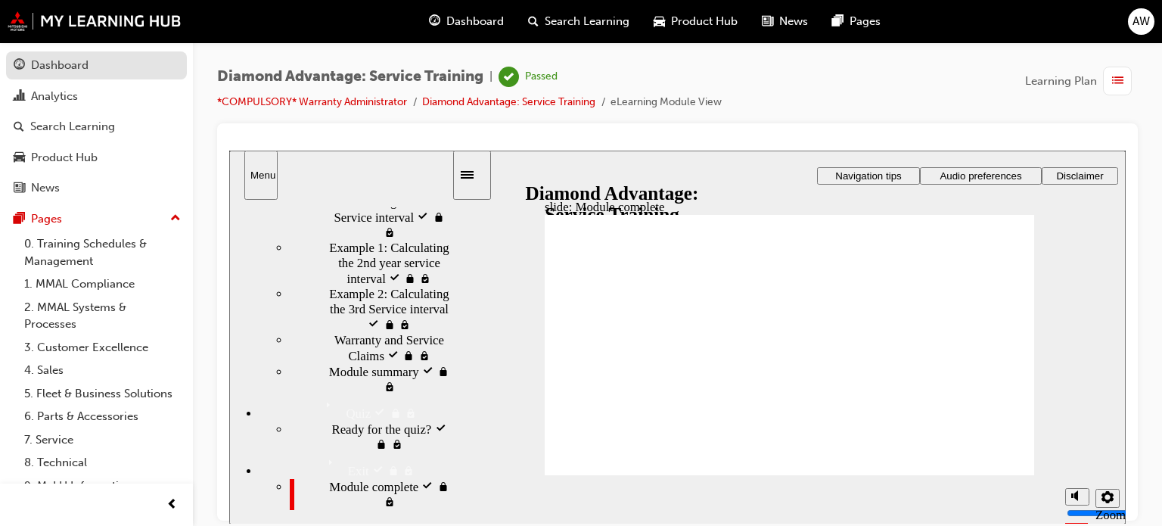
click at [105, 75] on link "Dashboard" at bounding box center [96, 65] width 181 height 28
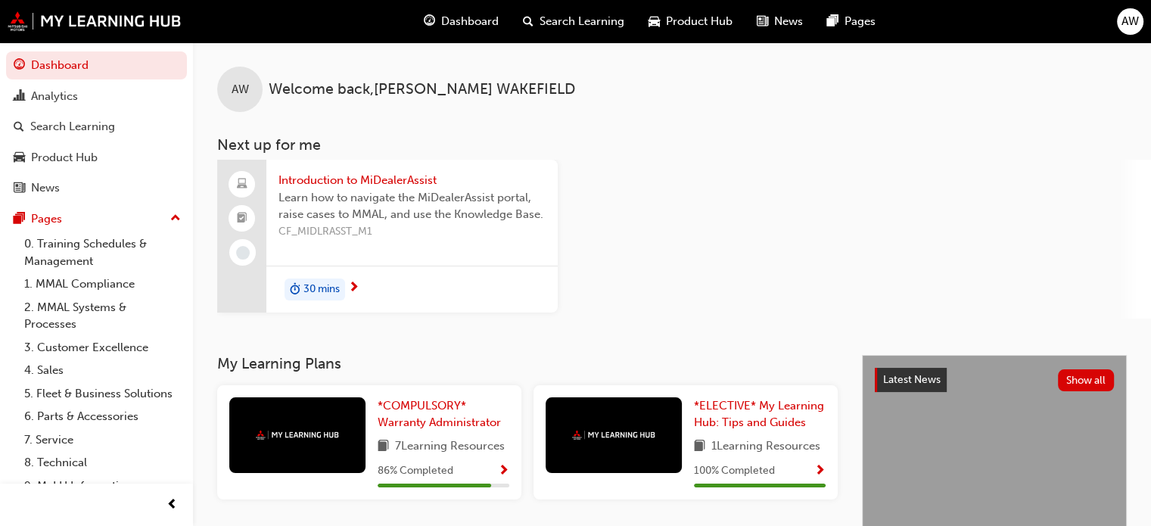
click at [325, 175] on span "Introduction to MiDealerAssist" at bounding box center [411, 180] width 267 height 17
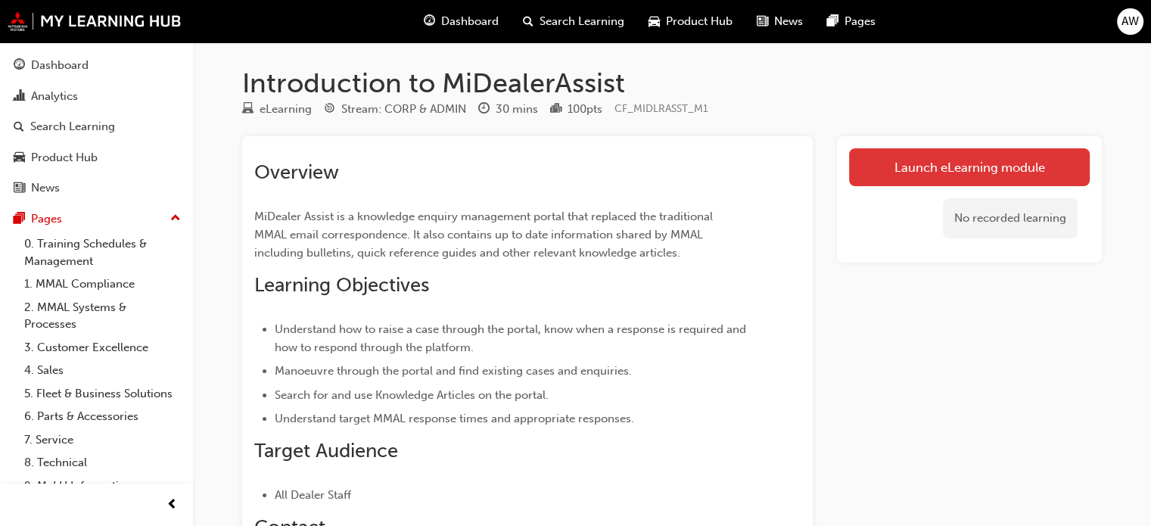
click at [910, 172] on link "Launch eLearning module" at bounding box center [969, 167] width 241 height 38
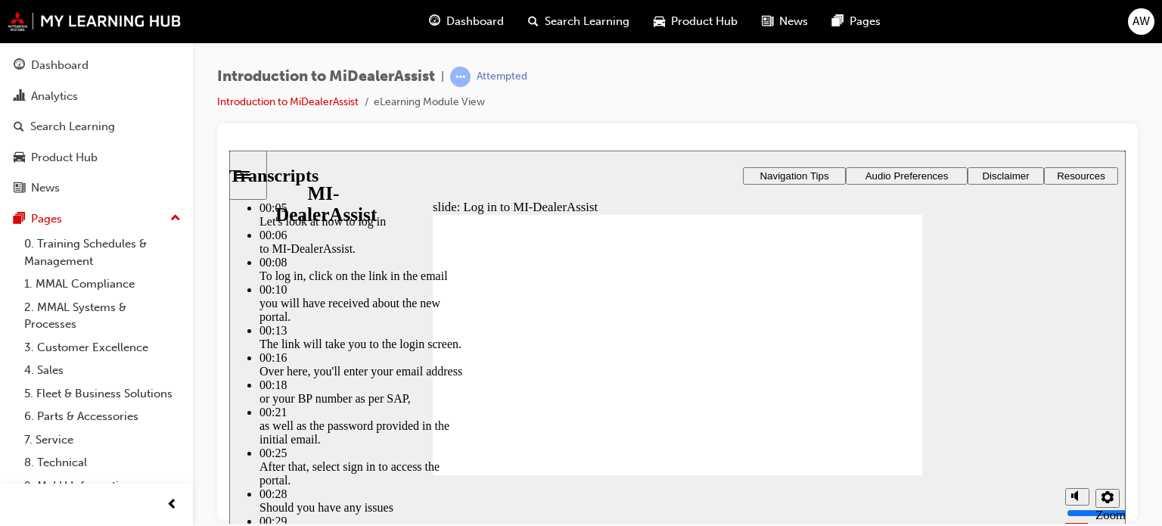
type input "42"
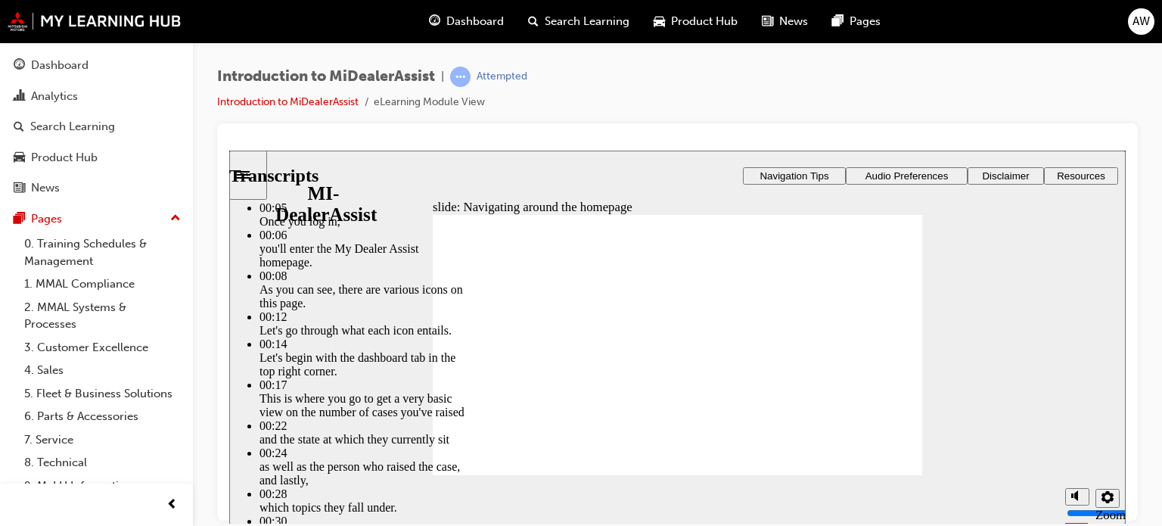
type input "144"
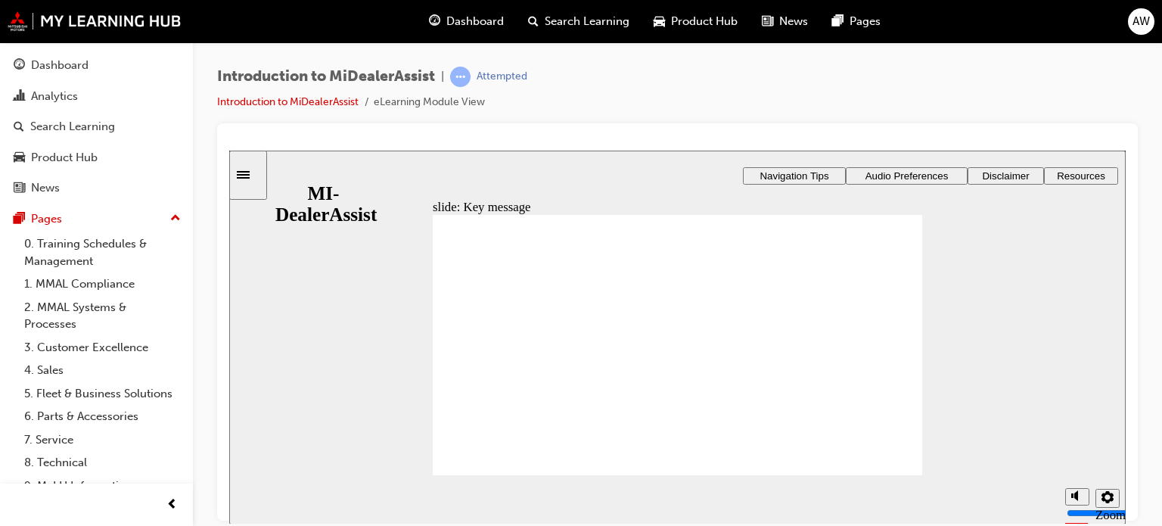
drag, startPoint x: 775, startPoint y: 252, endPoint x: 748, endPoint y: 303, distance: 58.2
radio input "true"
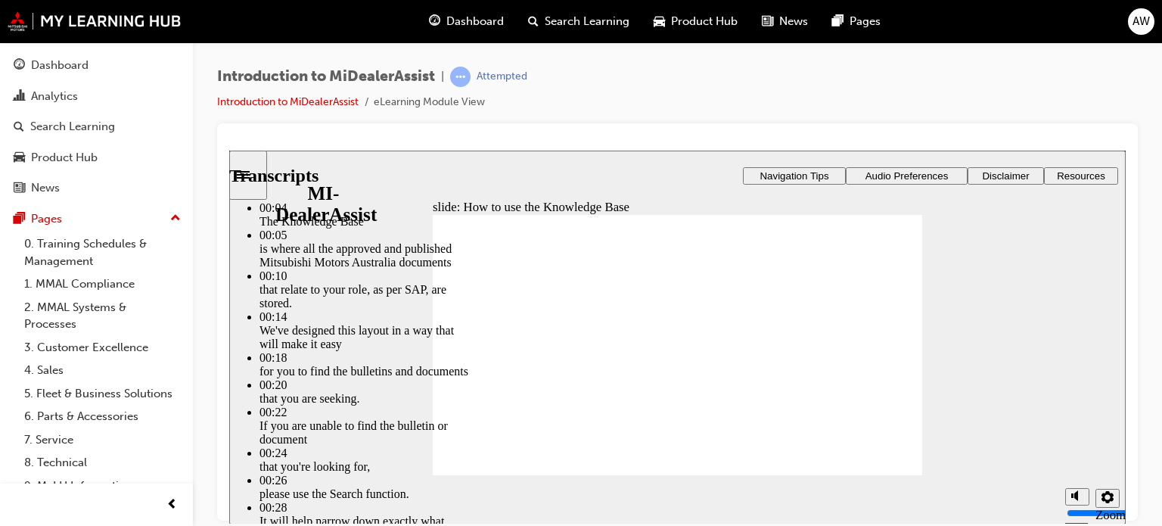
type input "51"
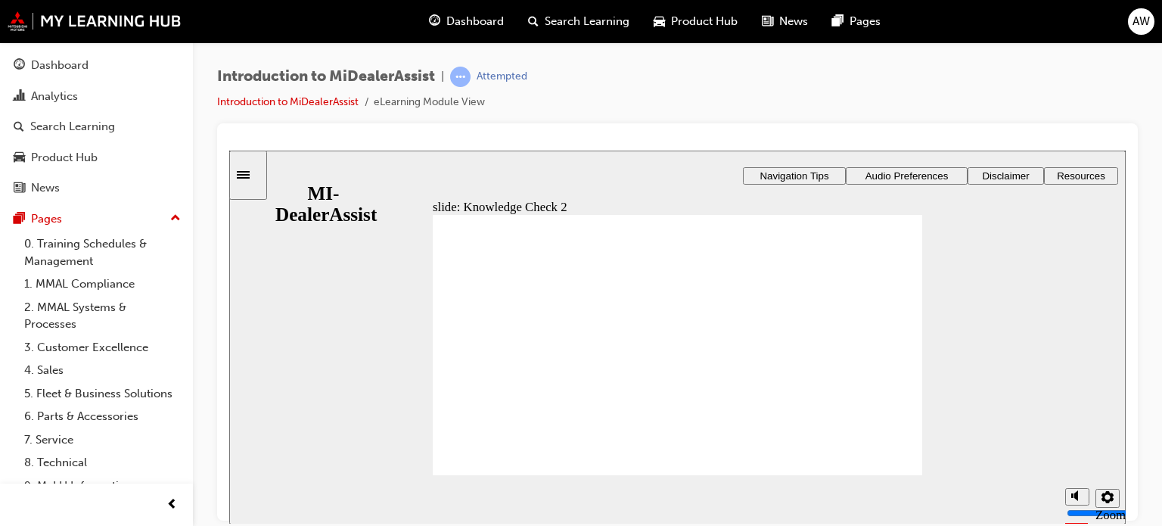
radio input "true"
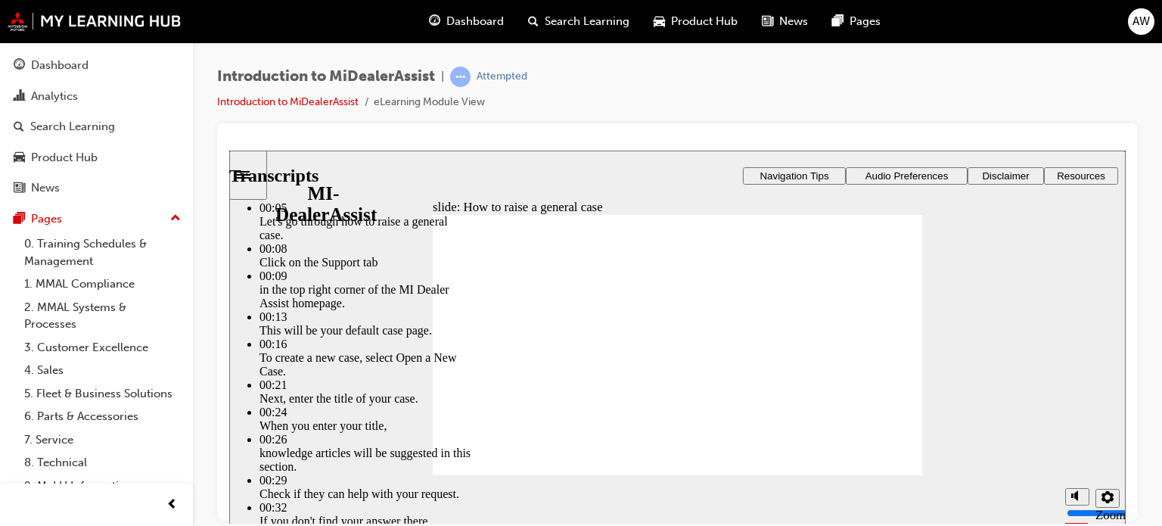
type input "0"
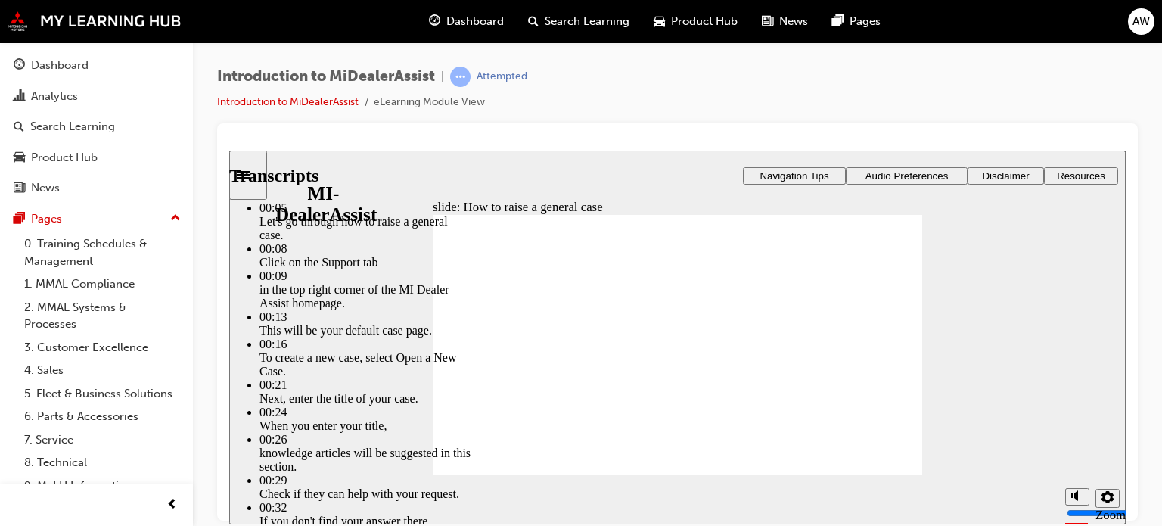
type input "85"
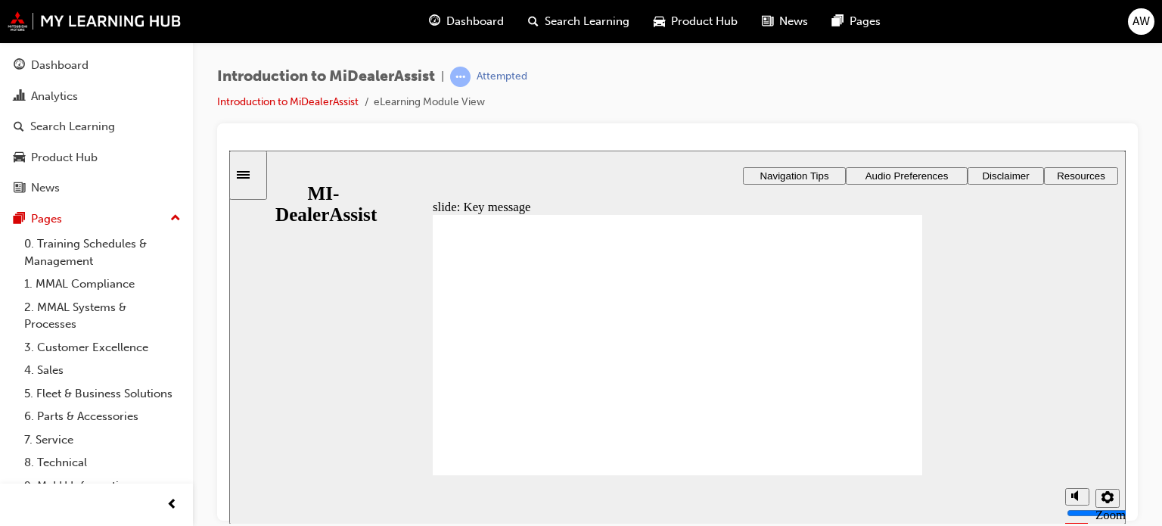
checkbox input "true"
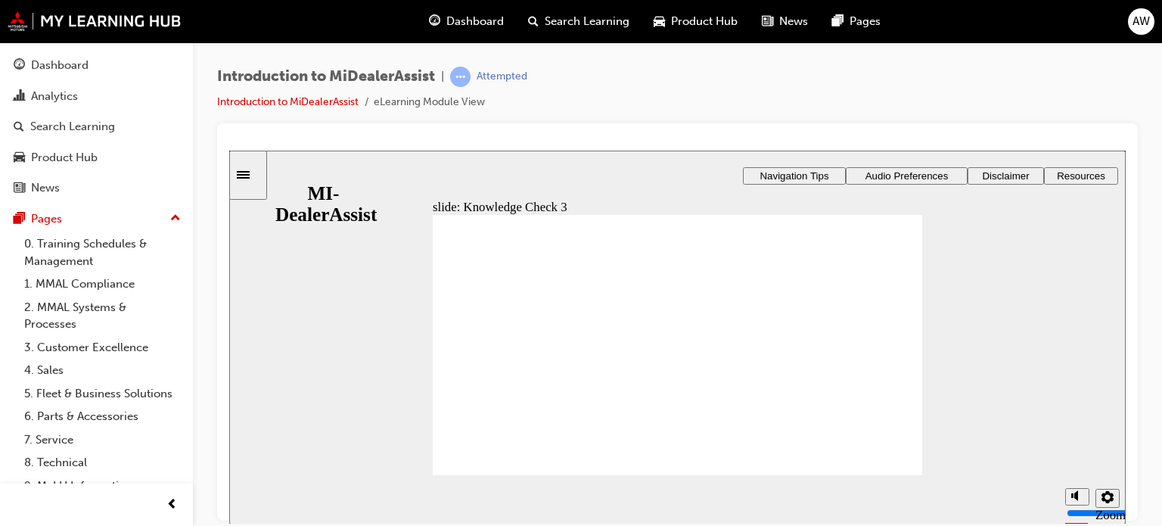
checkbox input "true"
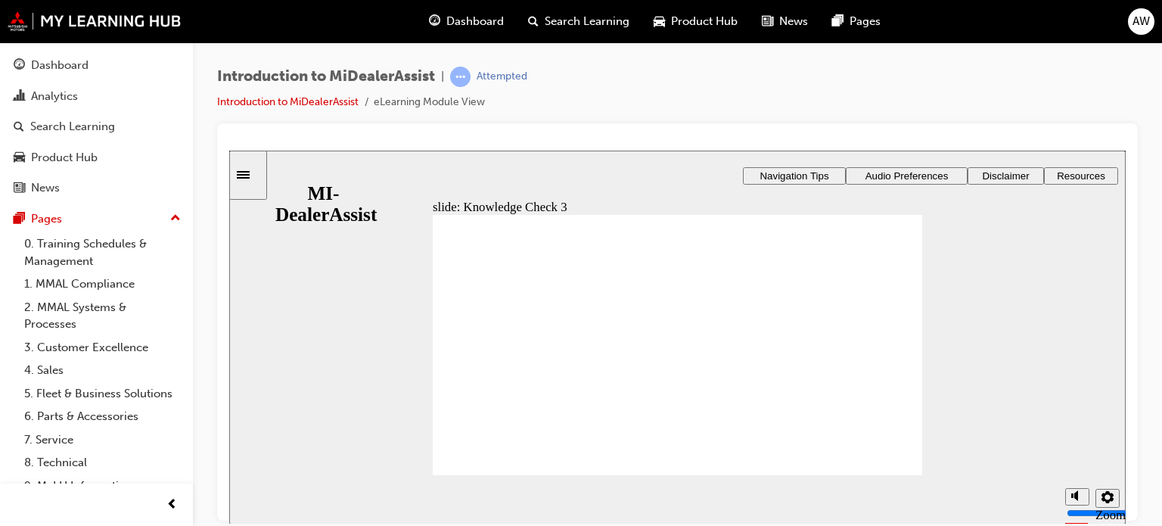
checkbox input "true"
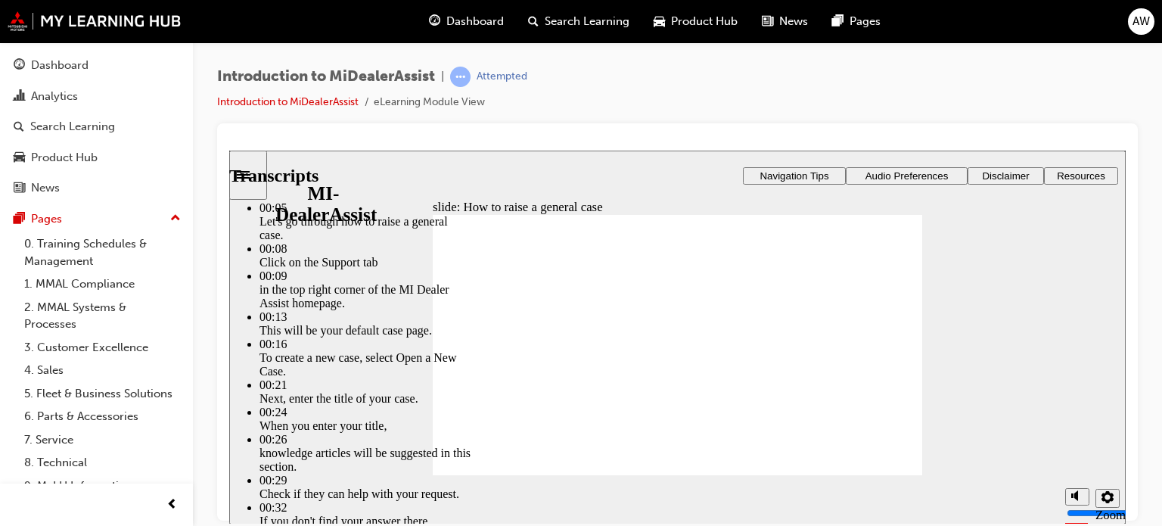
type input "85"
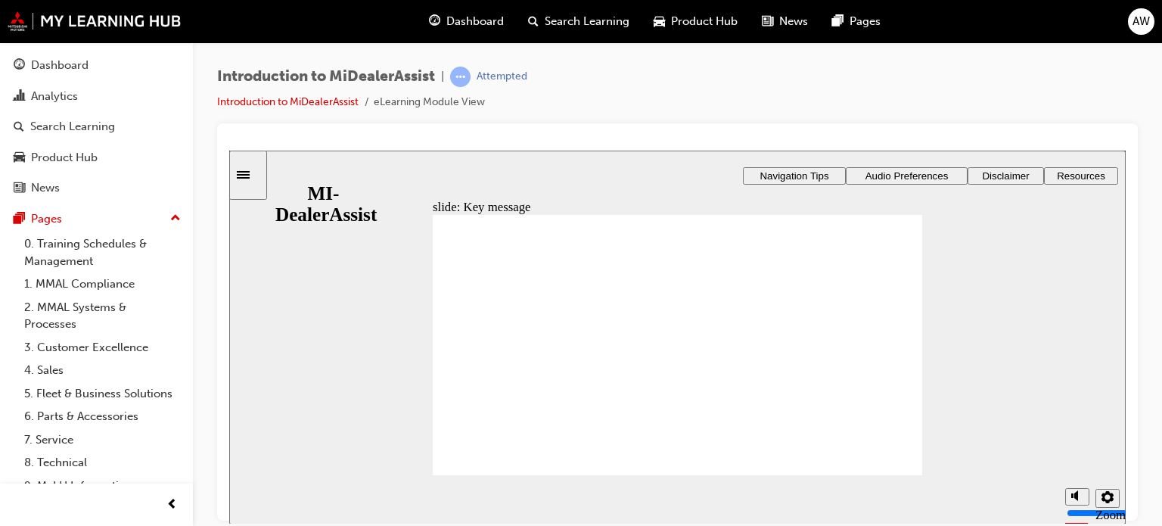
checkbox input "true"
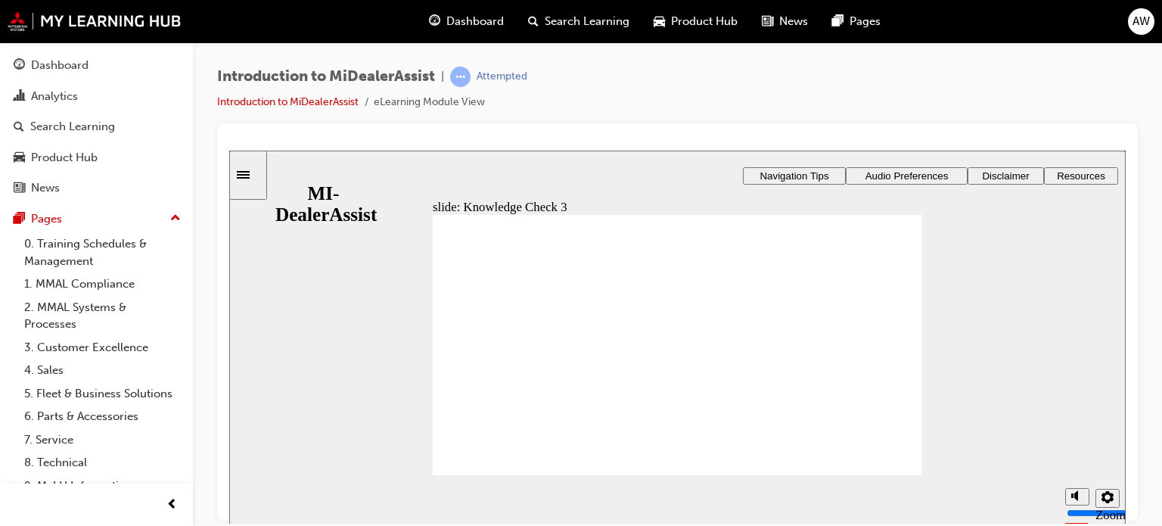
checkbox input "true"
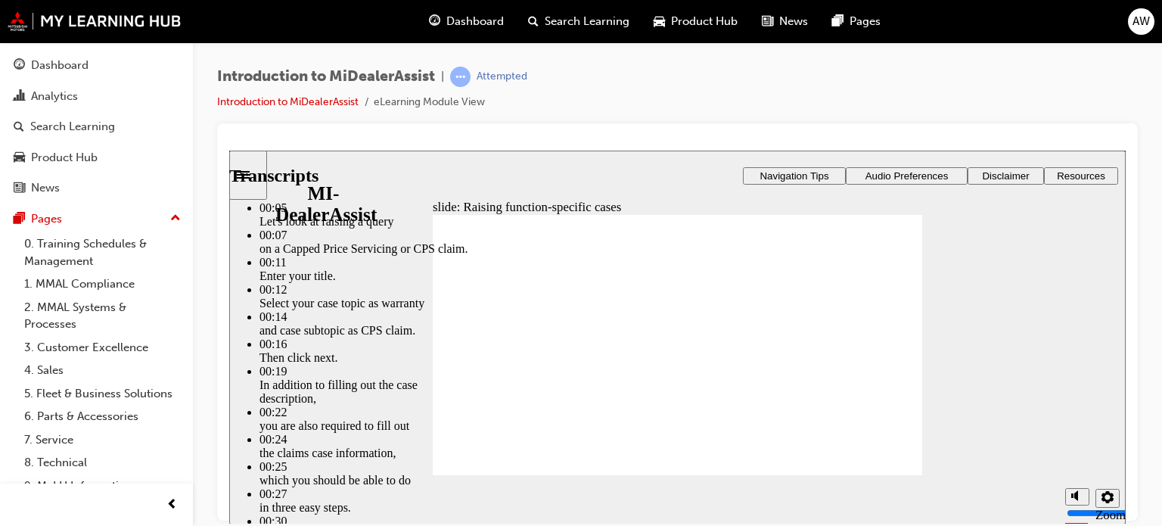
type input "78"
type input "9"
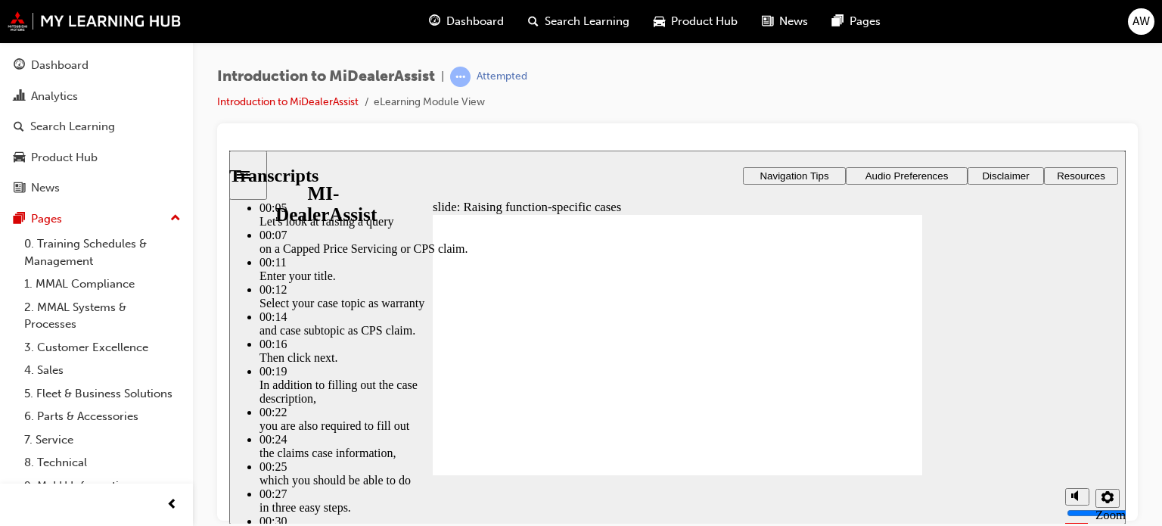
type input "78"
click at [738, 486] on section "Playback Speed 2 1.75 1.5 1.25" at bounding box center [677, 498] width 896 height 49
type input "34"
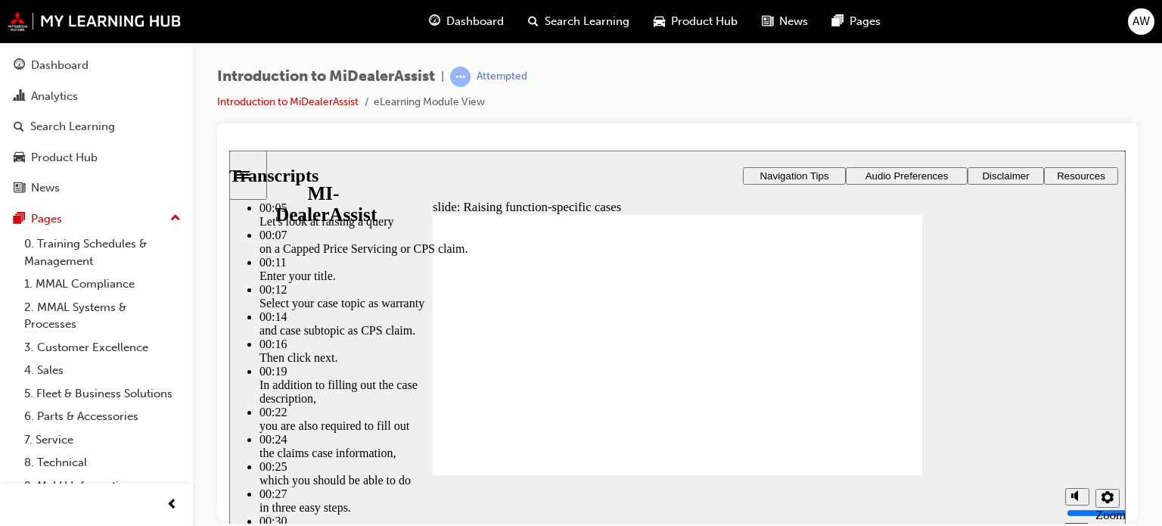
type input "78"
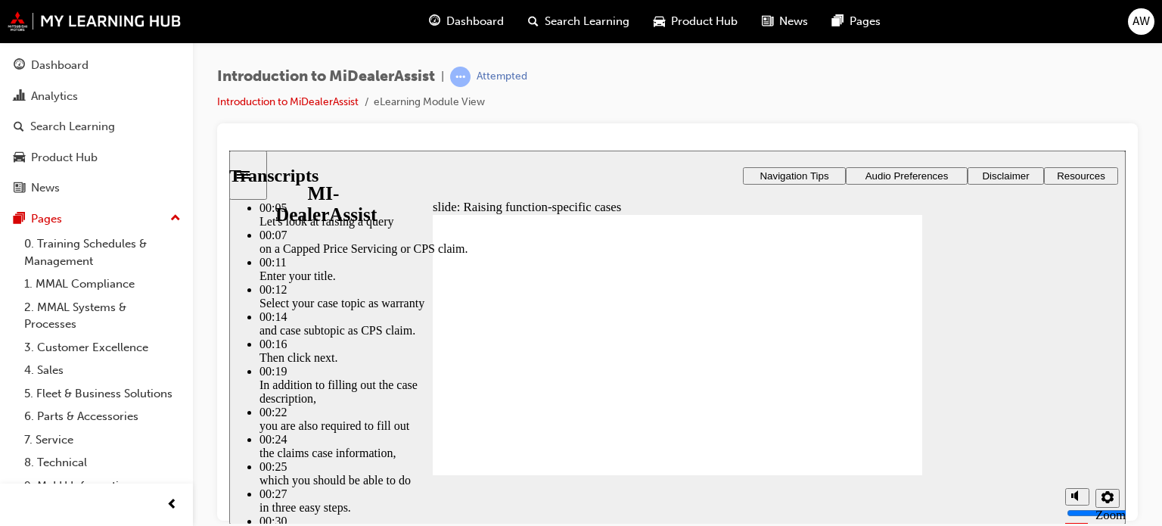
type input "51"
type input "78"
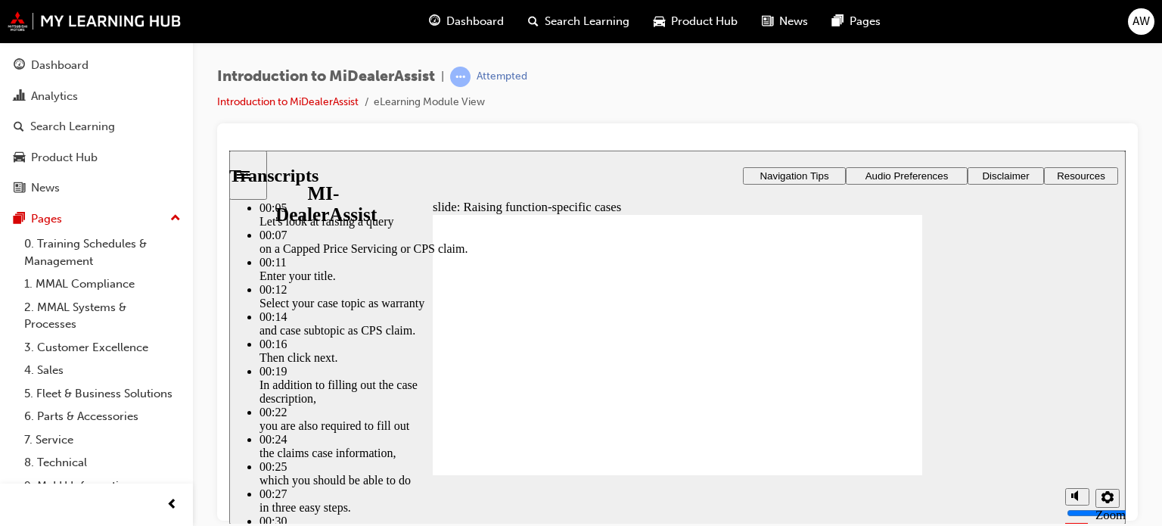
type input "44"
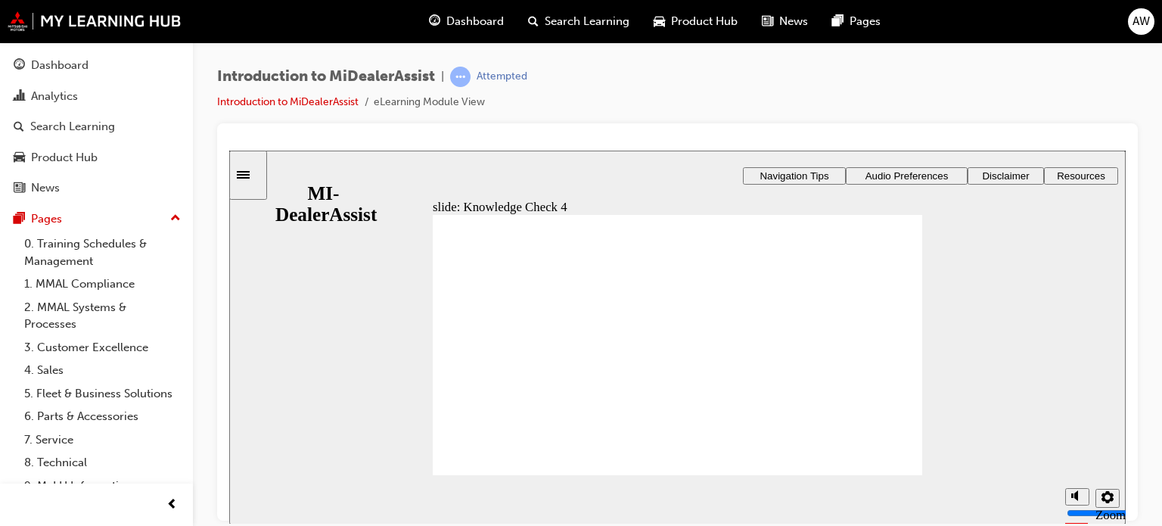
radio input "false"
radio input "true"
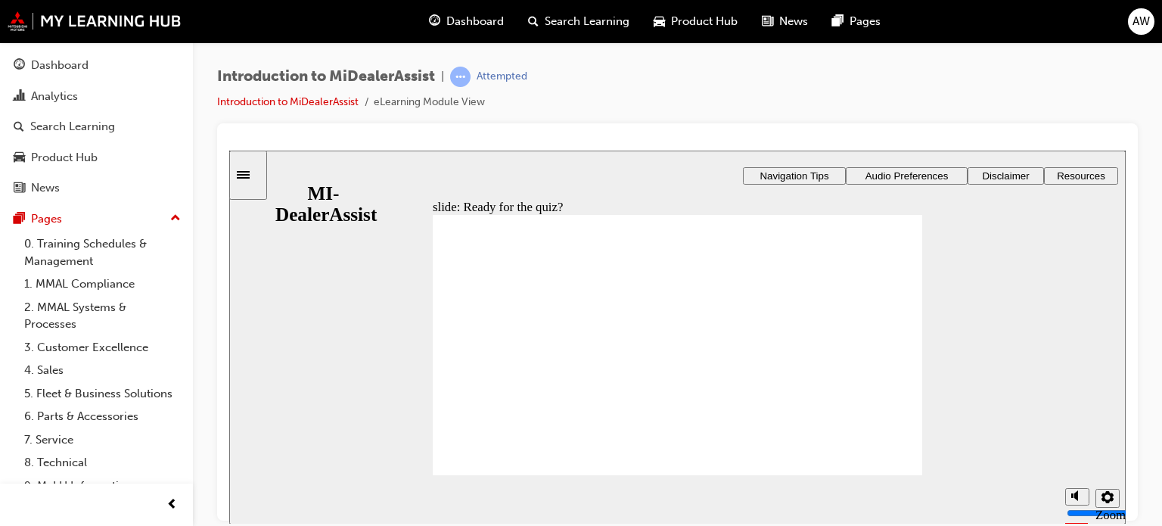
radio input "true"
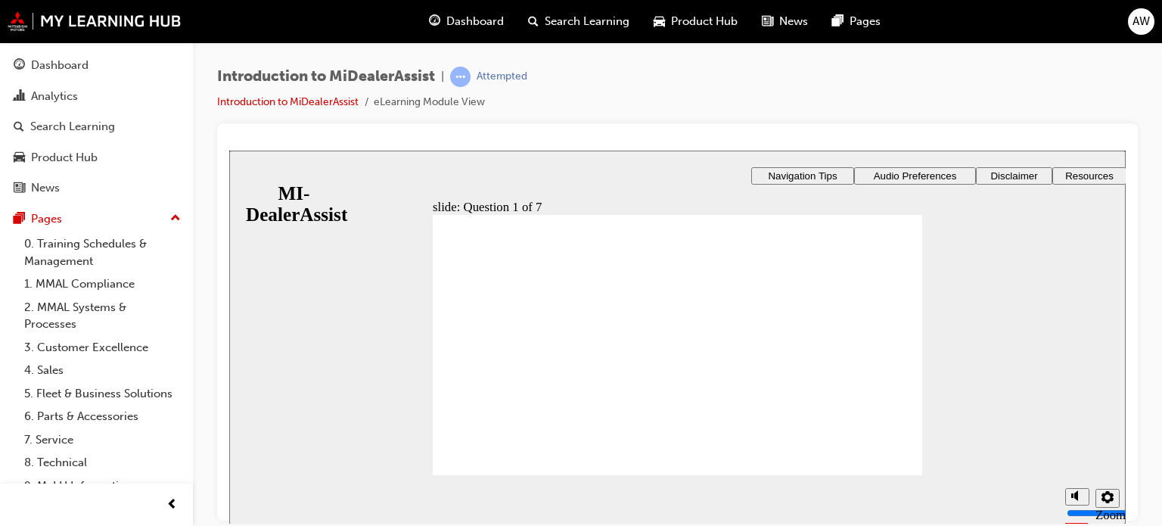
radio input "true"
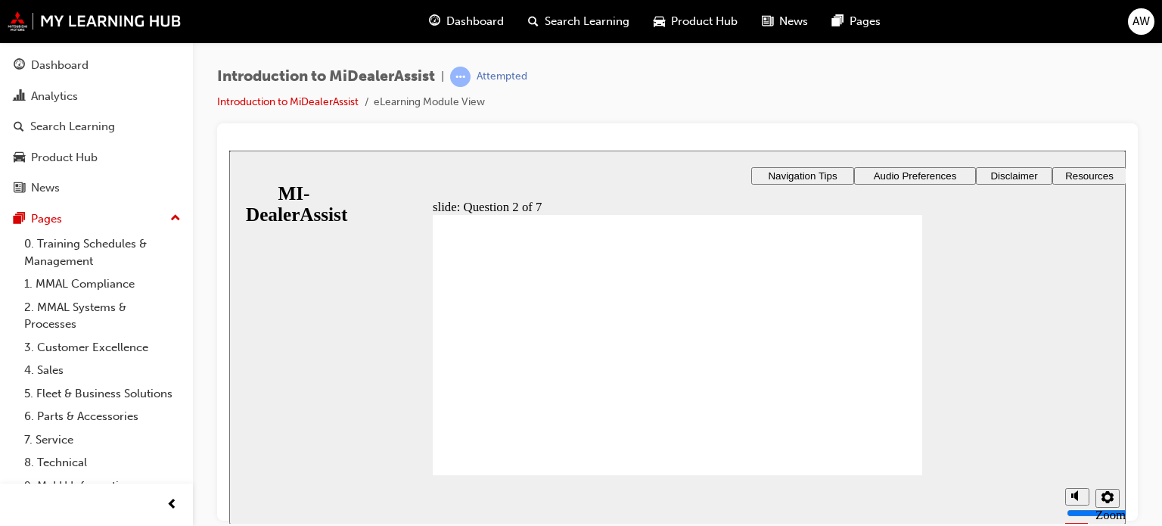
radio input "true"
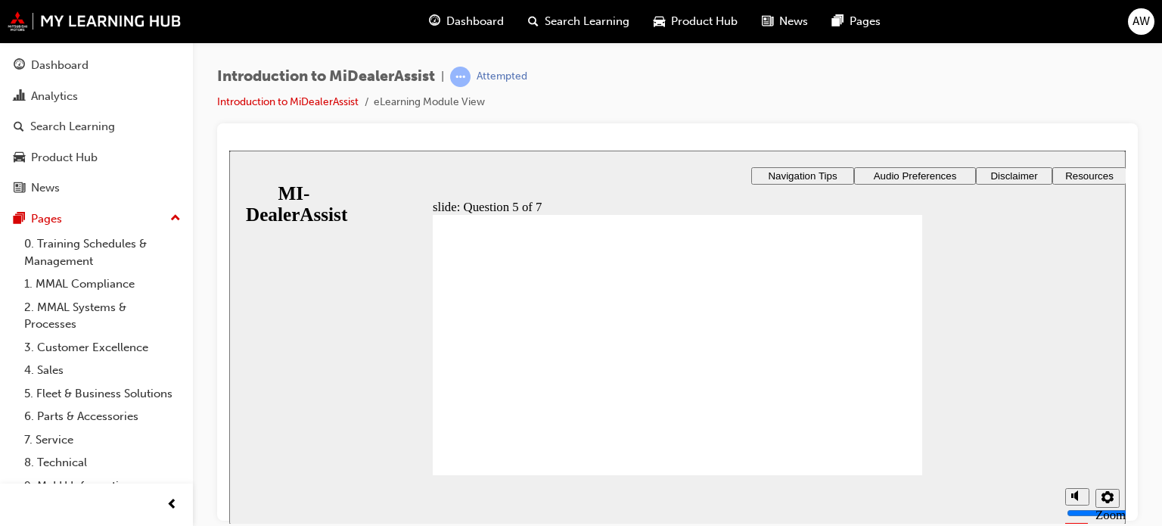
radio input "true"
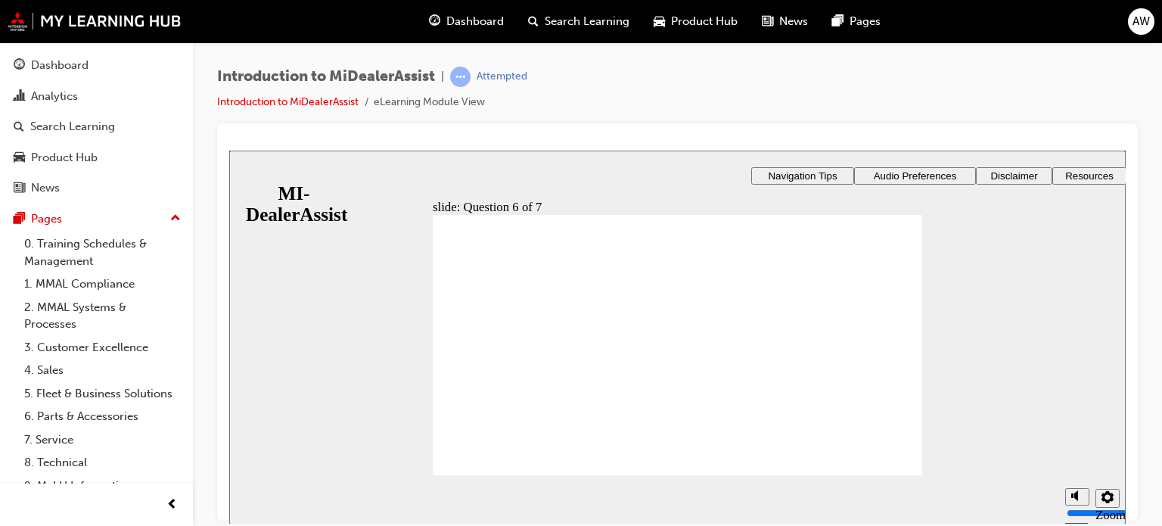
checkbox input "true"
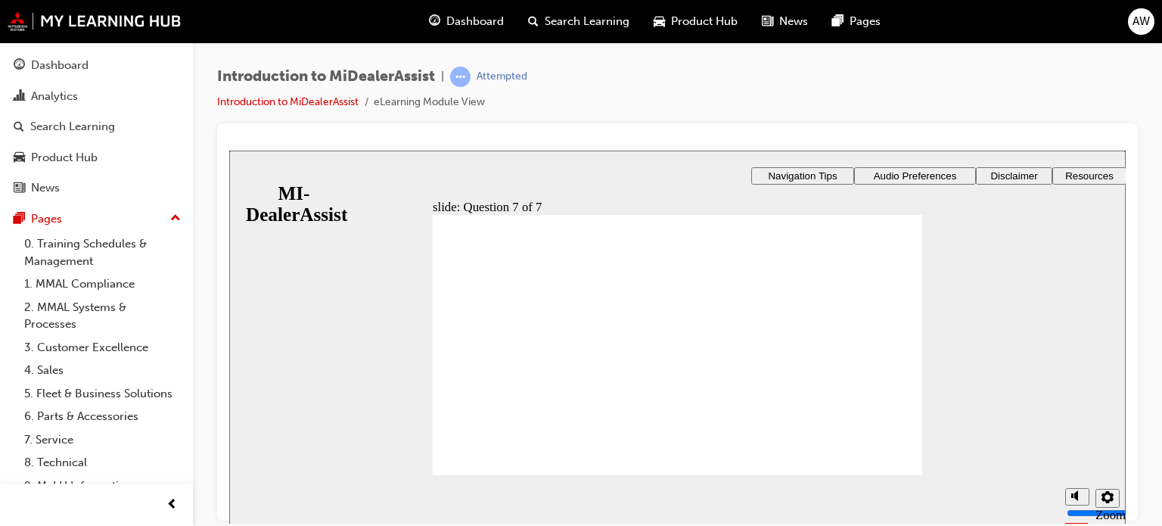
radio input "true"
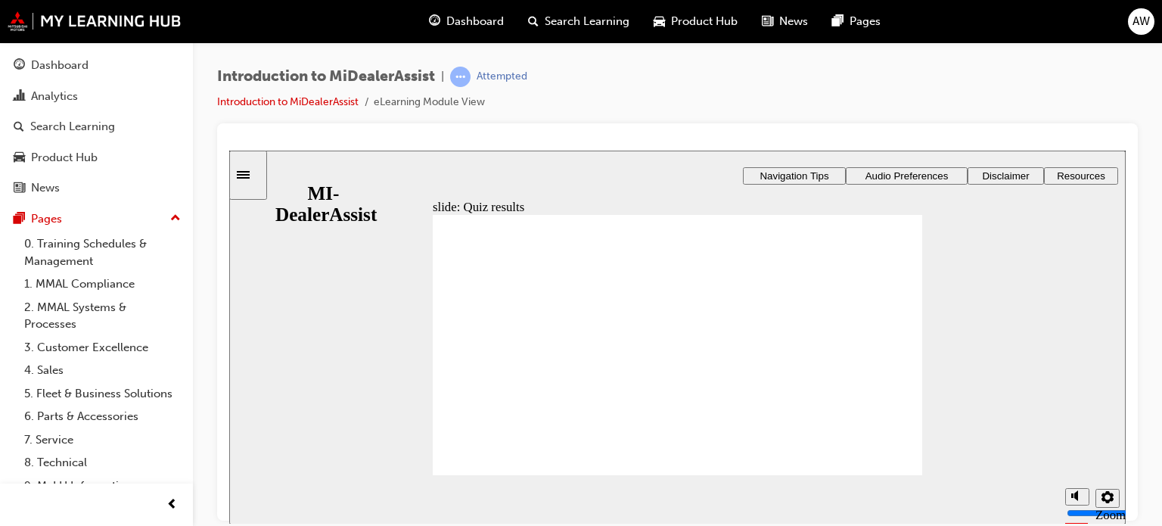
drag, startPoint x: 231, startPoint y: 167, endPoint x: 256, endPoint y: 174, distance: 26.6
click at [256, 174] on div "Sidebar Toggle" at bounding box center [248, 174] width 26 height 11
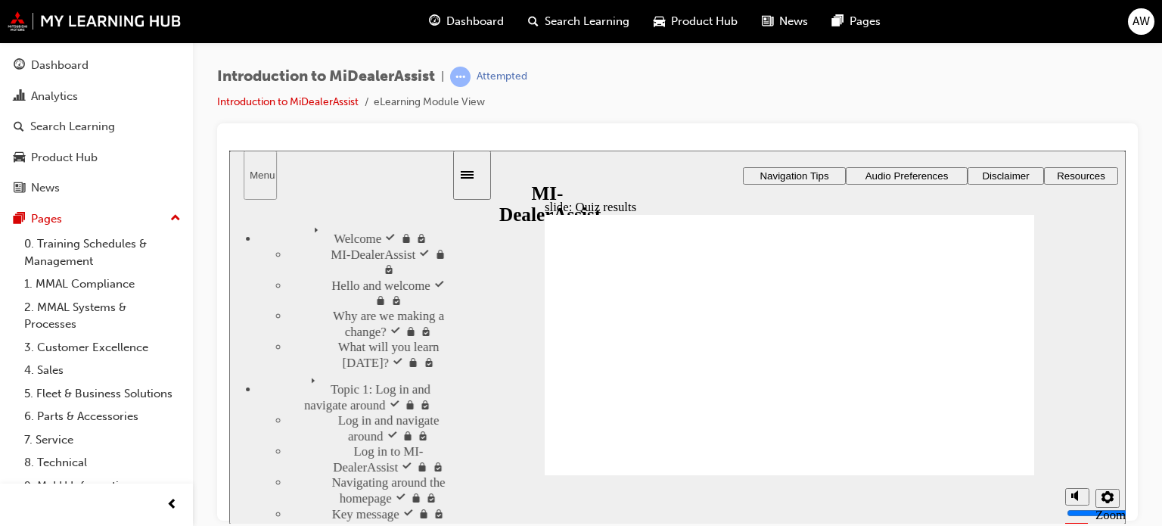
click at [256, 174] on div "Menu" at bounding box center [260, 174] width 21 height 11
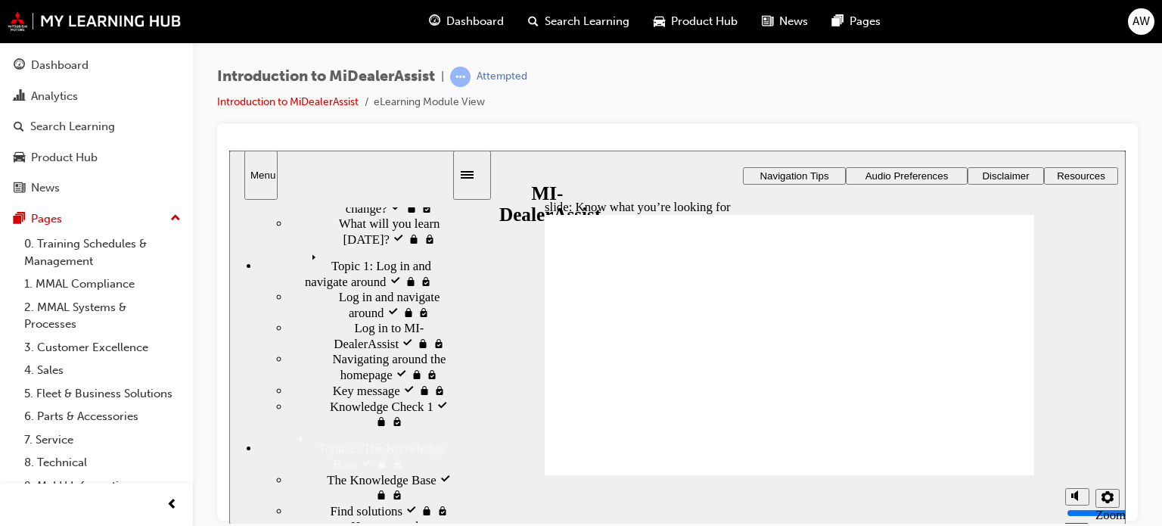
scroll to position [128, 0]
drag, startPoint x: 447, startPoint y: 352, endPoint x: 459, endPoint y: 433, distance: 82.6
click at [459, 433] on div "slide: Know what you’re looking for FAQs The most important or often-accessed d…" at bounding box center [677, 337] width 896 height 374
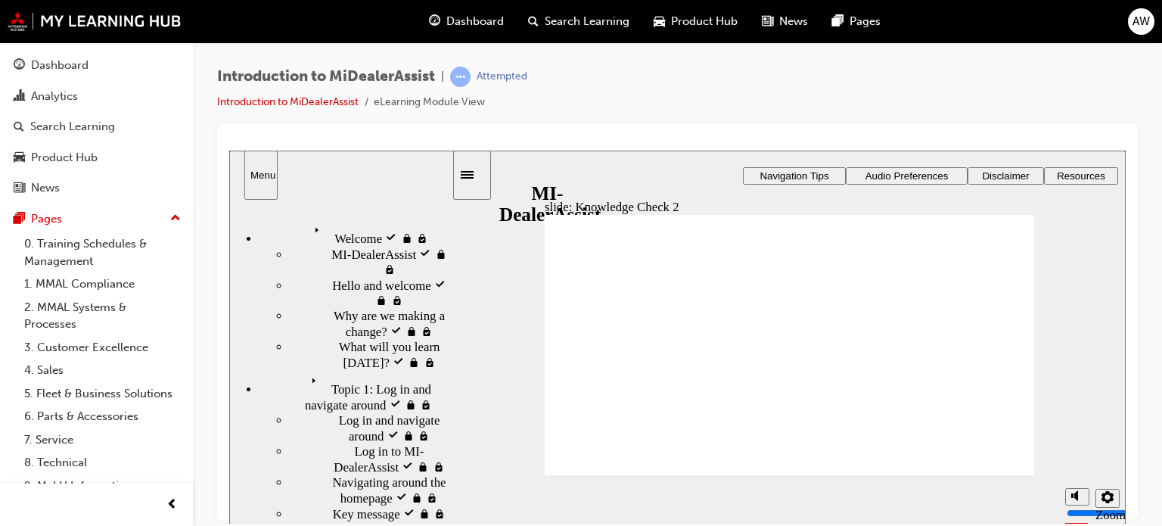
drag, startPoint x: 447, startPoint y: 318, endPoint x: 433, endPoint y: 173, distance: 146.0
click at [433, 173] on div "Menu Welcome visited Welcome MI-DealerAssist visited MI-DealerAssist" at bounding box center [341, 174] width 224 height 49
click at [378, 370] on span "Topic 1: Log in and navigate around visited" at bounding box center [379, 385] width 146 height 30
click at [372, 474] on div "Navigating around the homepage visited Navigating around the homepage" at bounding box center [371, 489] width 162 height 31
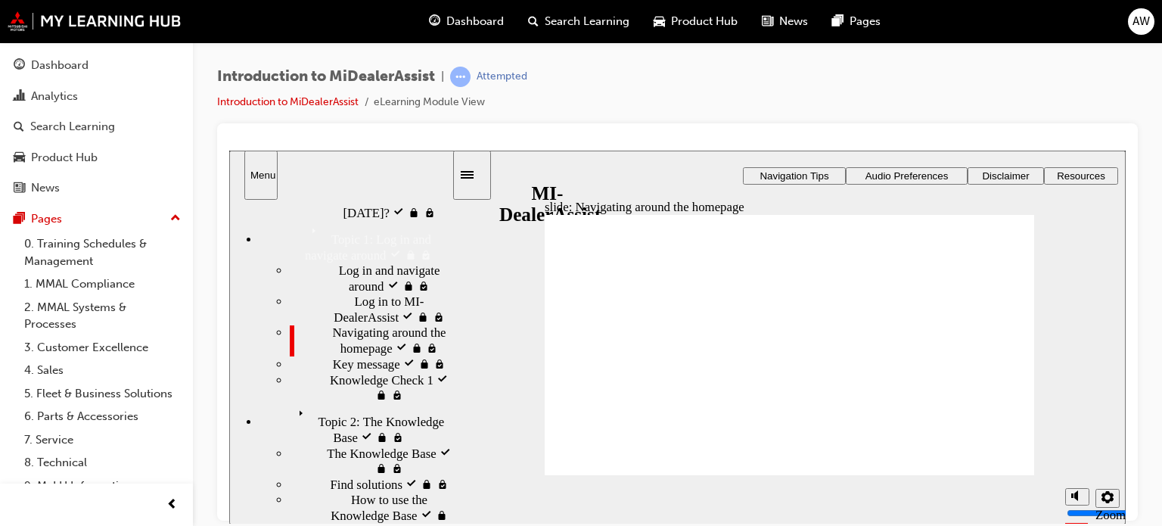
drag, startPoint x: 446, startPoint y: 384, endPoint x: 489, endPoint y: 561, distance: 182.9
click at [489, 523] on html "​57%​ slide: Navigating around the homepage Rectangle 1 Rectangle 3 Navigating …" at bounding box center [677, 336] width 896 height 373
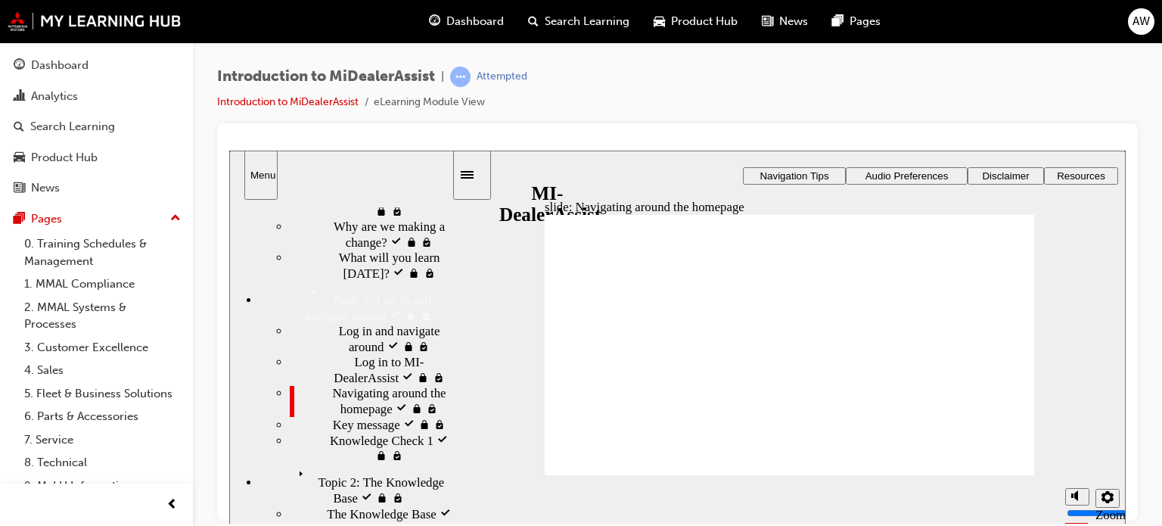
scroll to position [89, 0]
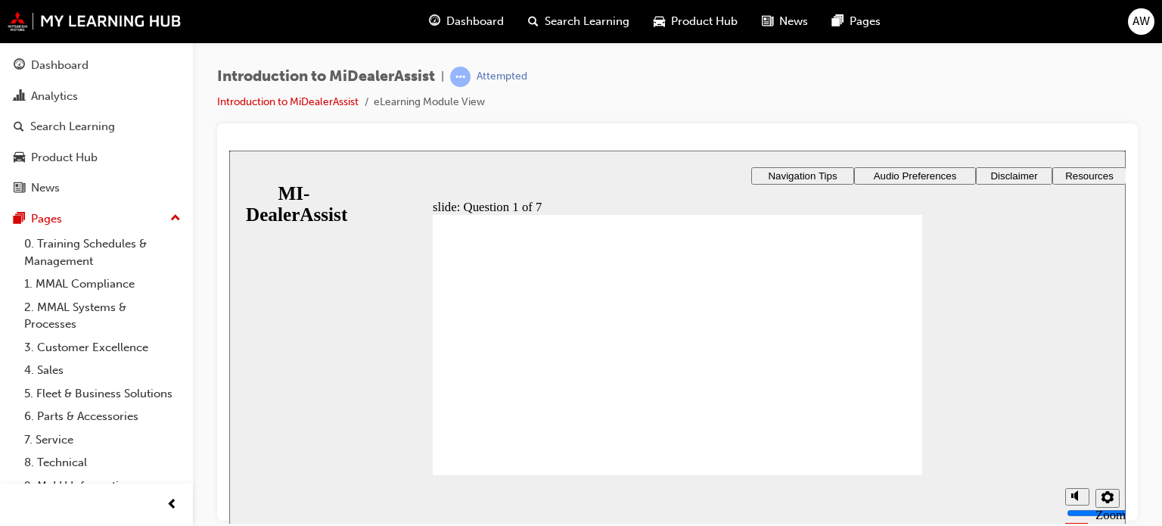
radio input "true"
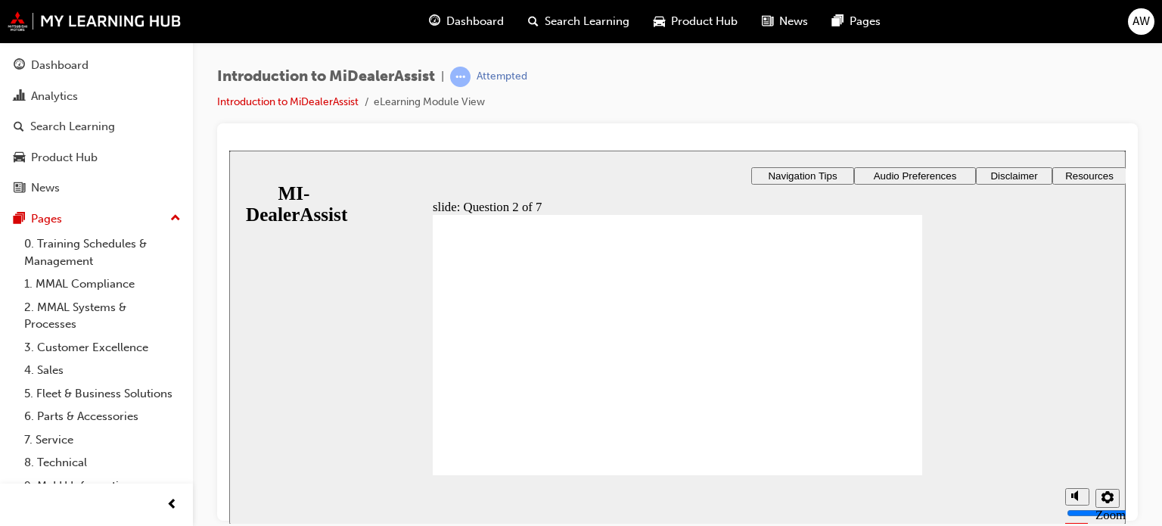
radio input "true"
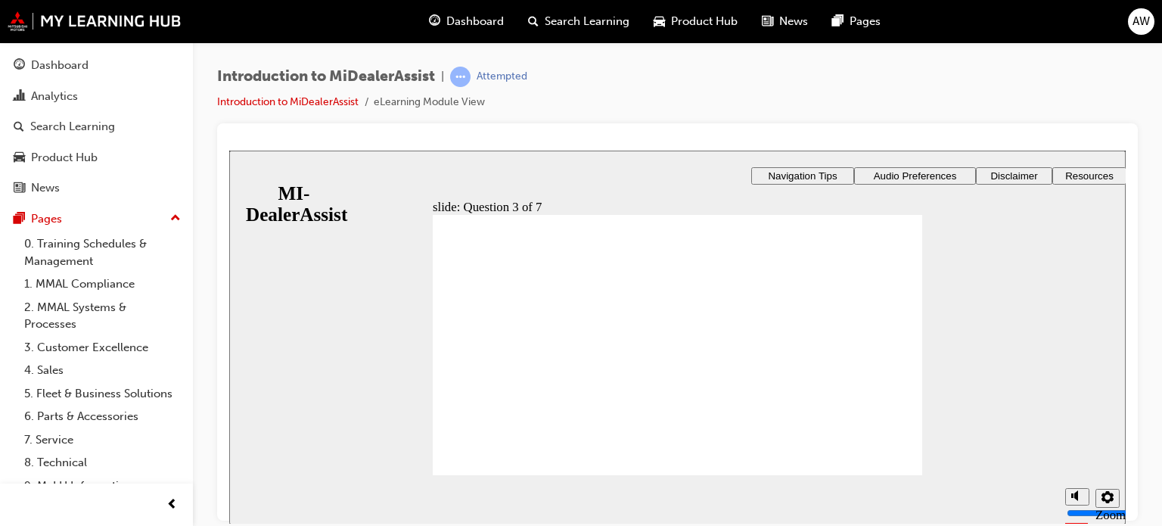
radio input "true"
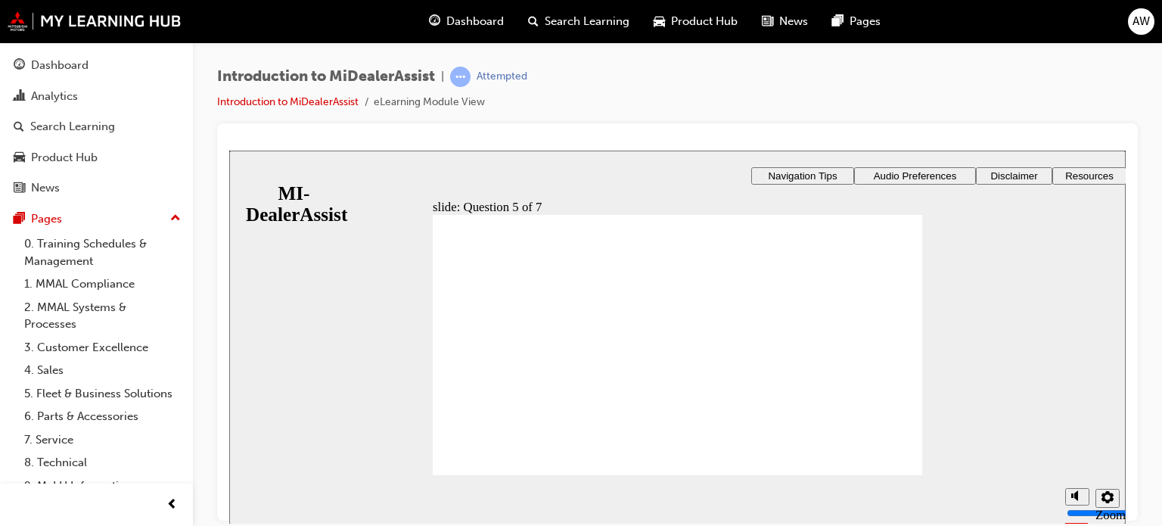
radio input "false"
radio input "true"
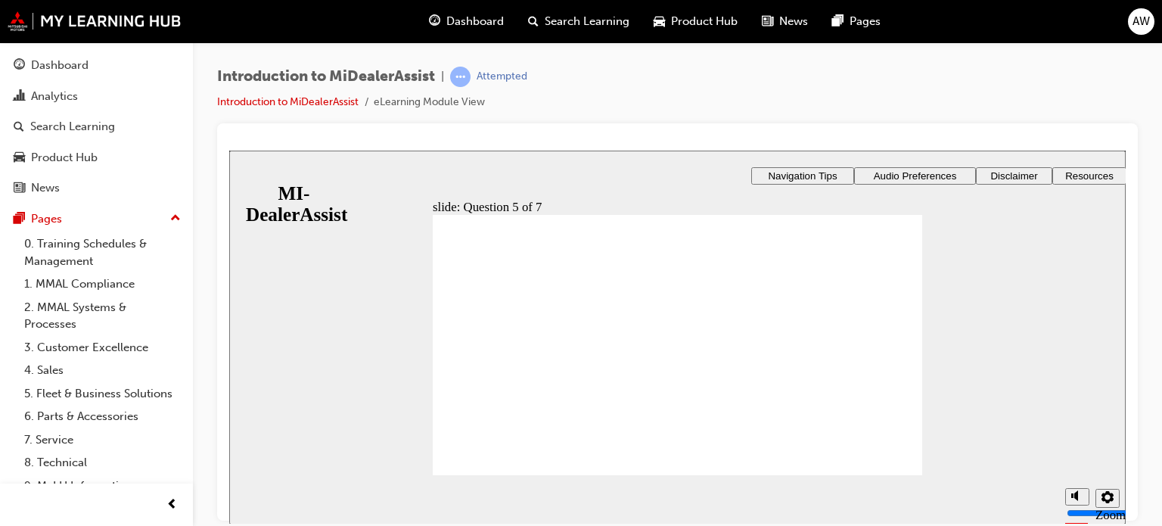
checkbox input "true"
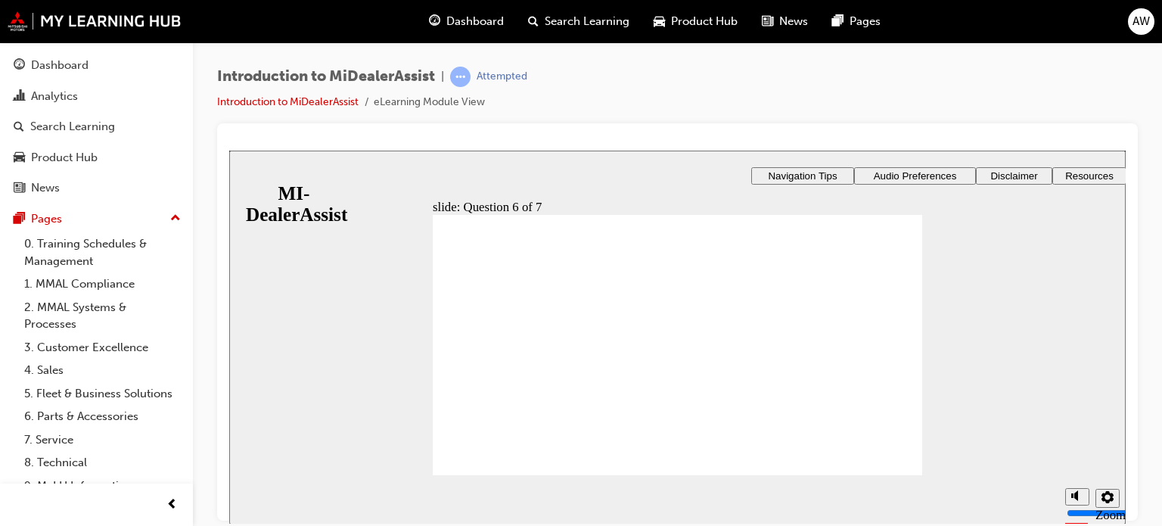
checkbox input "true"
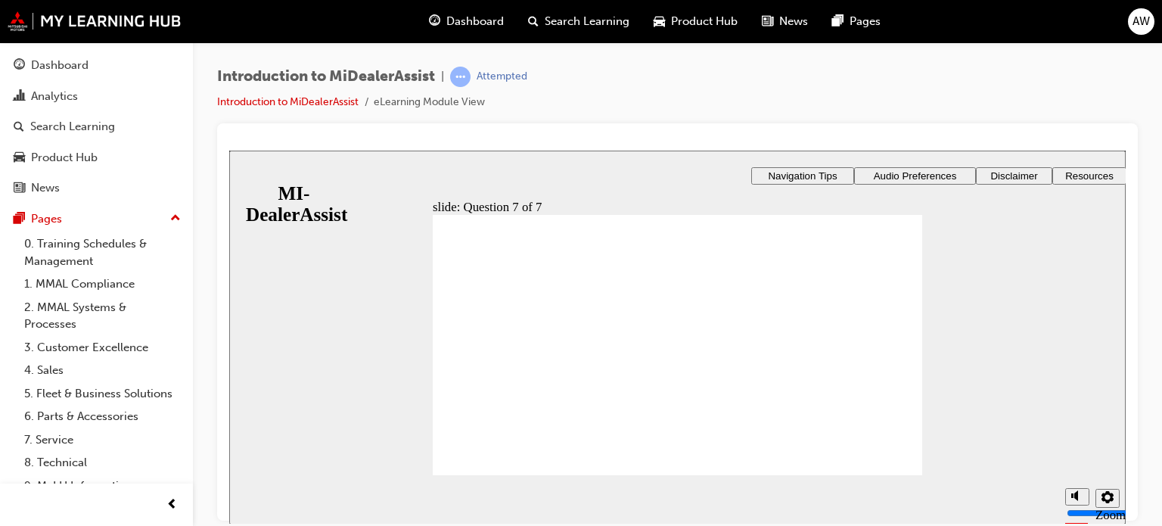
radio input "true"
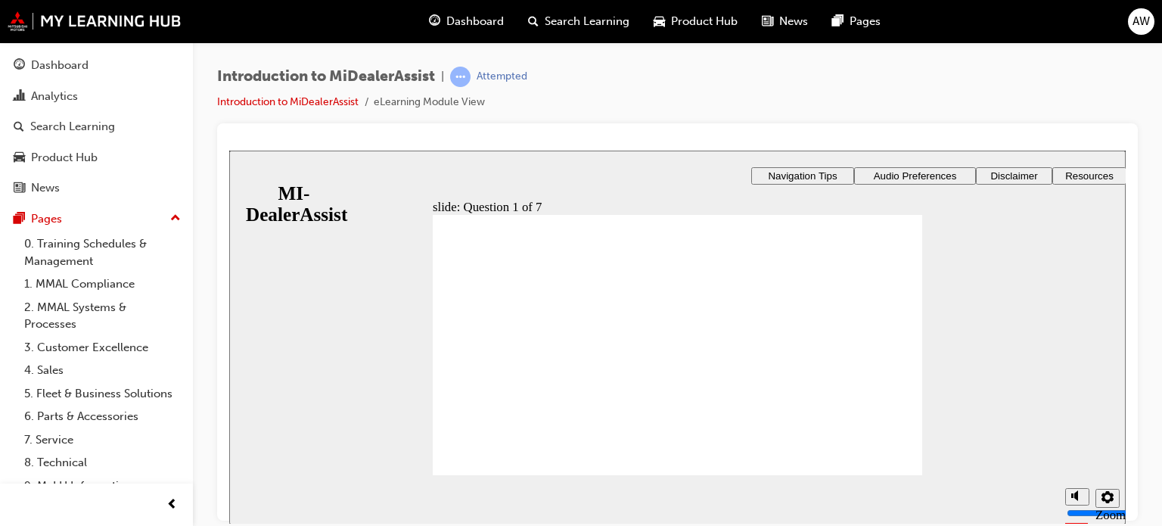
radio input "true"
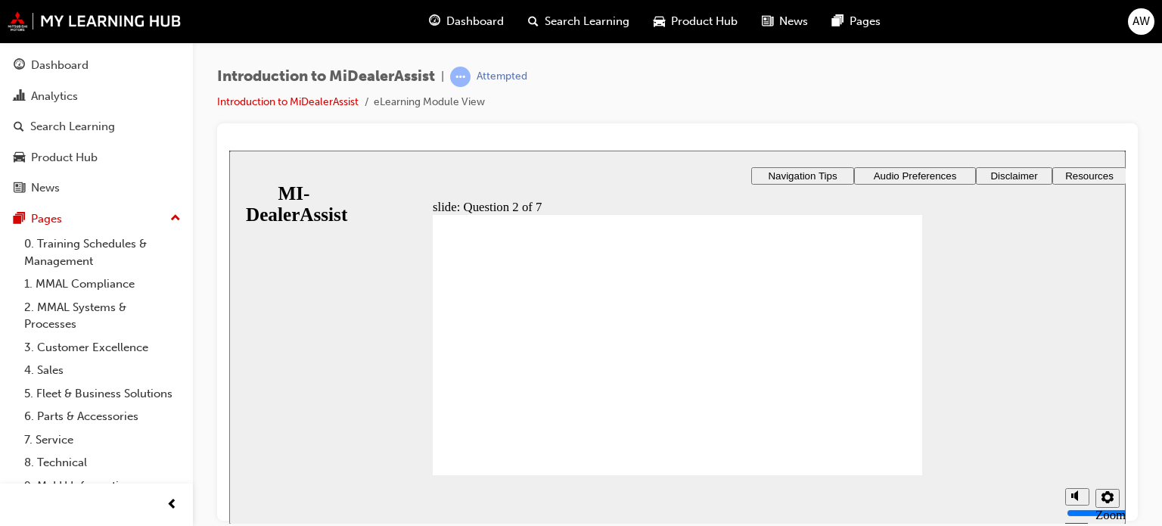
radio input "true"
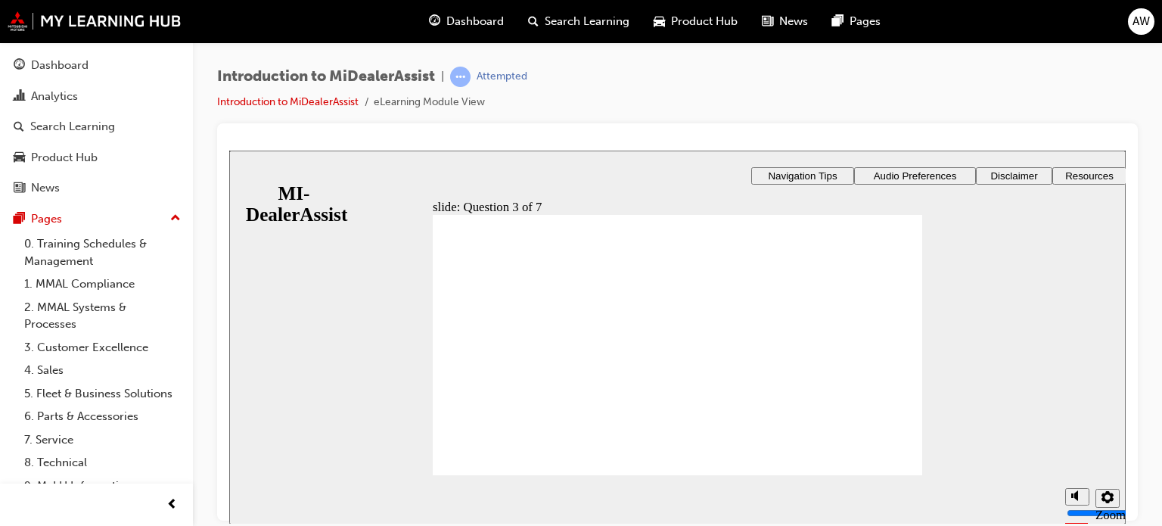
radio input "true"
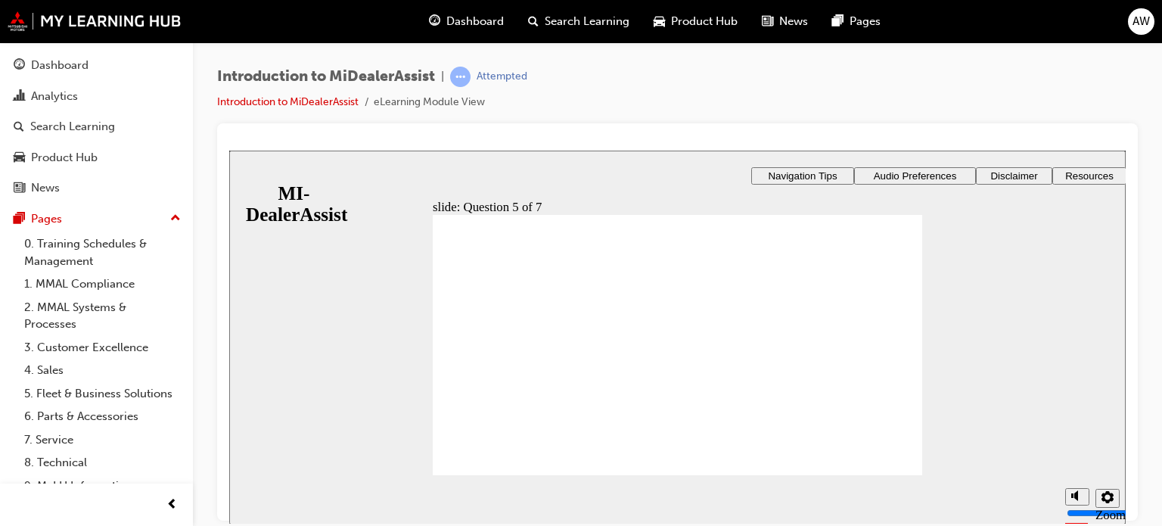
radio input "true"
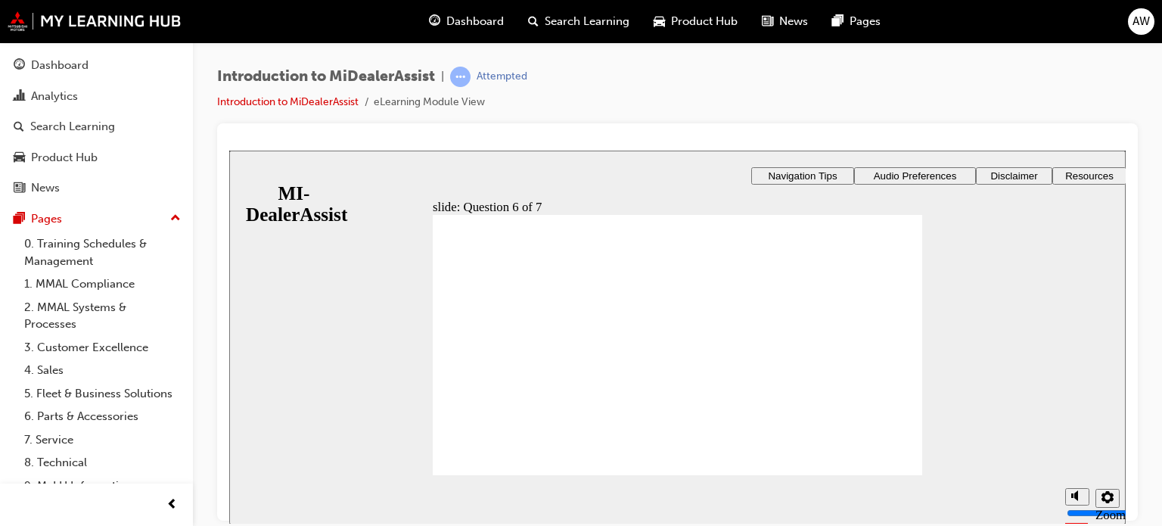
checkbox input "true"
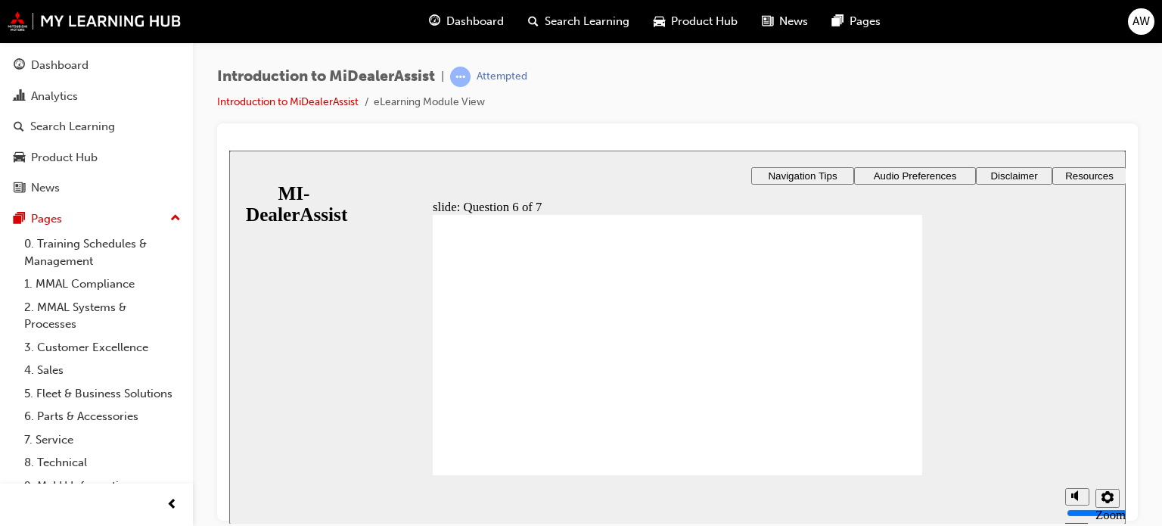
radio input "true"
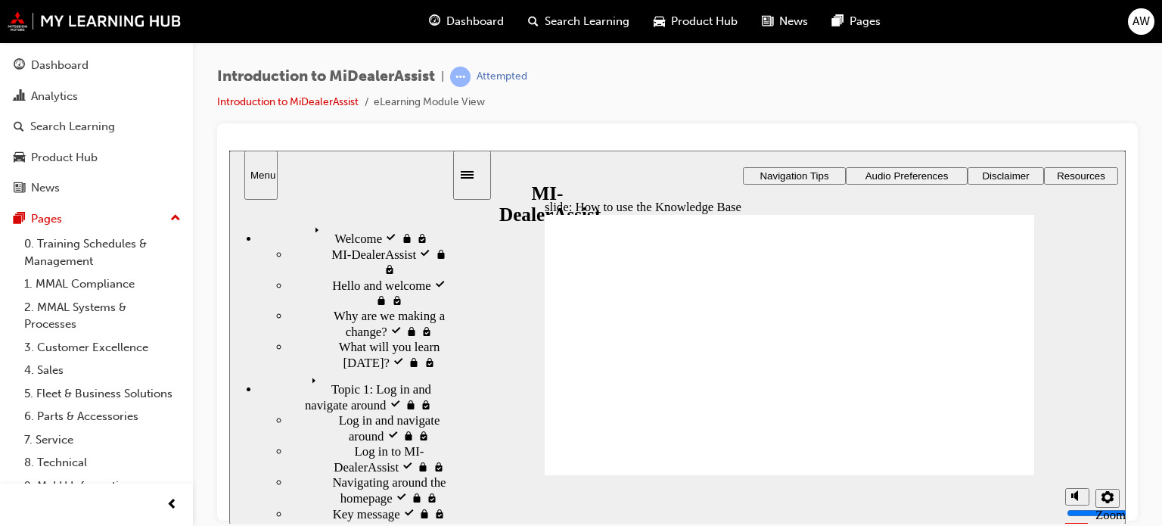
type input "51"
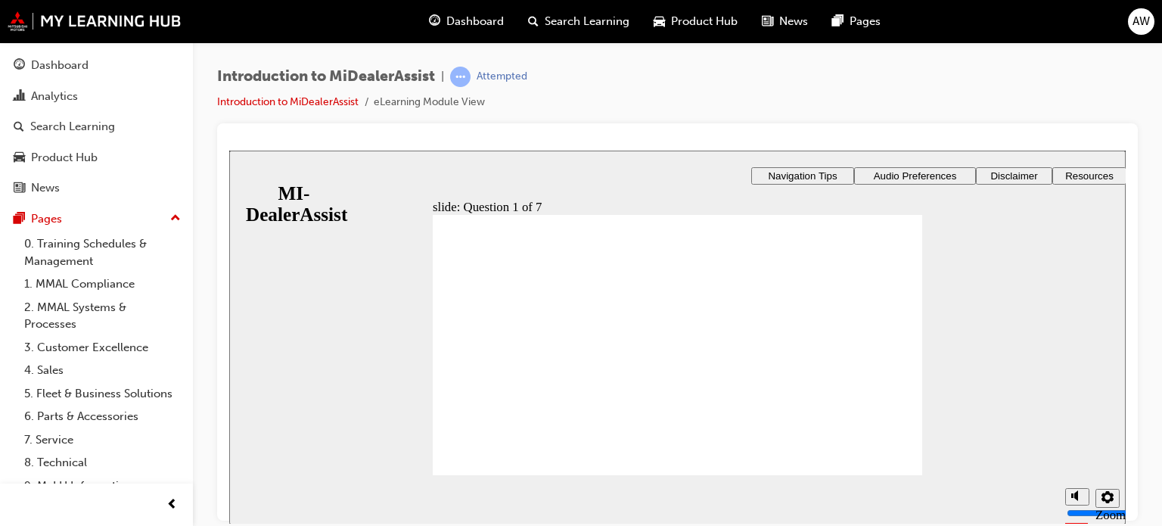
radio input "true"
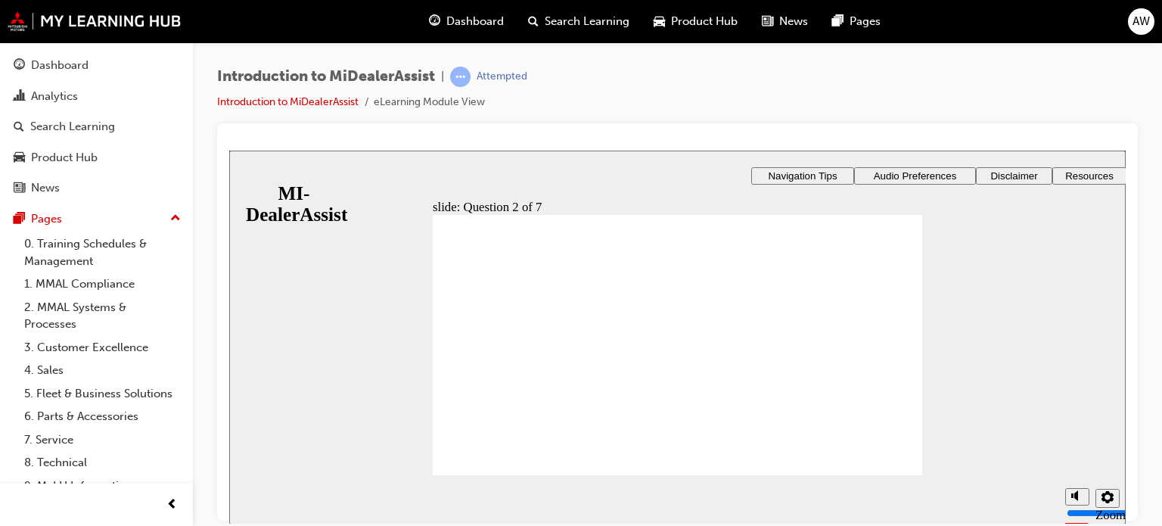
radio input "true"
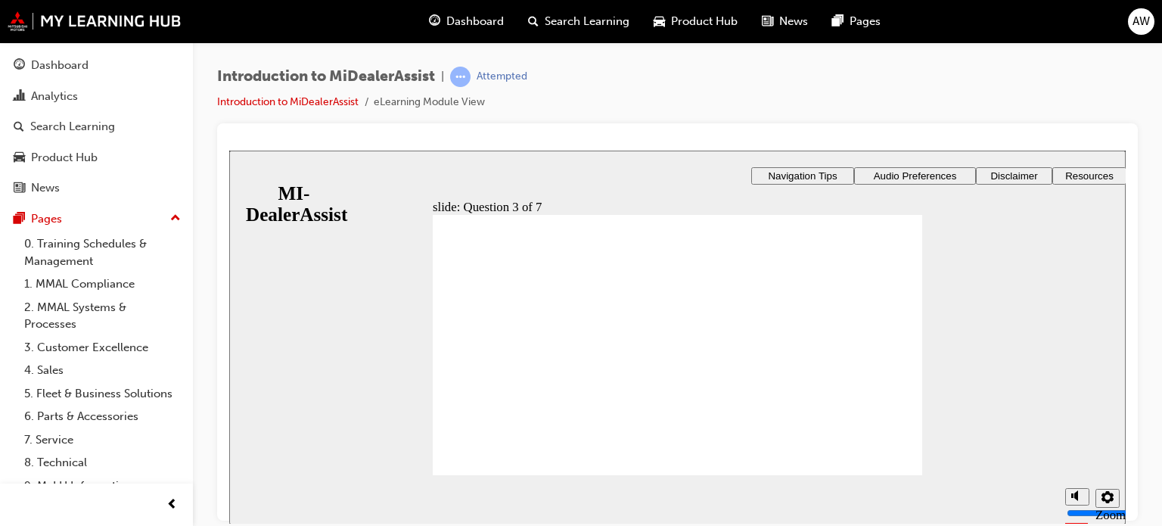
drag, startPoint x: 859, startPoint y: 468, endPoint x: 670, endPoint y: 302, distance: 252.5
radio input "true"
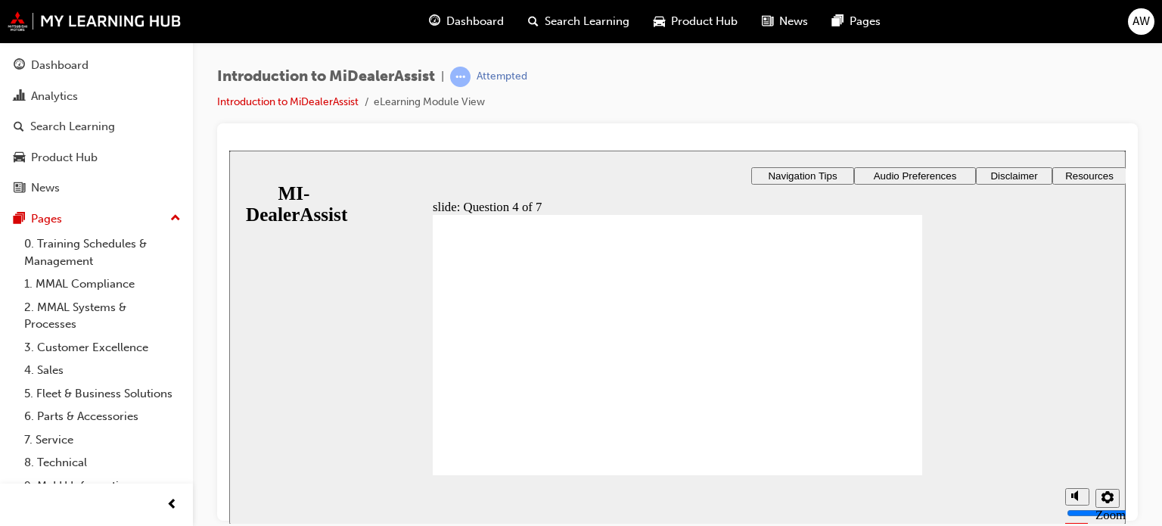
radio input "true"
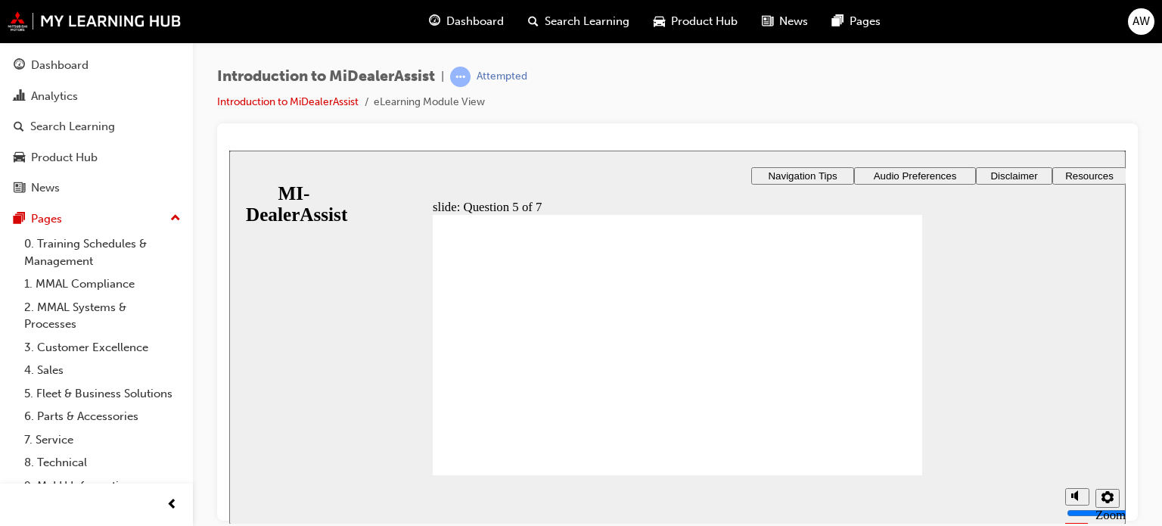
checkbox input "true"
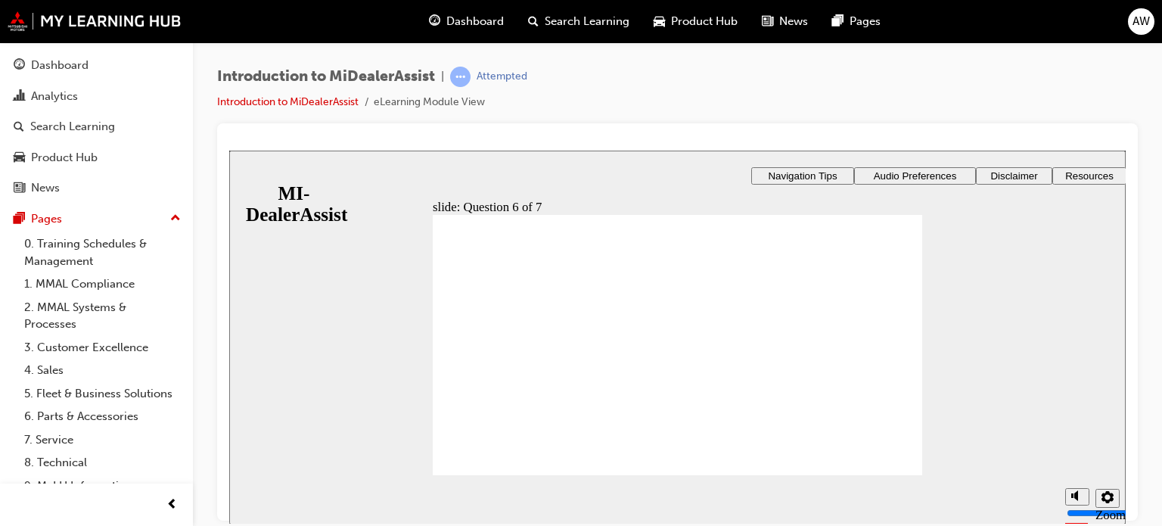
checkbox input "true"
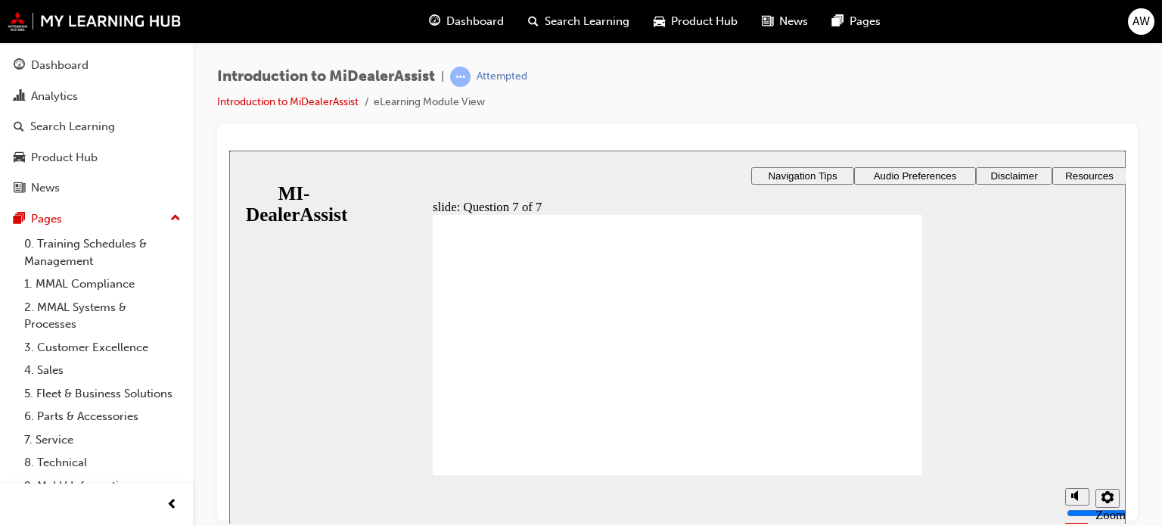
radio input "true"
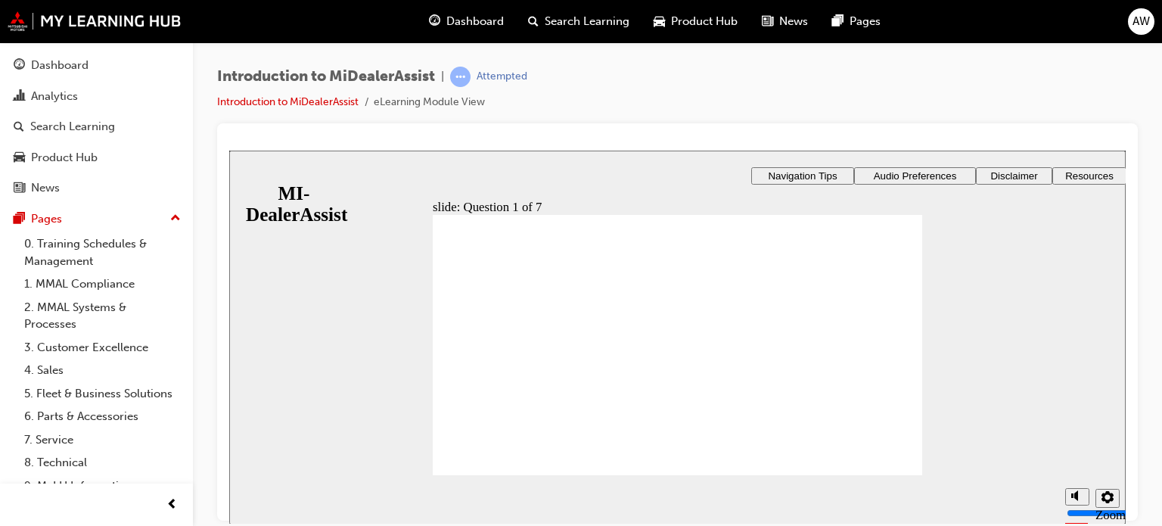
radio input "true"
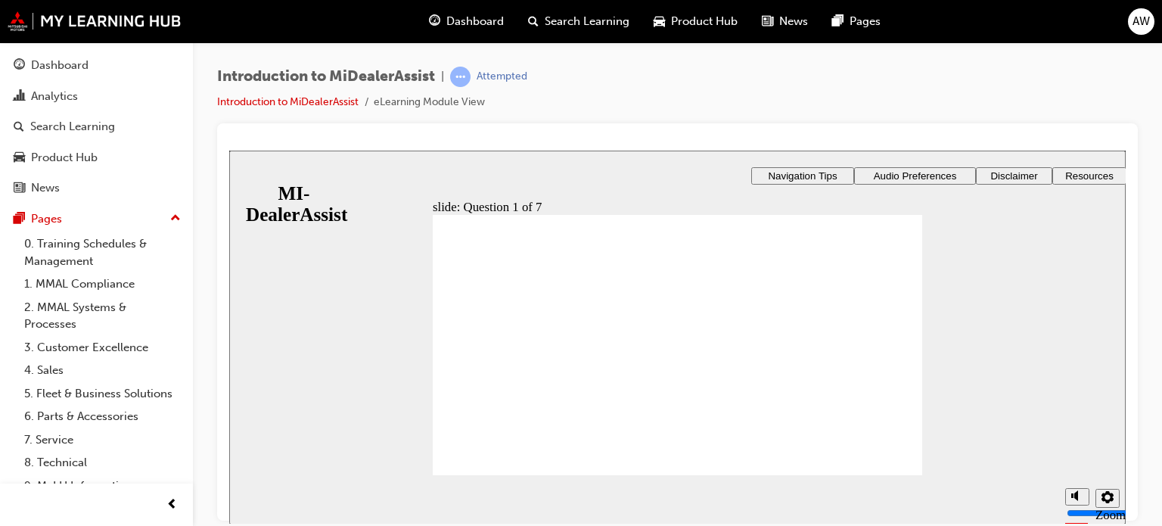
radio input "true"
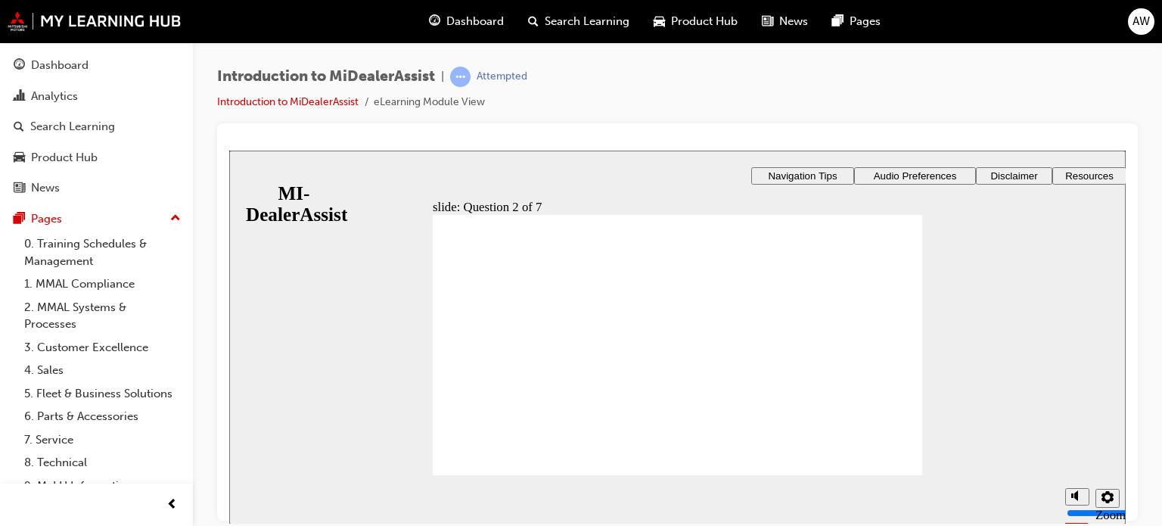
radio input "true"
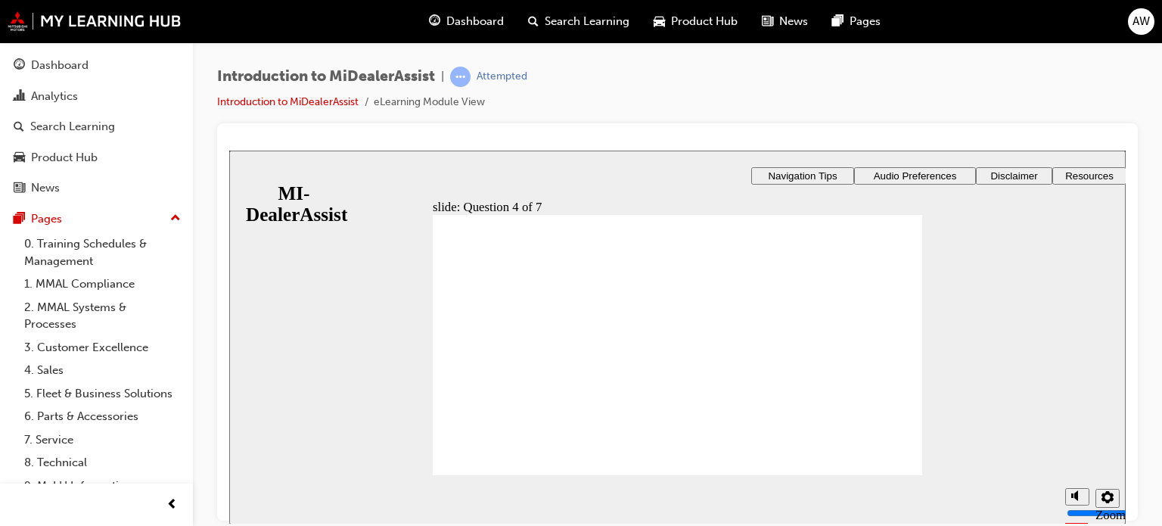
radio input "true"
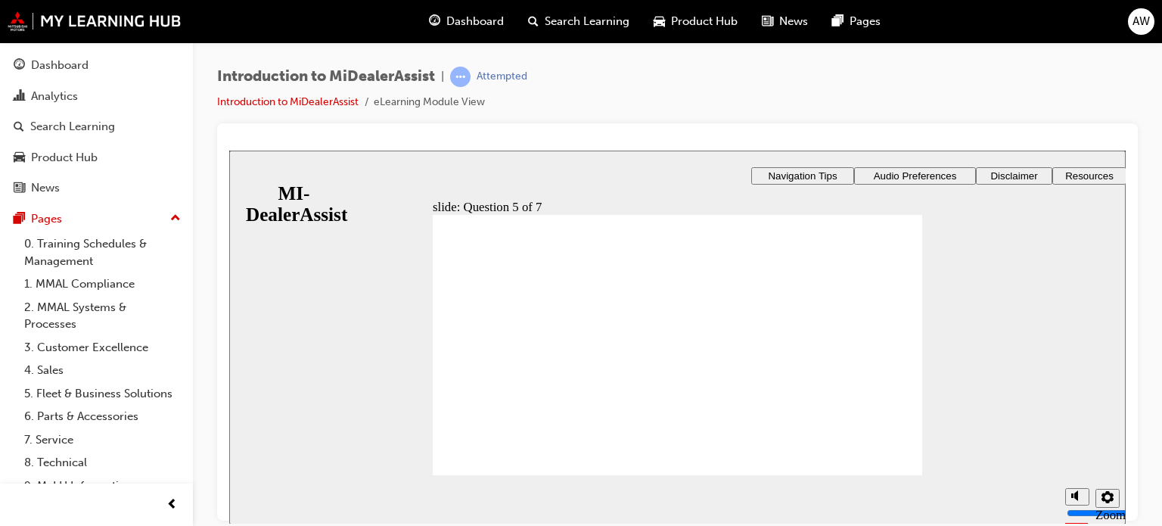
checkbox input "true"
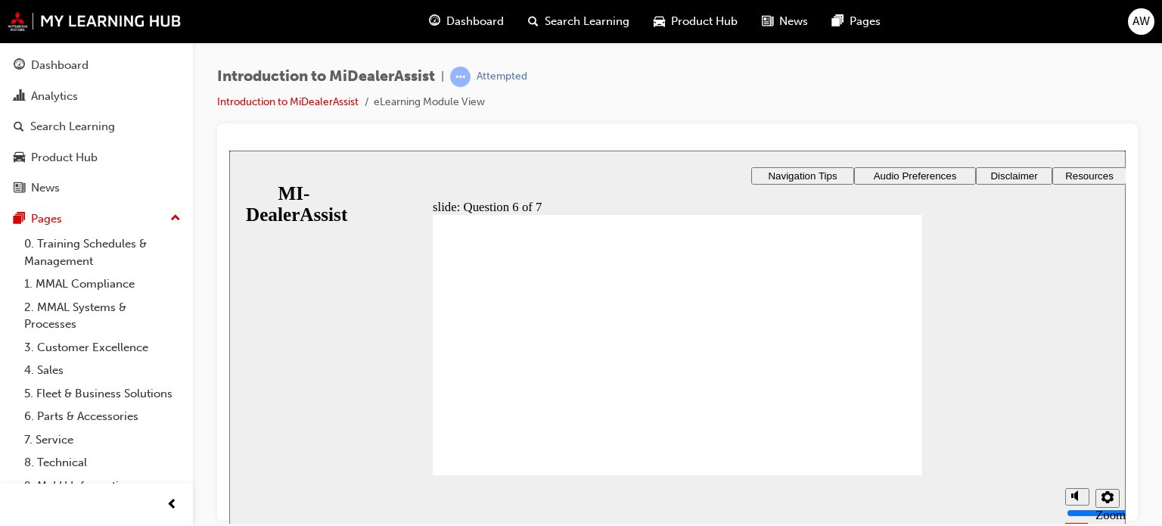
checkbox input "true"
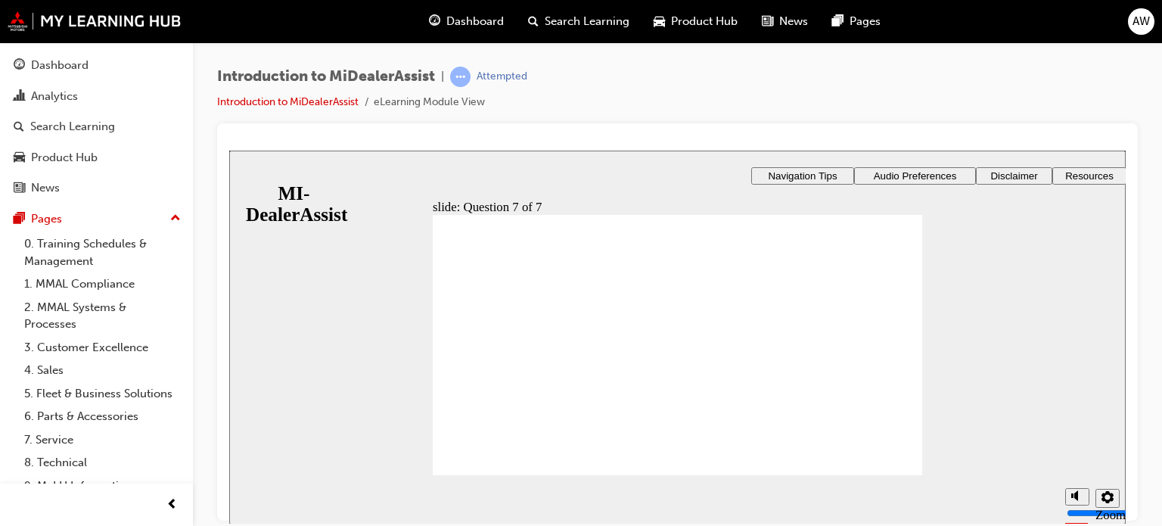
radio input "true"
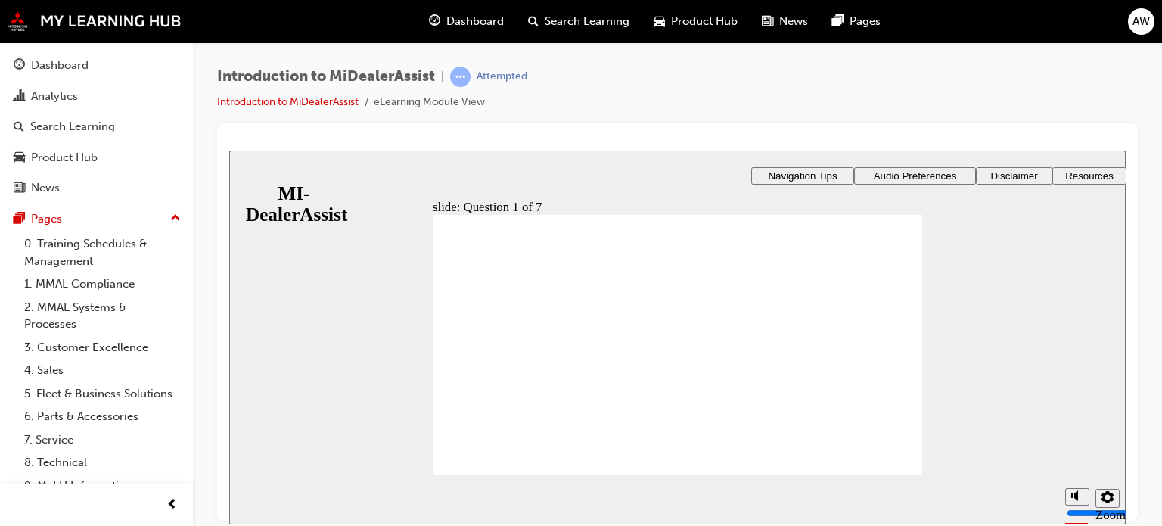
radio input "true"
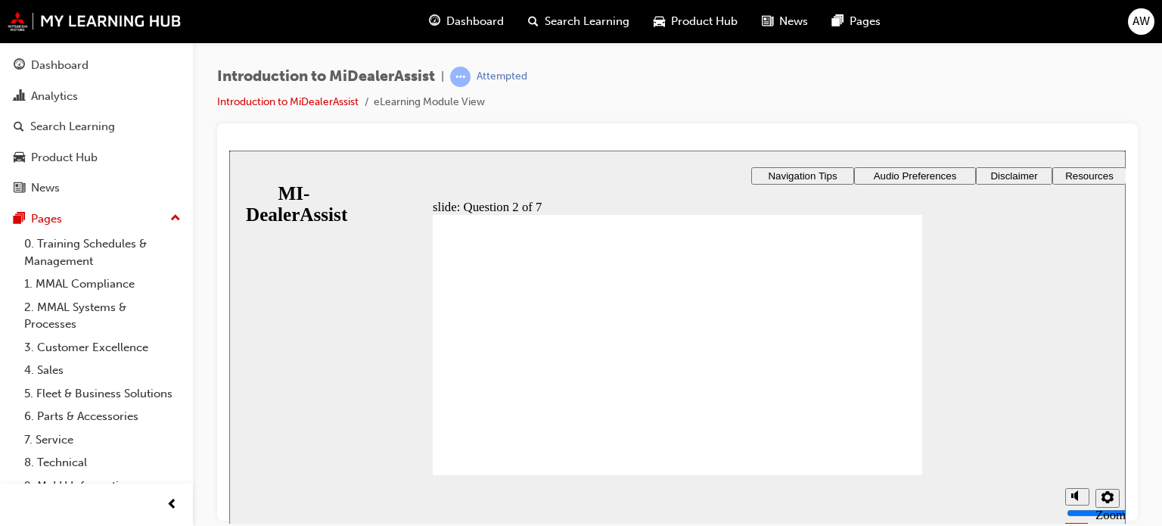
radio input "true"
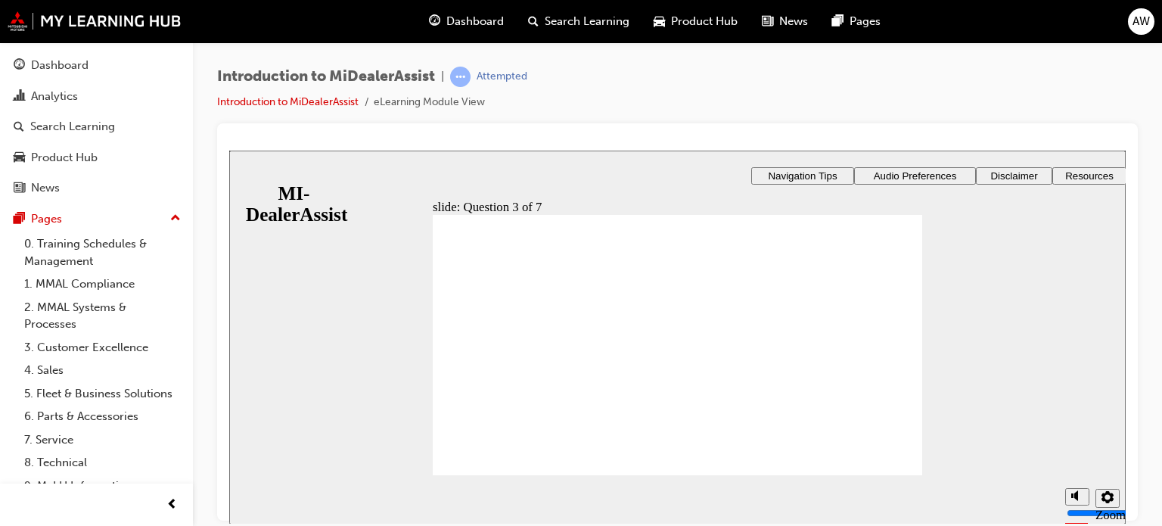
radio input "true"
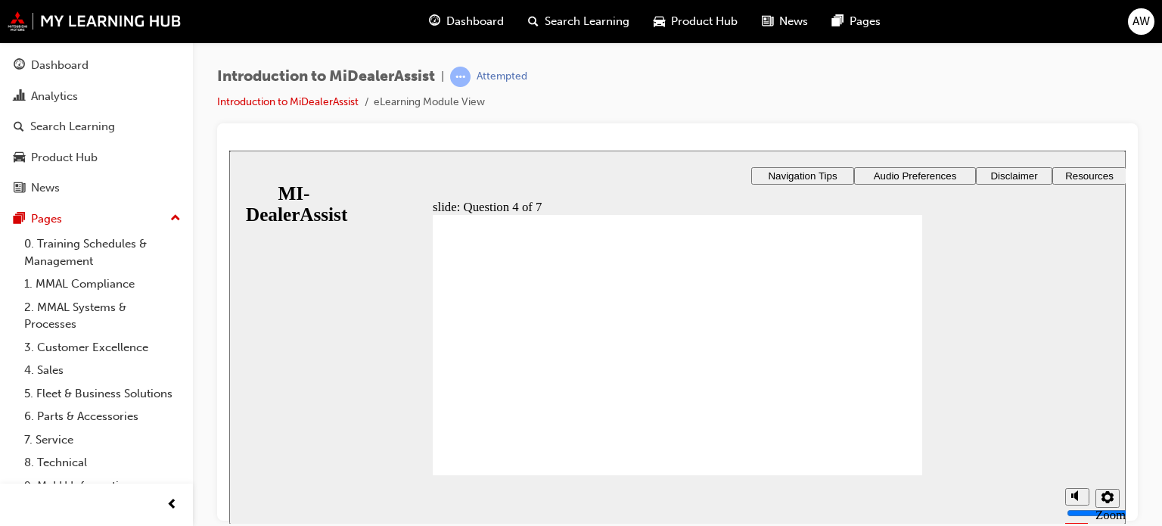
radio input "true"
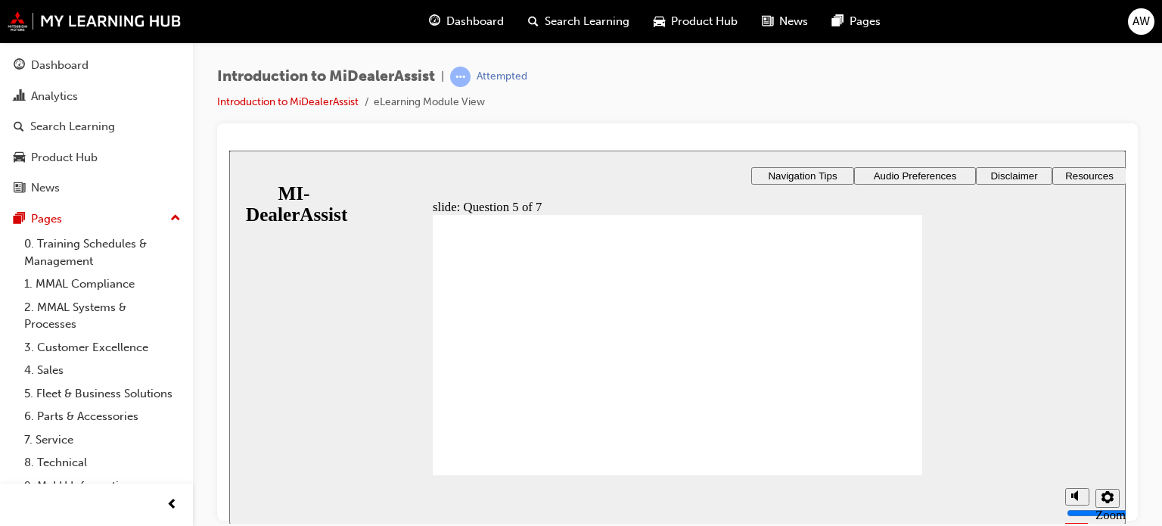
checkbox input "true"
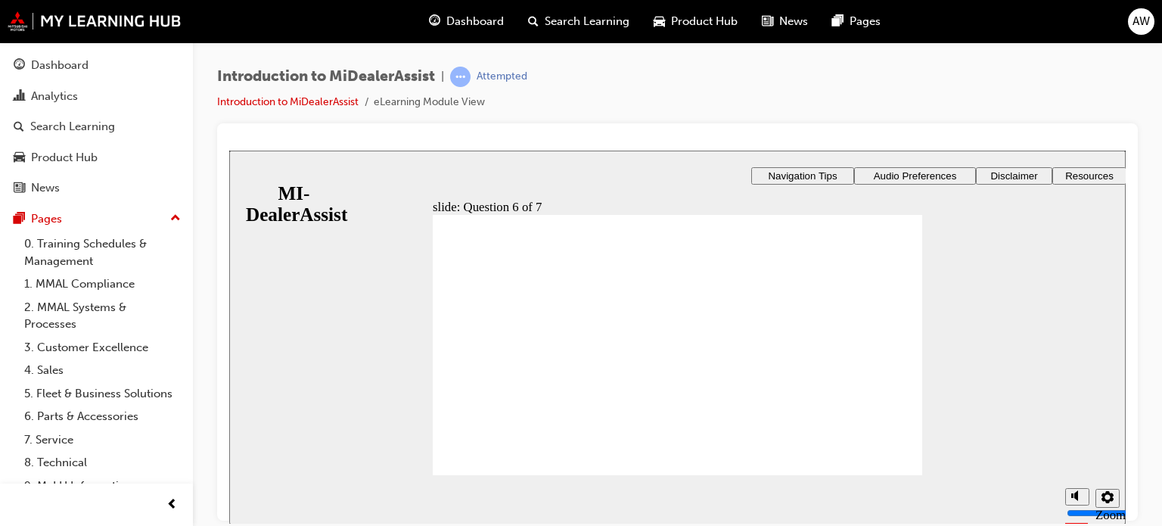
checkbox input "true"
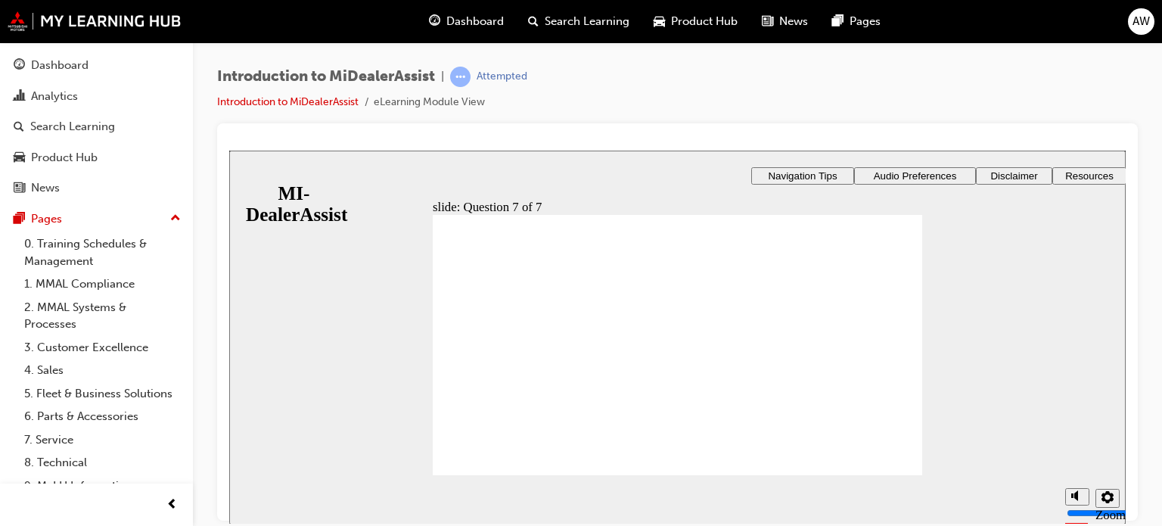
radio input "true"
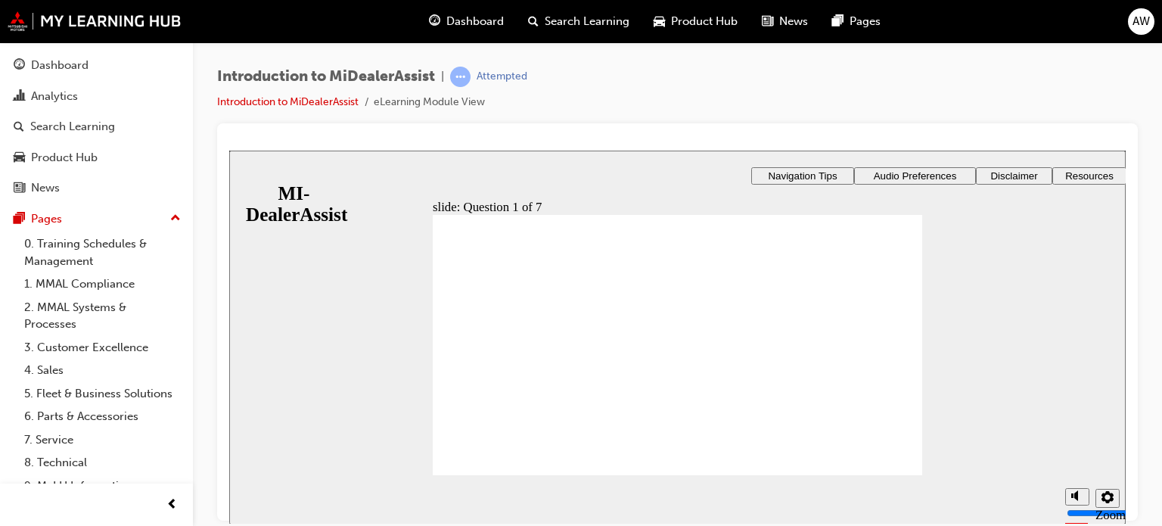
radio input "true"
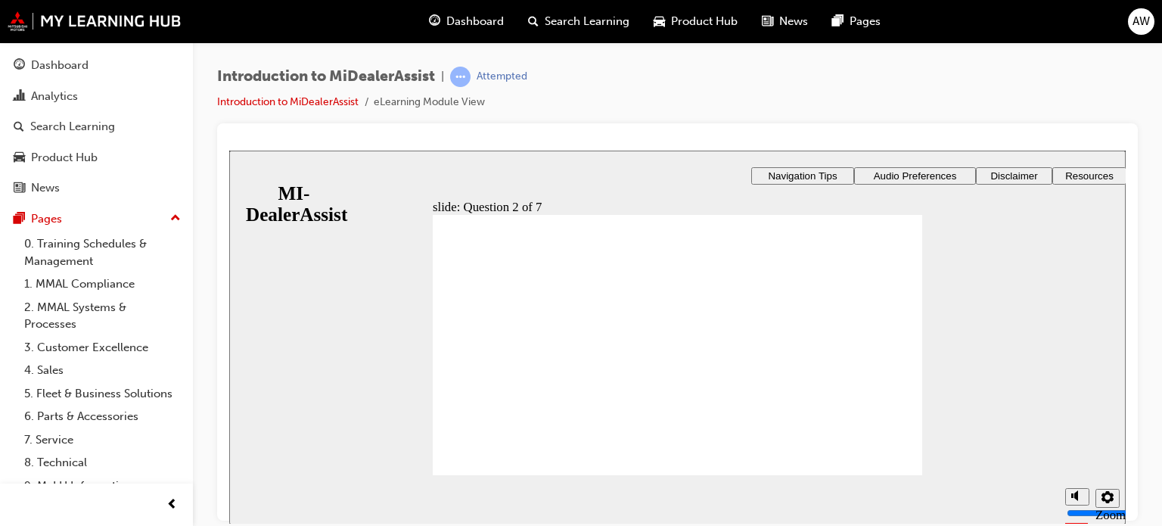
radio input "true"
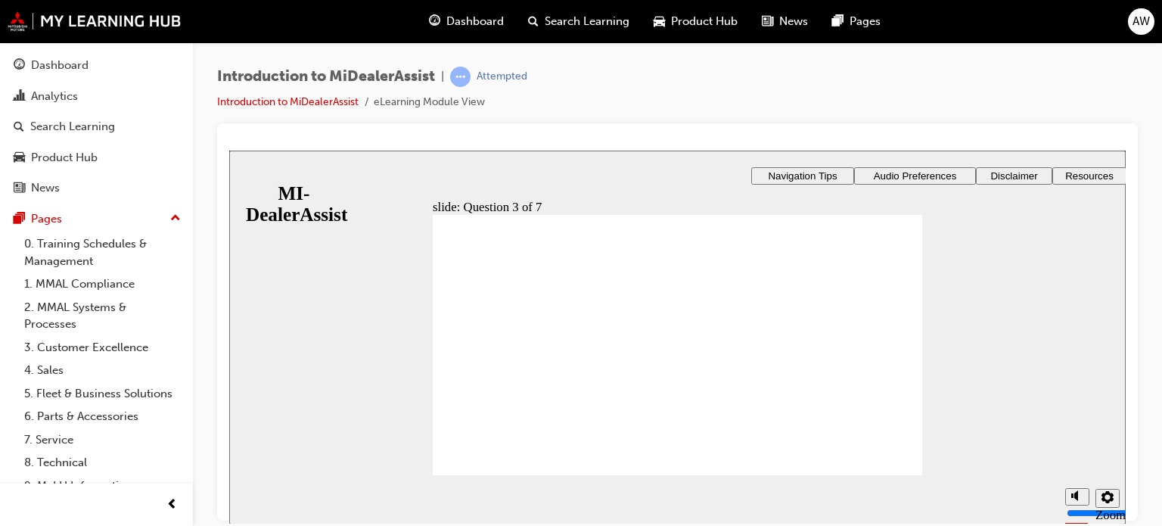
radio input "true"
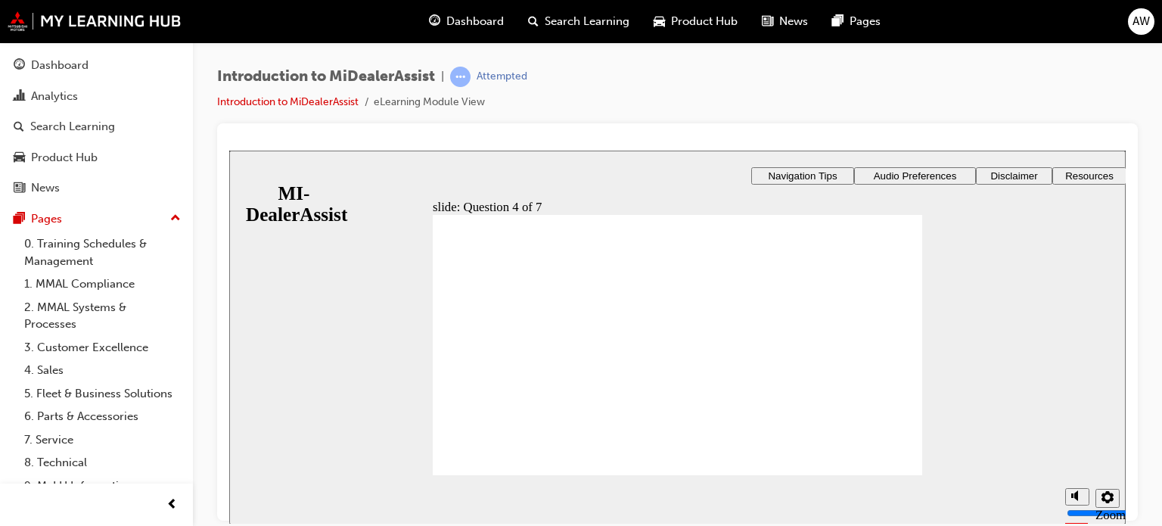
radio input "true"
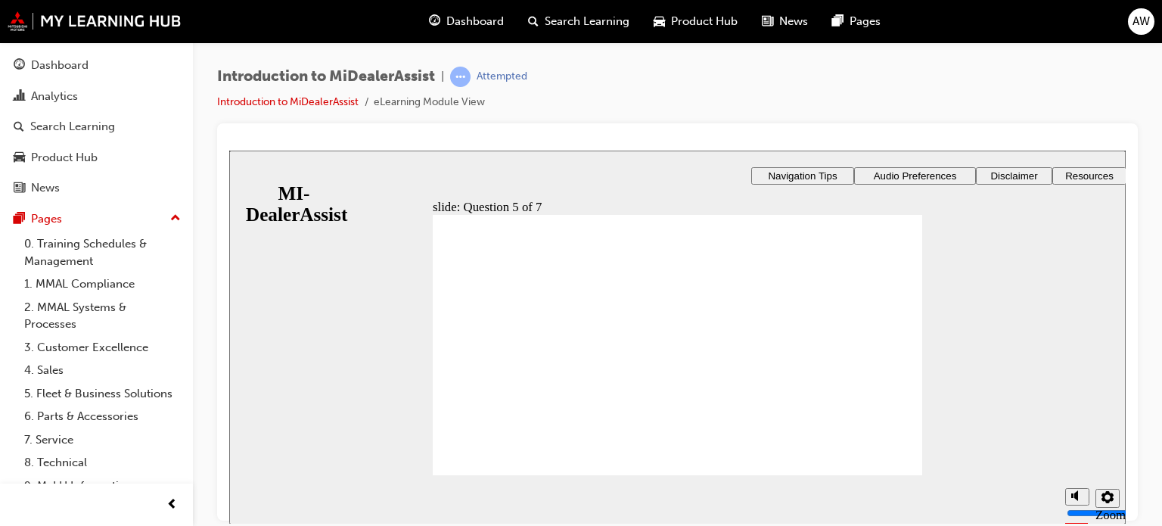
checkbox input "true"
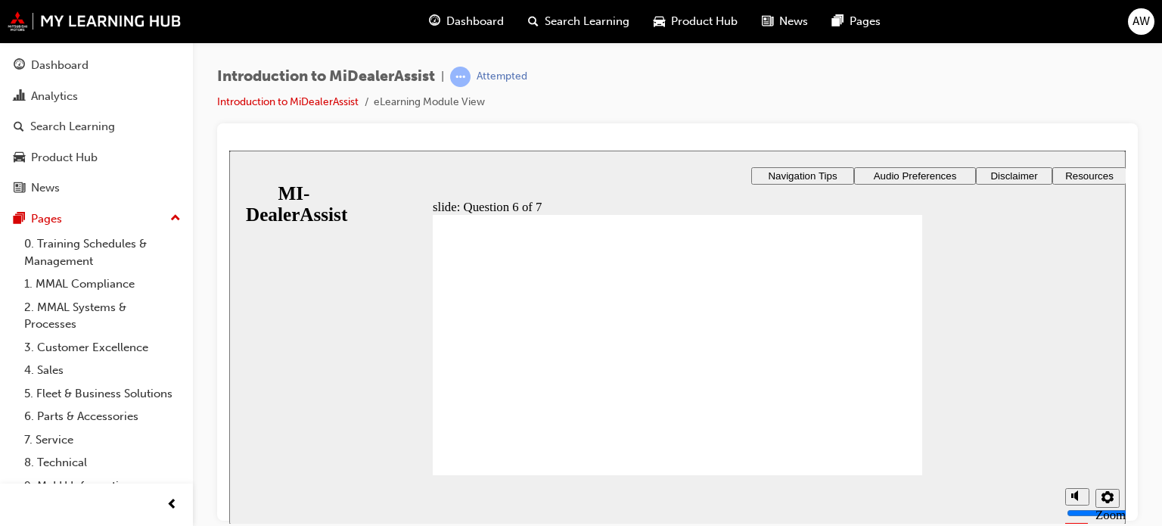
checkbox input "true"
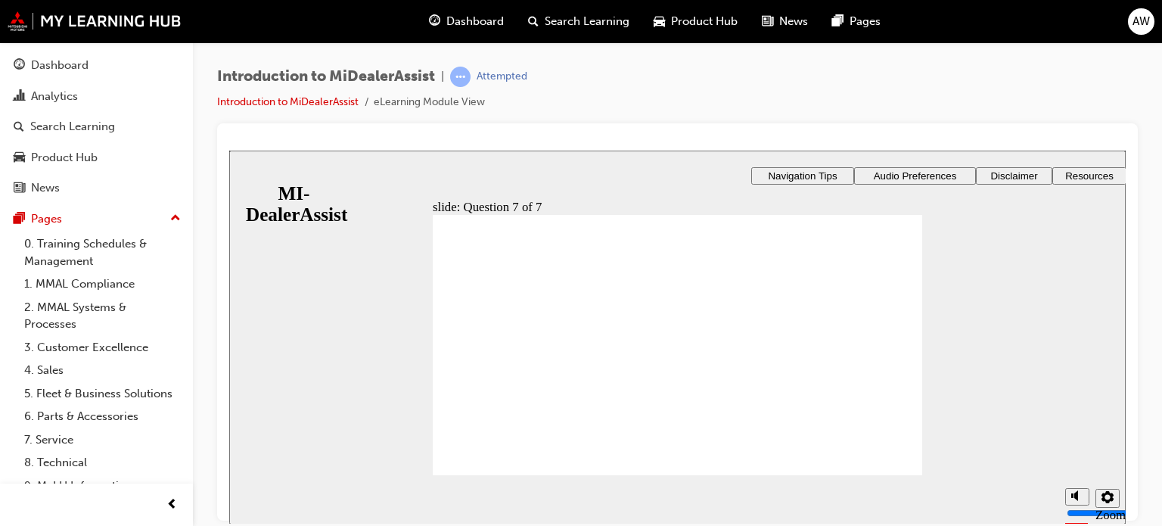
radio input "true"
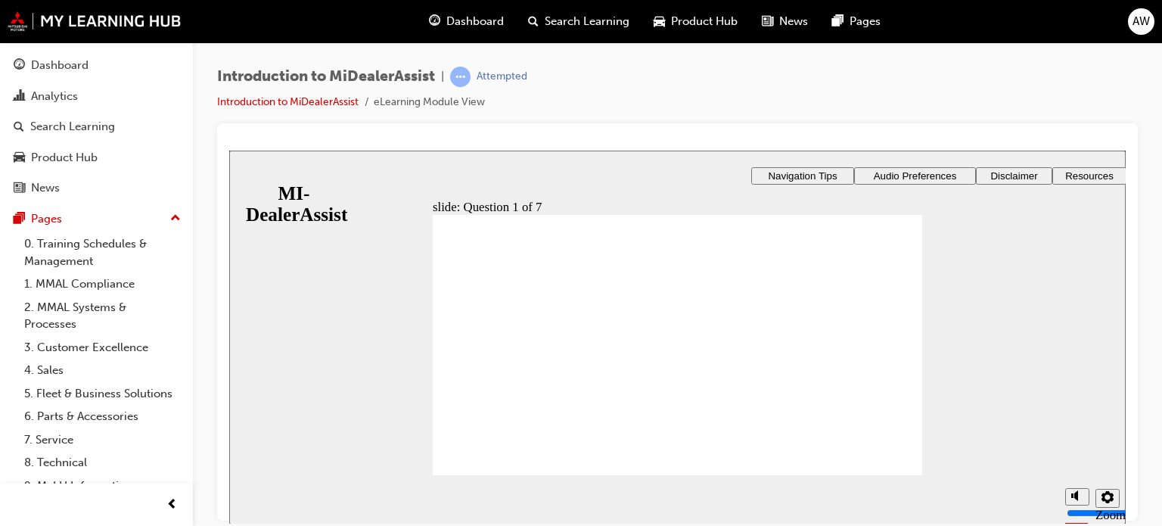
radio input "true"
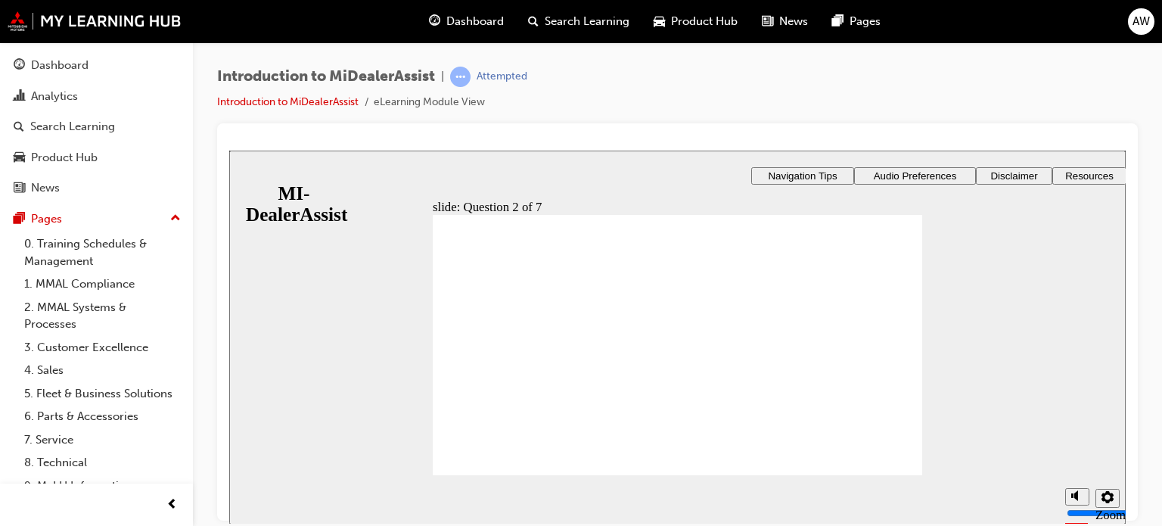
radio input "true"
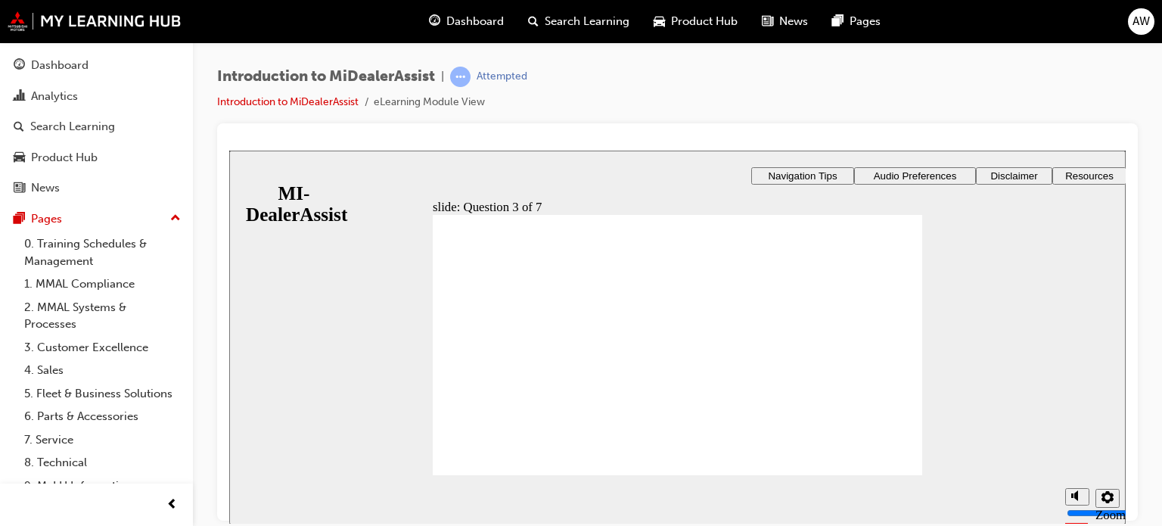
radio input "true"
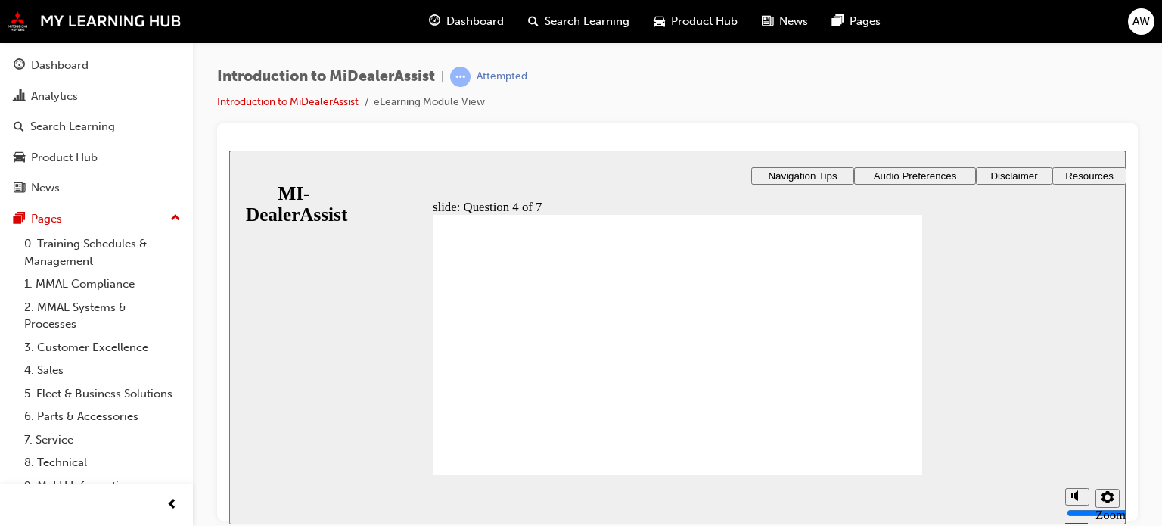
drag, startPoint x: 847, startPoint y: 346, endPoint x: 838, endPoint y: 331, distance: 16.6
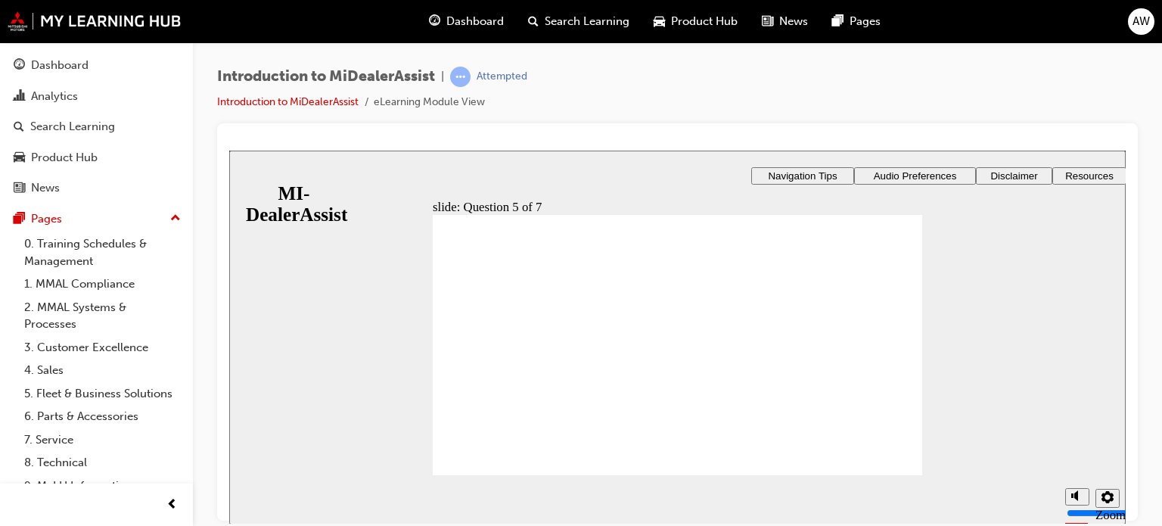
radio input "true"
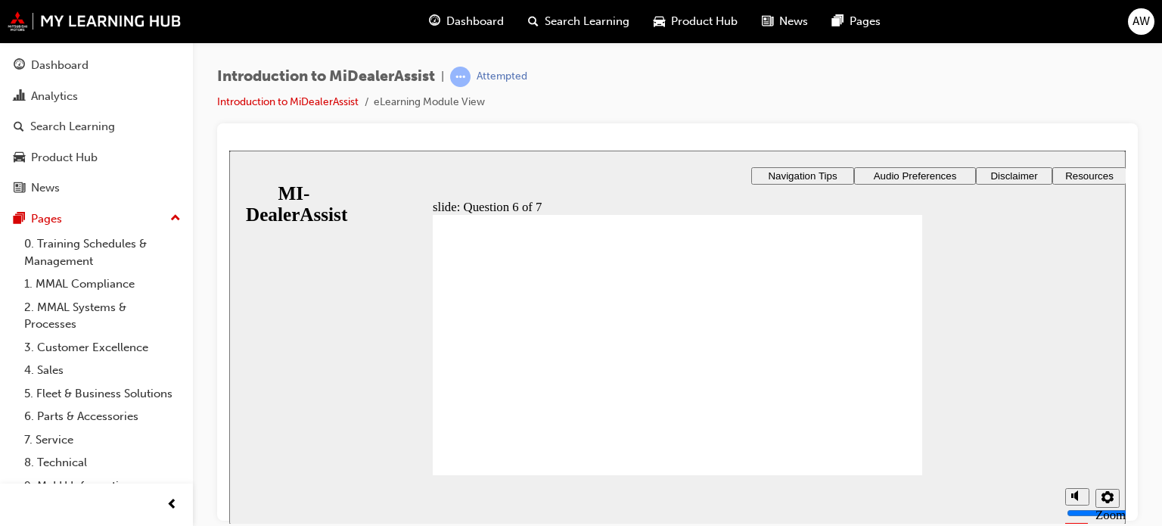
checkbox input "true"
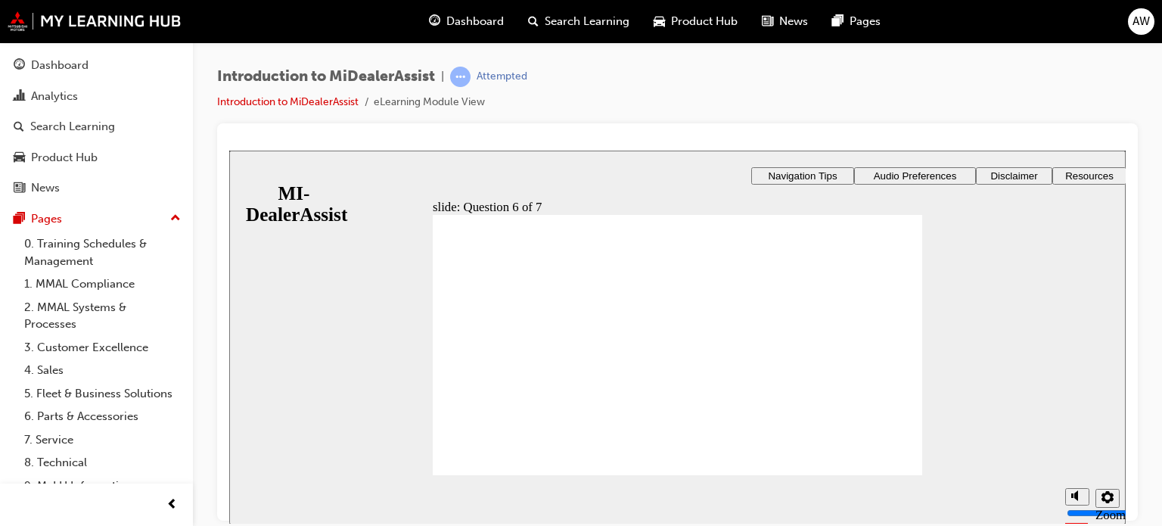
radio input "true"
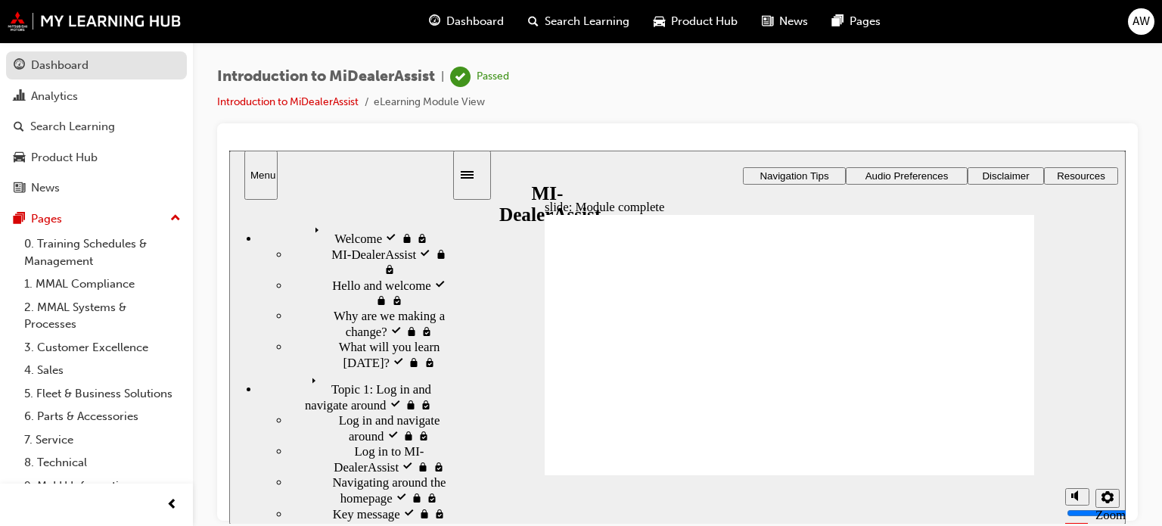
click at [75, 74] on div "Dashboard" at bounding box center [97, 65] width 166 height 19
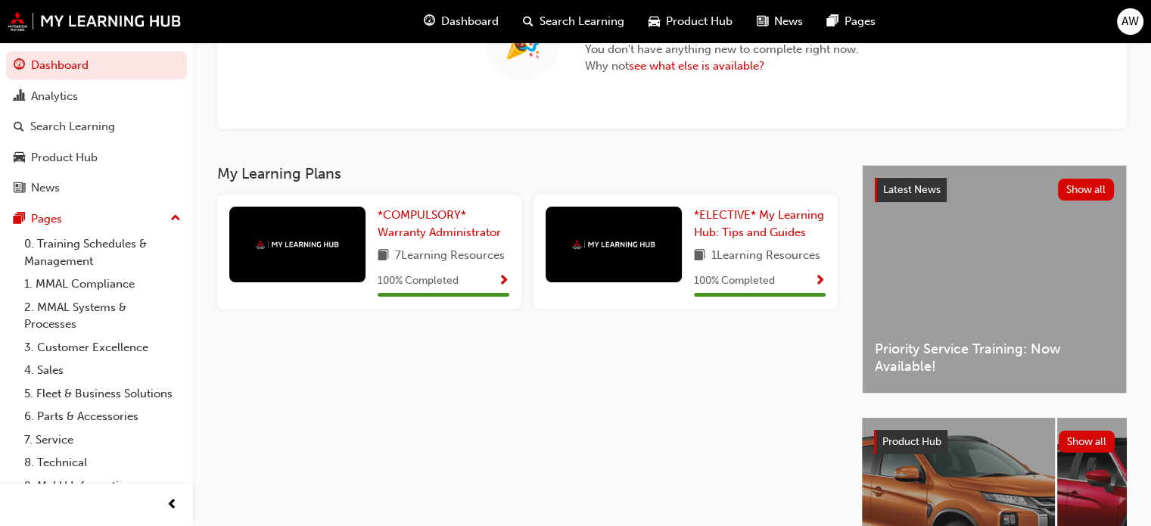
scroll to position [150, 0]
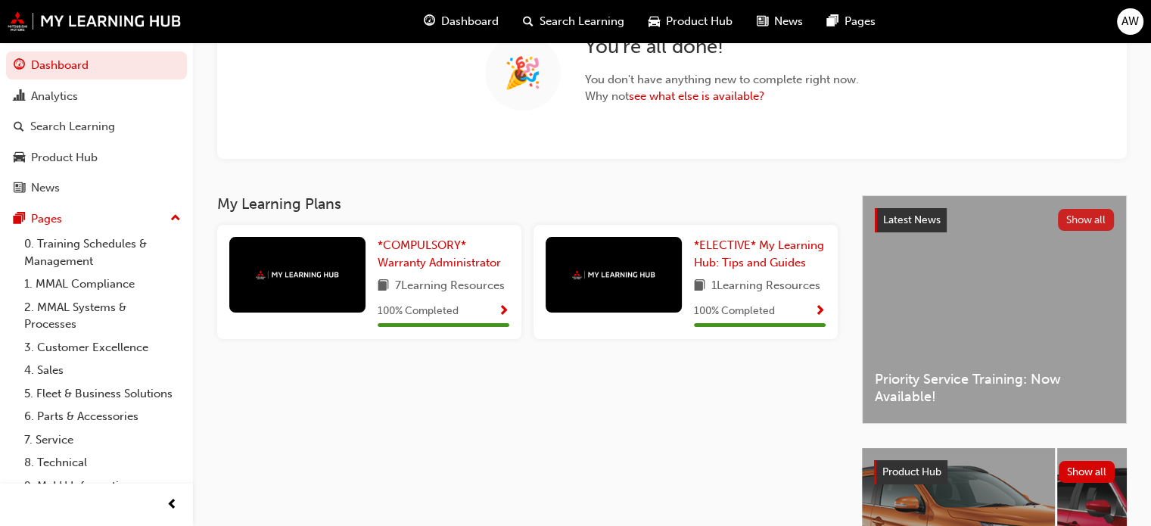
click at [1078, 210] on button "Show all" at bounding box center [1086, 220] width 57 height 22
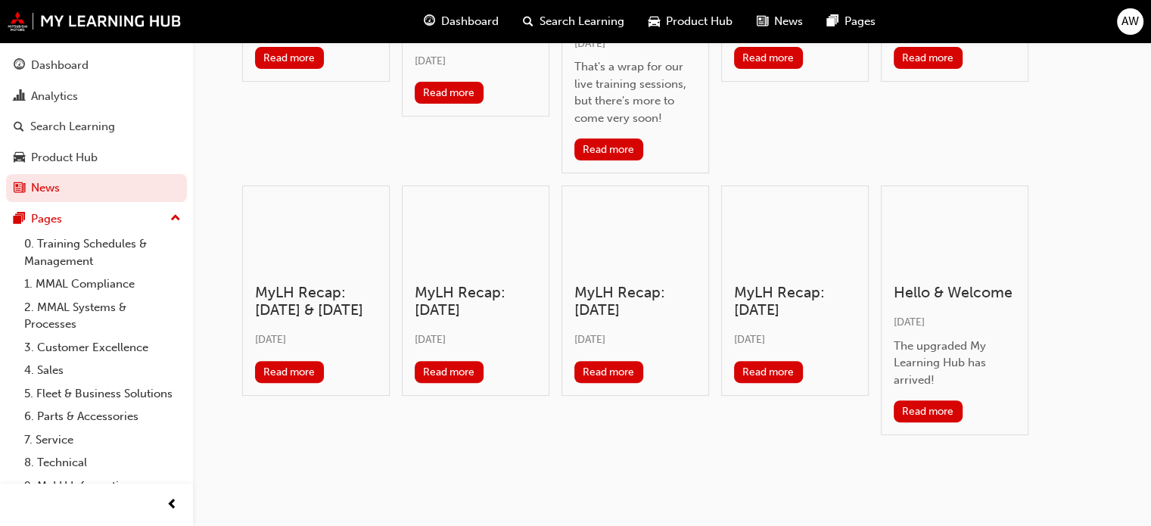
scroll to position [483, 0]
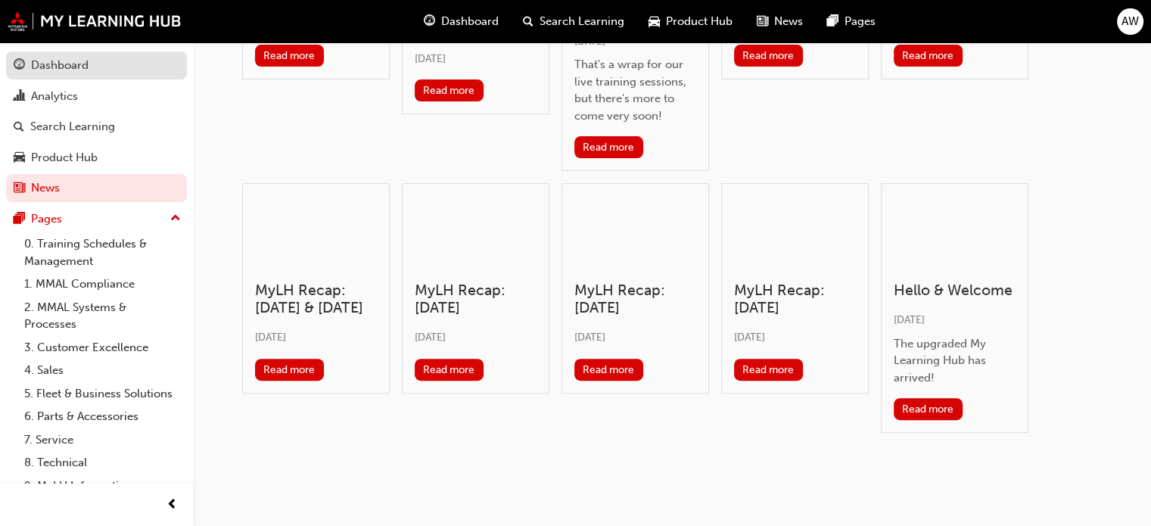
click at [48, 60] on div "Dashboard" at bounding box center [59, 65] width 57 height 17
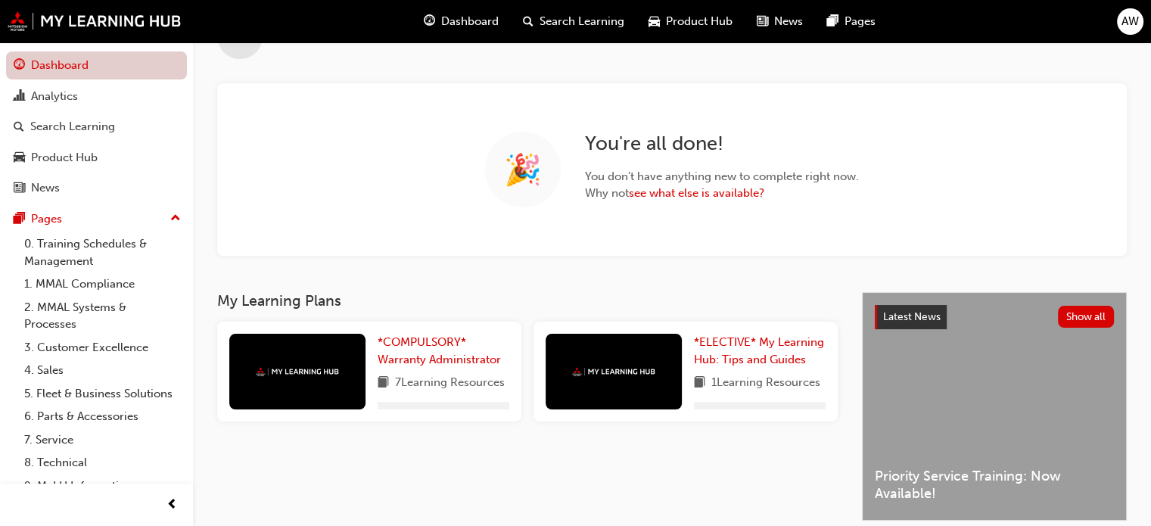
scroll to position [331, 0]
